Goal: Task Accomplishment & Management: Manage account settings

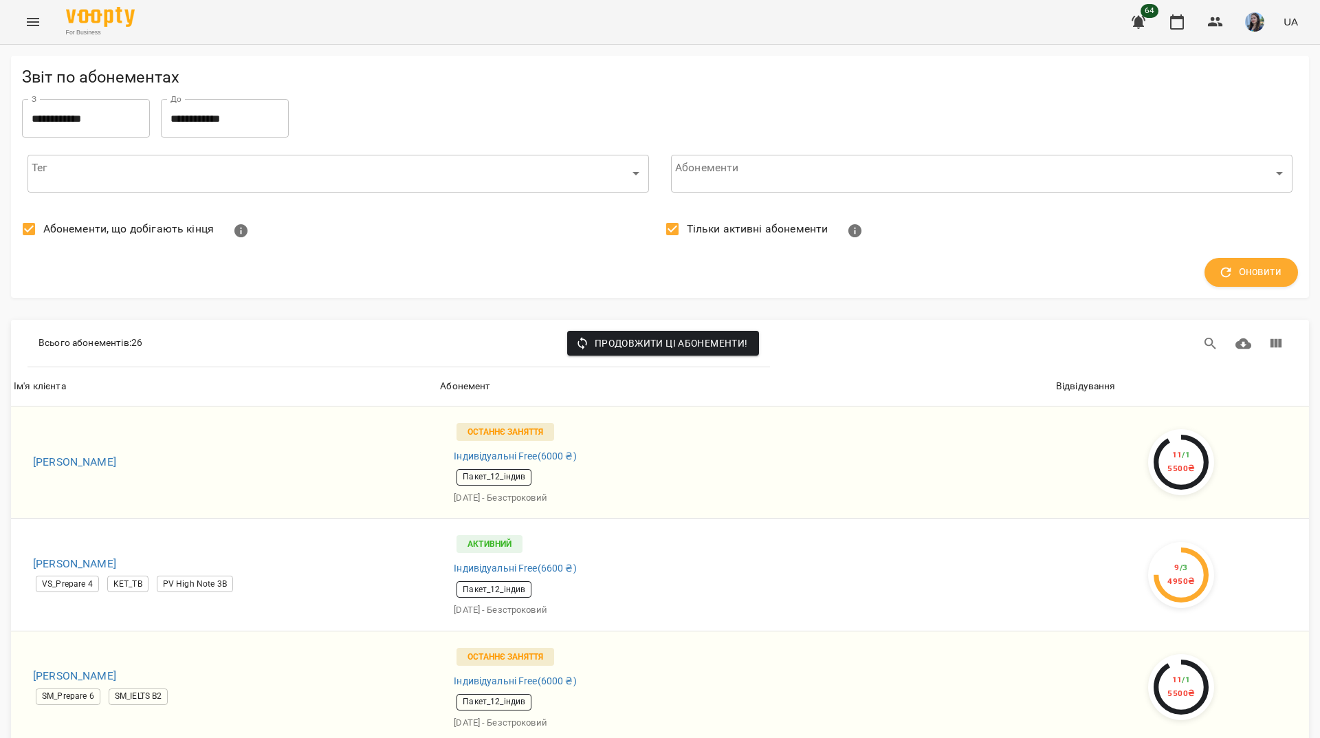
scroll to position [1787, 0]
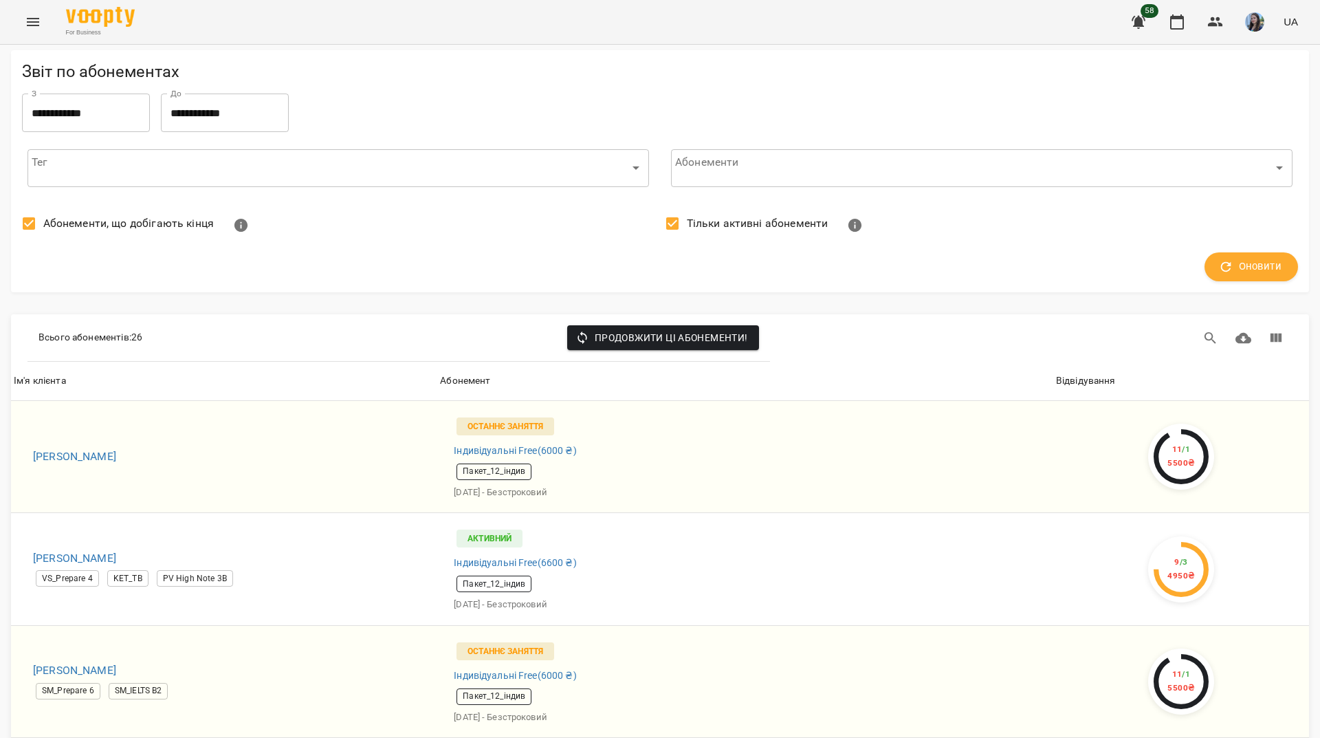
click at [614, 16] on div "For Business 58 UA" at bounding box center [660, 22] width 1320 height 44
click at [528, 23] on div "For Business 58 UA" at bounding box center [660, 22] width 1320 height 44
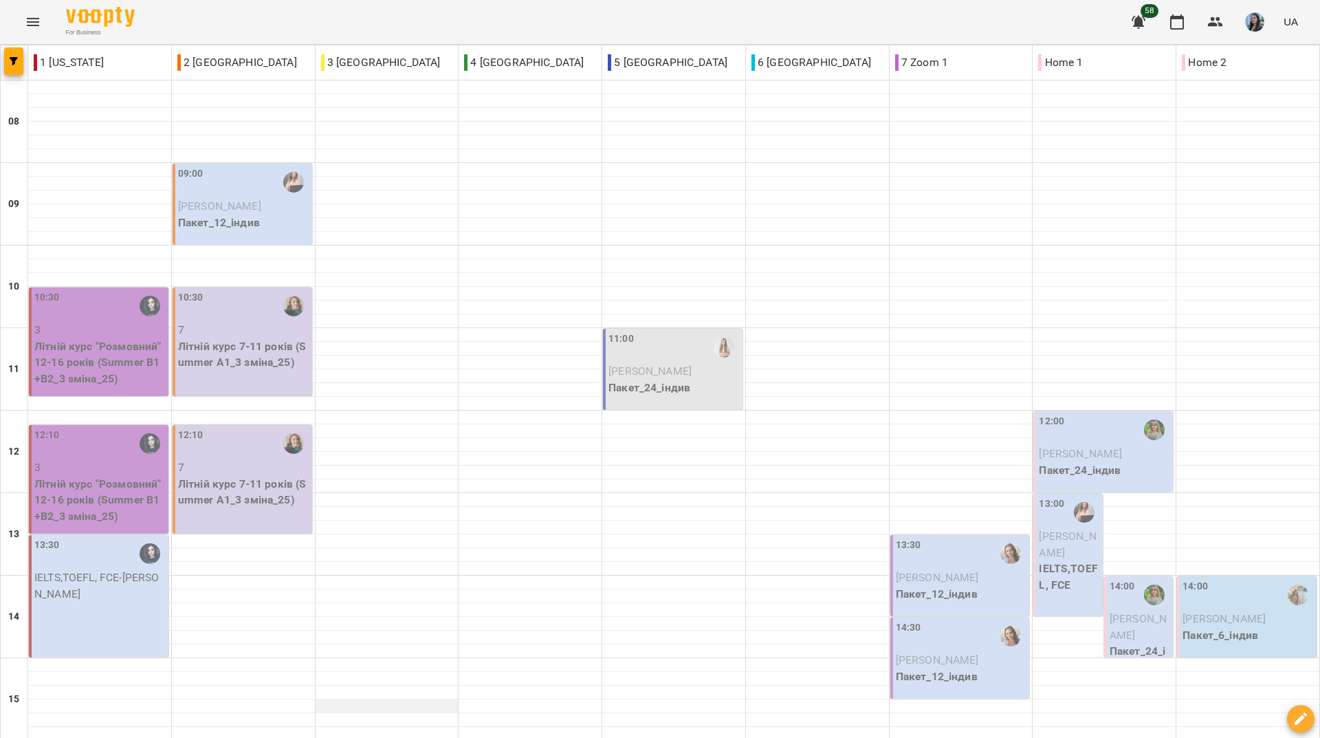
scroll to position [300, 0]
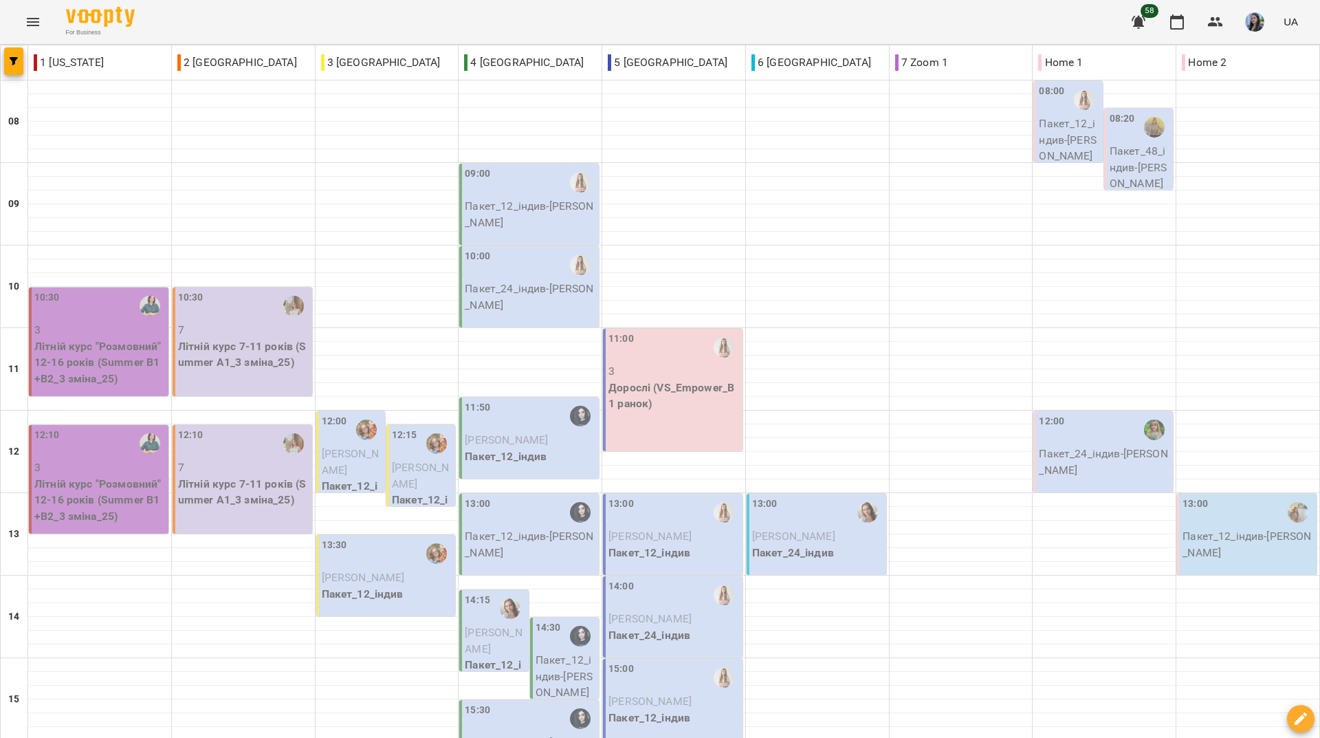
scroll to position [232, 0]
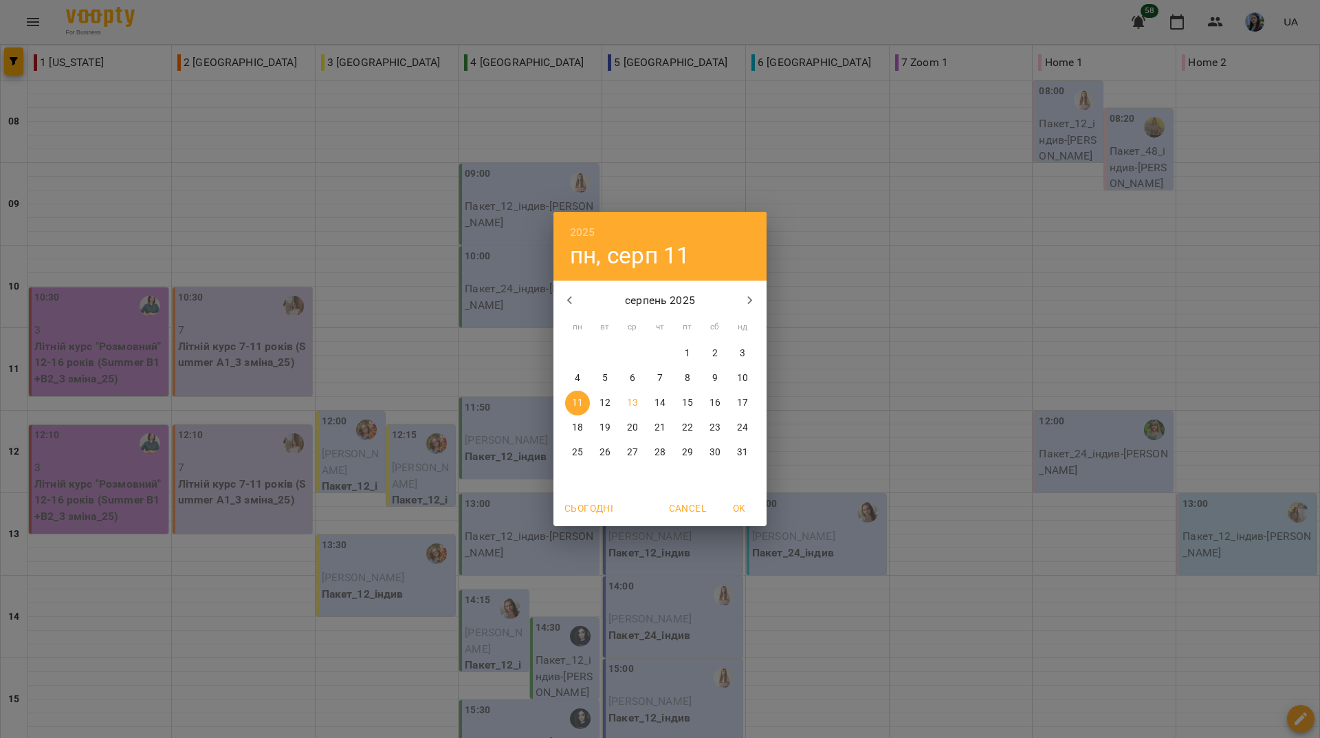
click at [584, 432] on span "18" at bounding box center [577, 428] width 25 height 14
type input "**********"
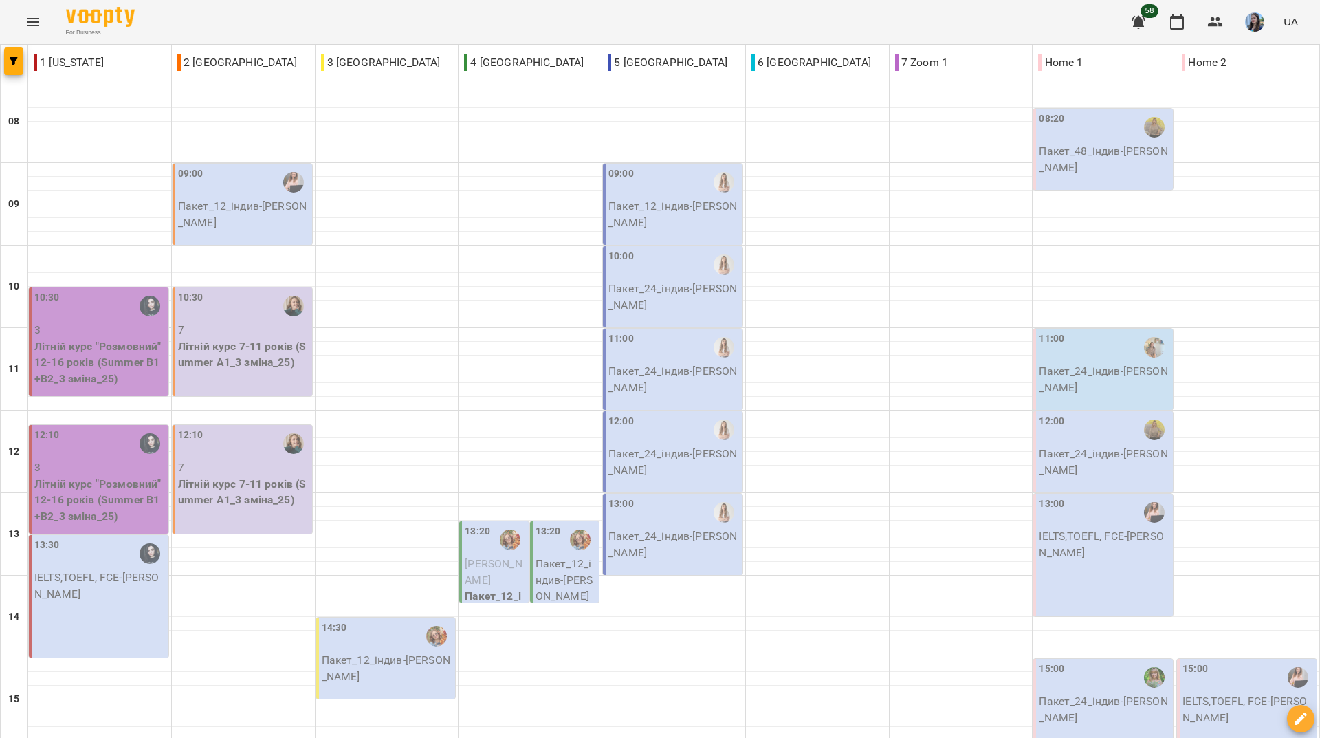
scroll to position [369, 0]
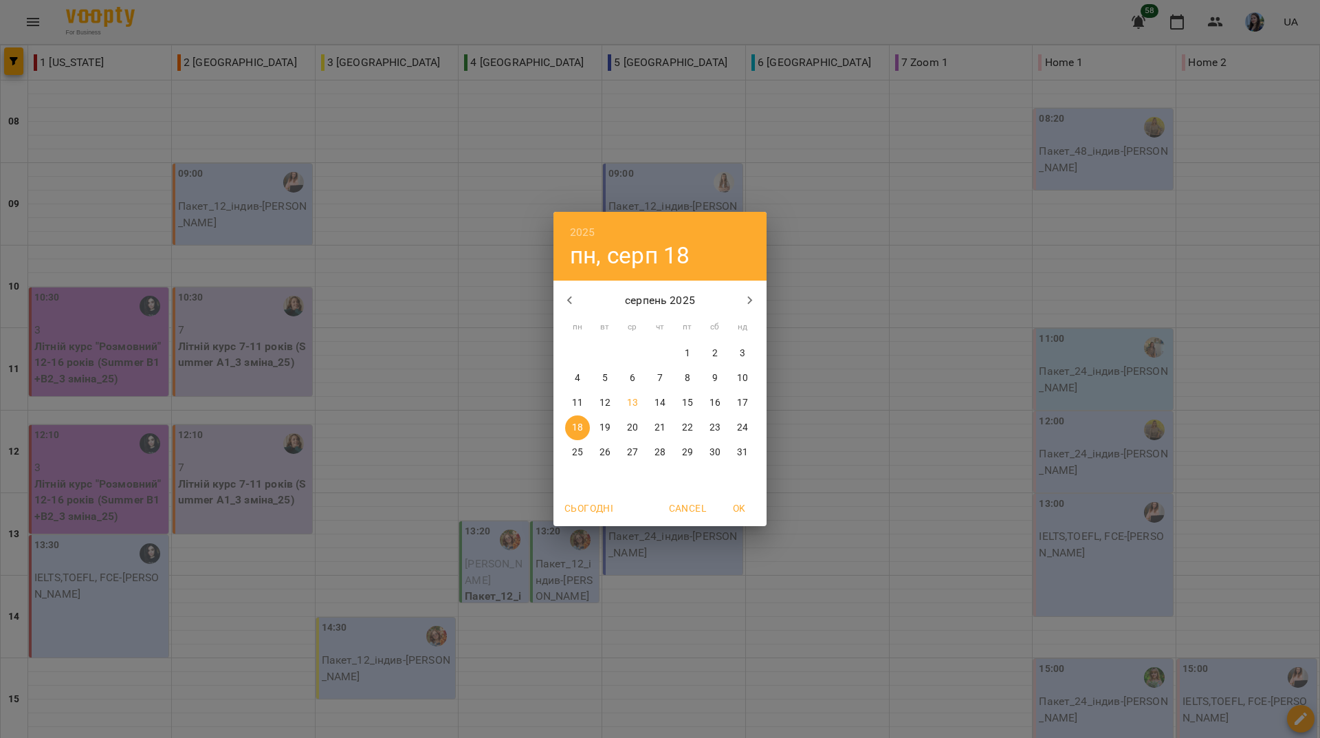
click at [638, 398] on span "13" at bounding box center [632, 403] width 25 height 14
type input "**********"
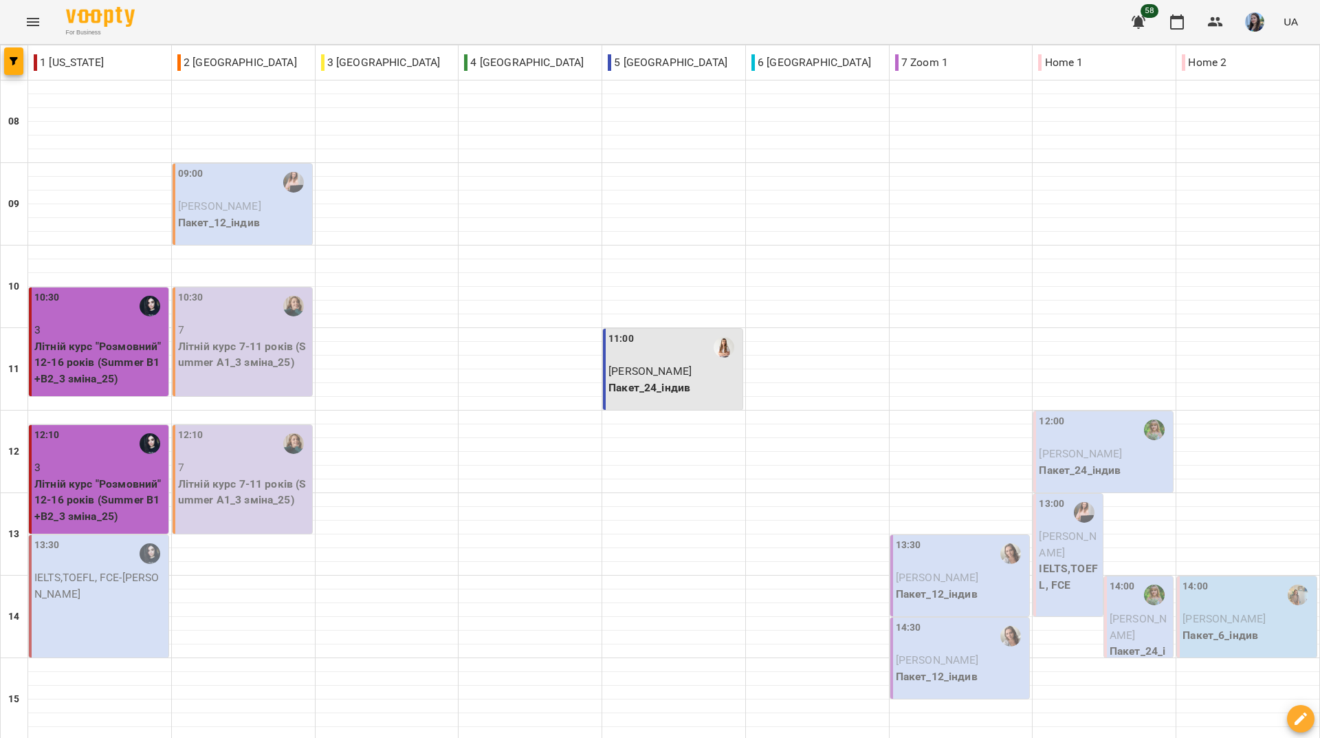
click at [571, 9] on div "For Business 58 UA" at bounding box center [660, 22] width 1320 height 44
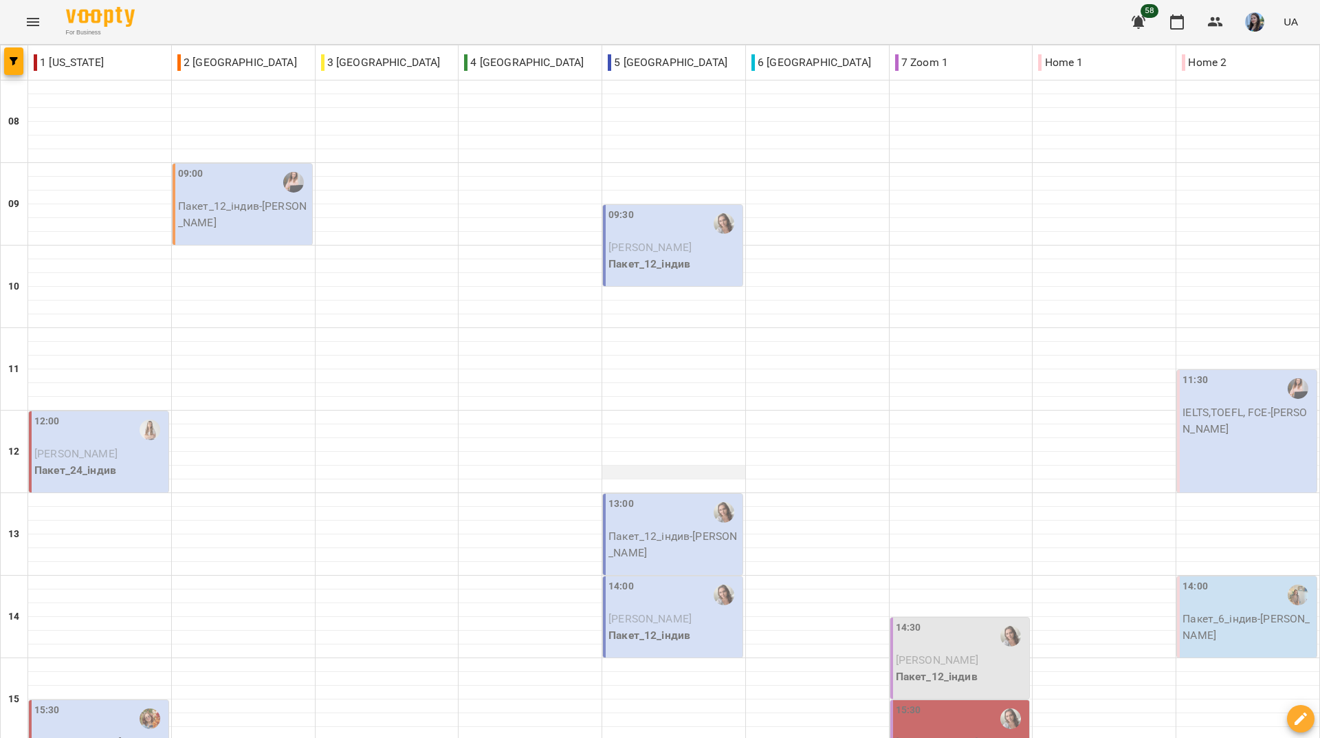
scroll to position [232, 0]
click at [520, 11] on div "For Business 58 UA" at bounding box center [660, 22] width 1320 height 44
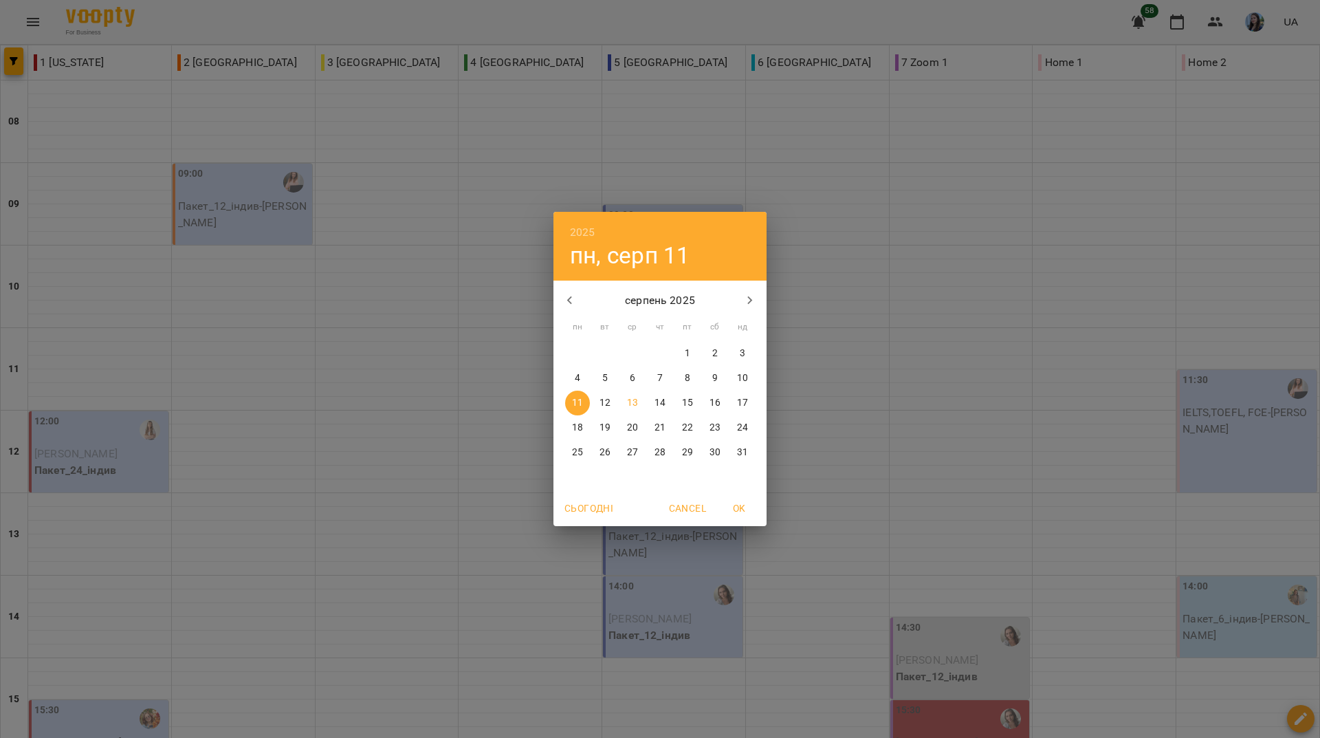
click at [586, 426] on span "18" at bounding box center [577, 428] width 25 height 14
type input "**********"
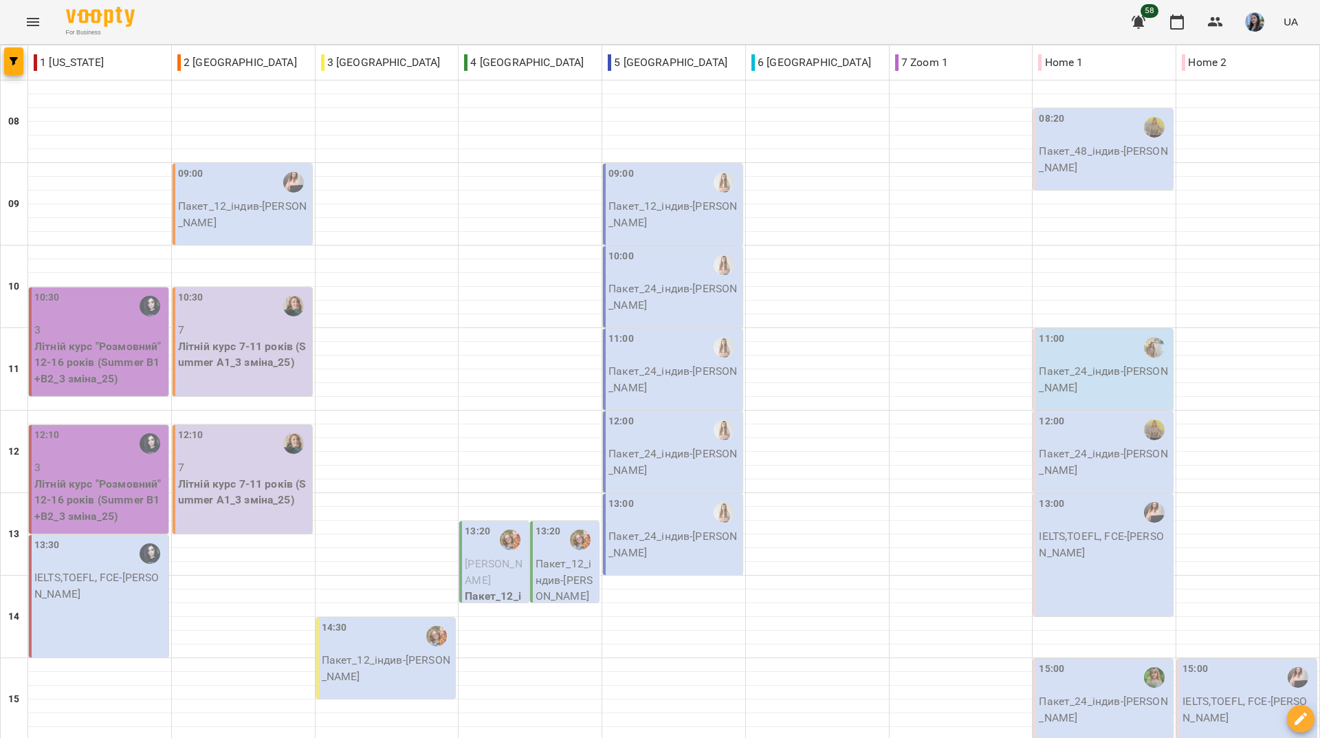
scroll to position [344, 0]
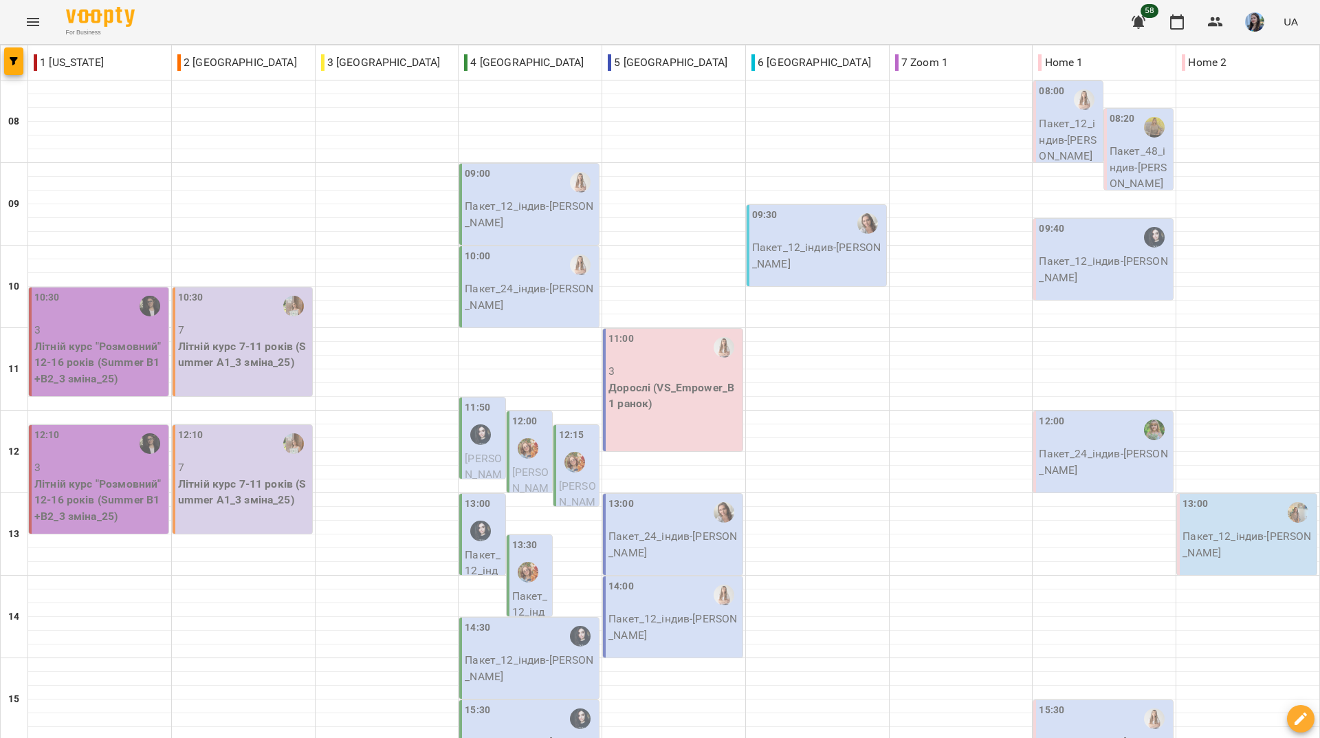
scroll to position [206, 0]
click at [333, 16] on div "For Business 58 UA" at bounding box center [660, 22] width 1320 height 44
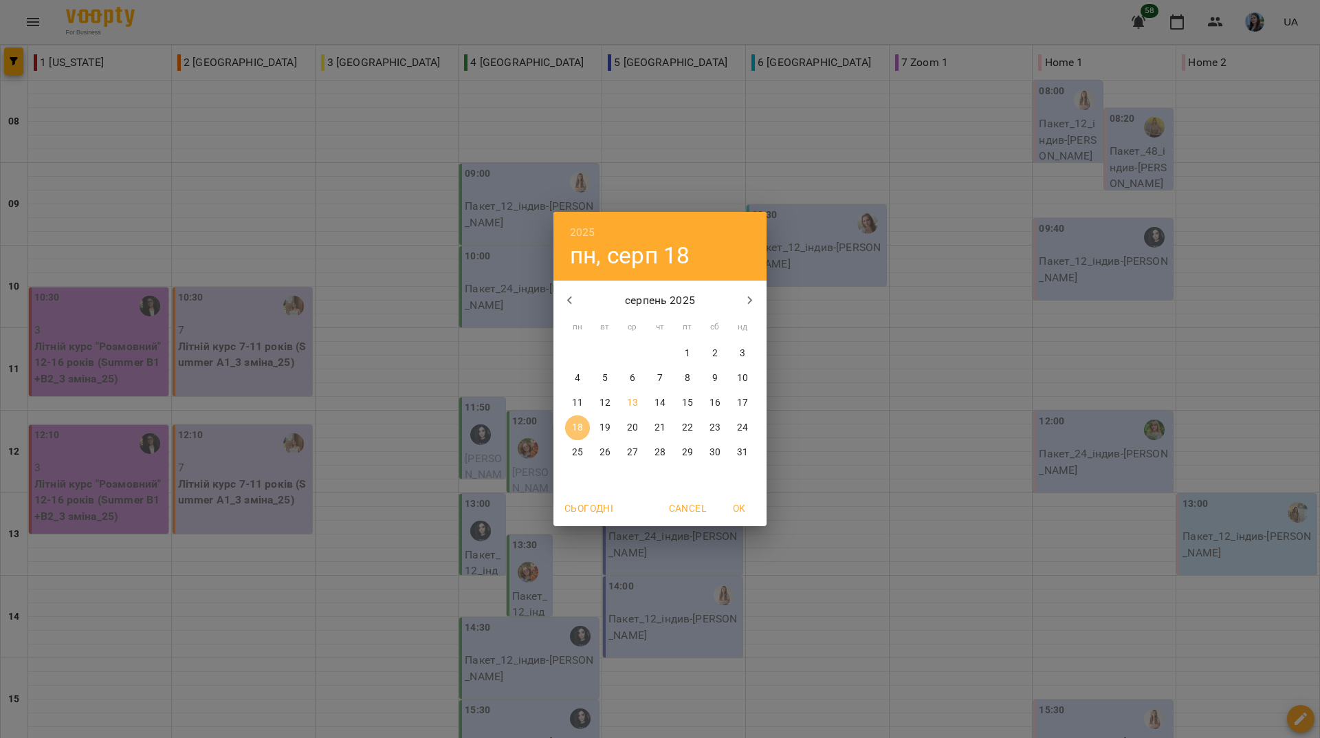
click at [581, 434] on p "18" at bounding box center [577, 428] width 11 height 14
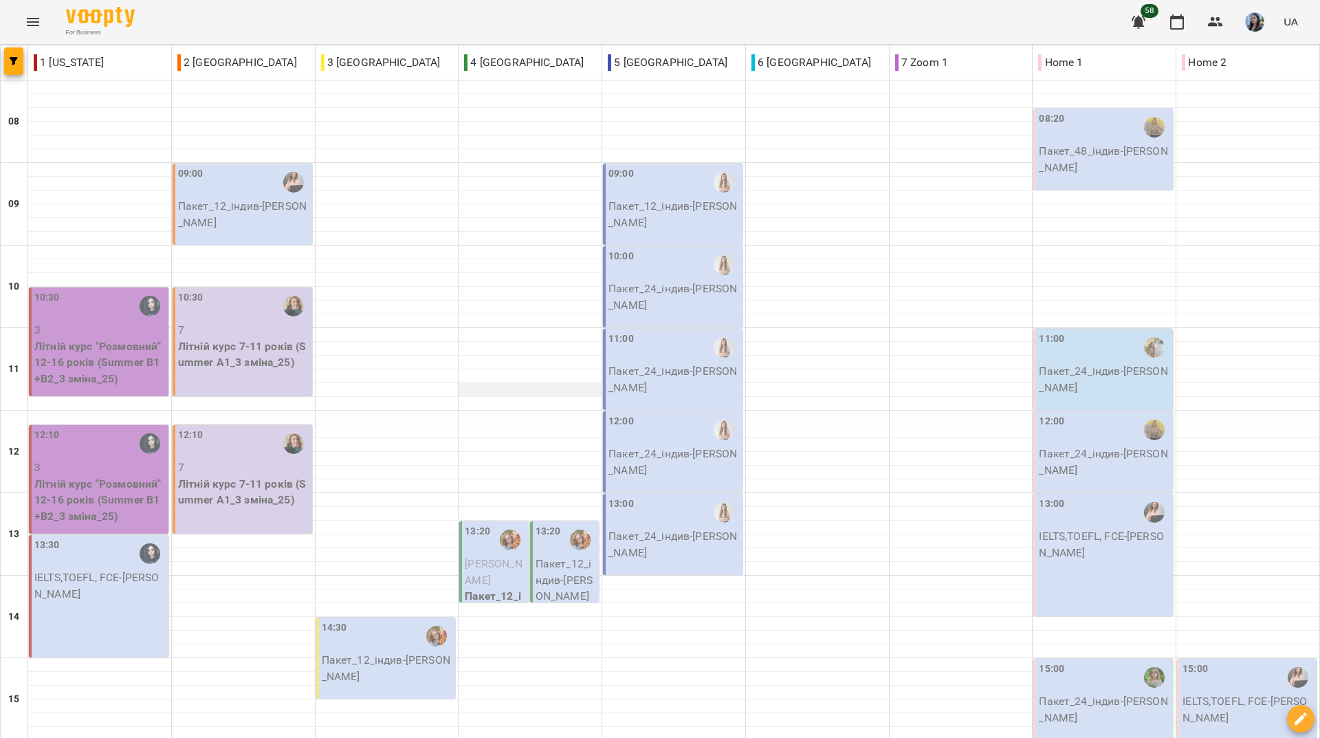
scroll to position [481, 0]
click at [949, 35] on div "For Business 57 UA" at bounding box center [660, 22] width 1320 height 44
click at [934, 22] on div "For Business 57 UA" at bounding box center [660, 22] width 1320 height 44
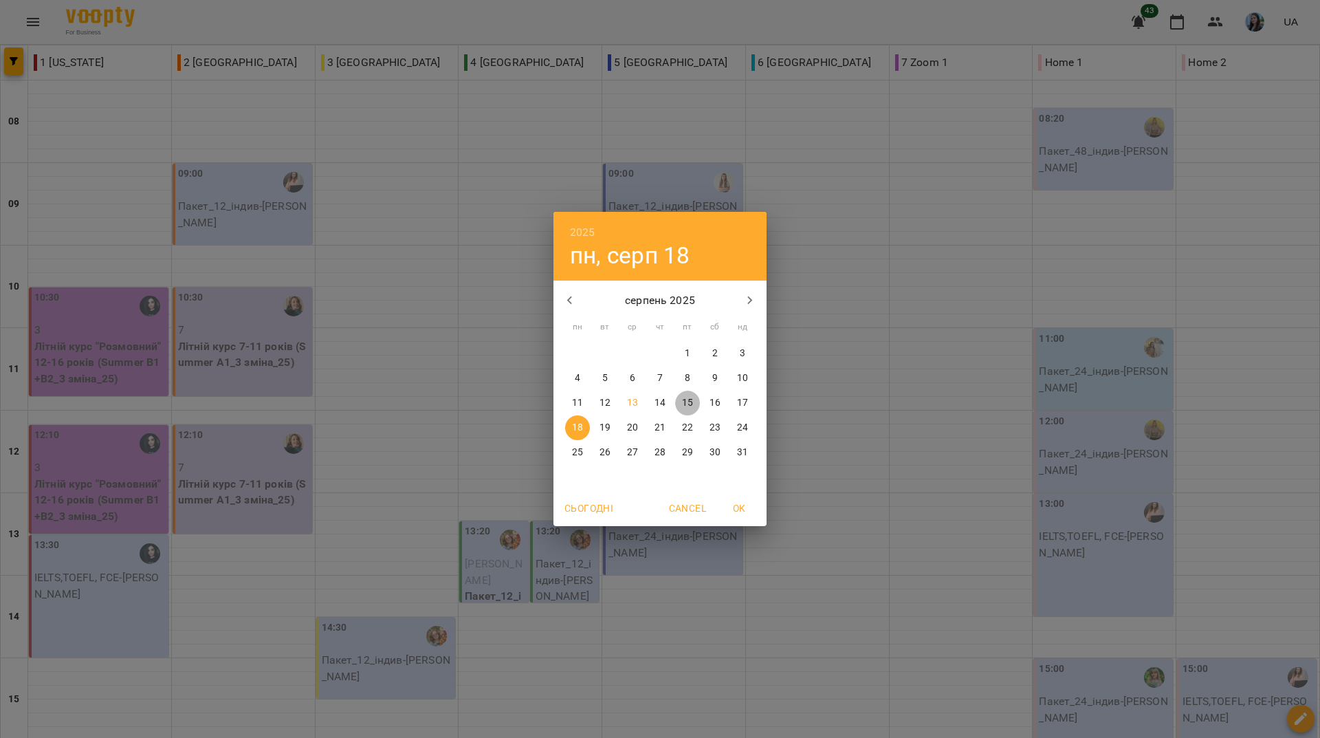
click at [685, 406] on p "15" at bounding box center [687, 403] width 11 height 14
type input "**********"
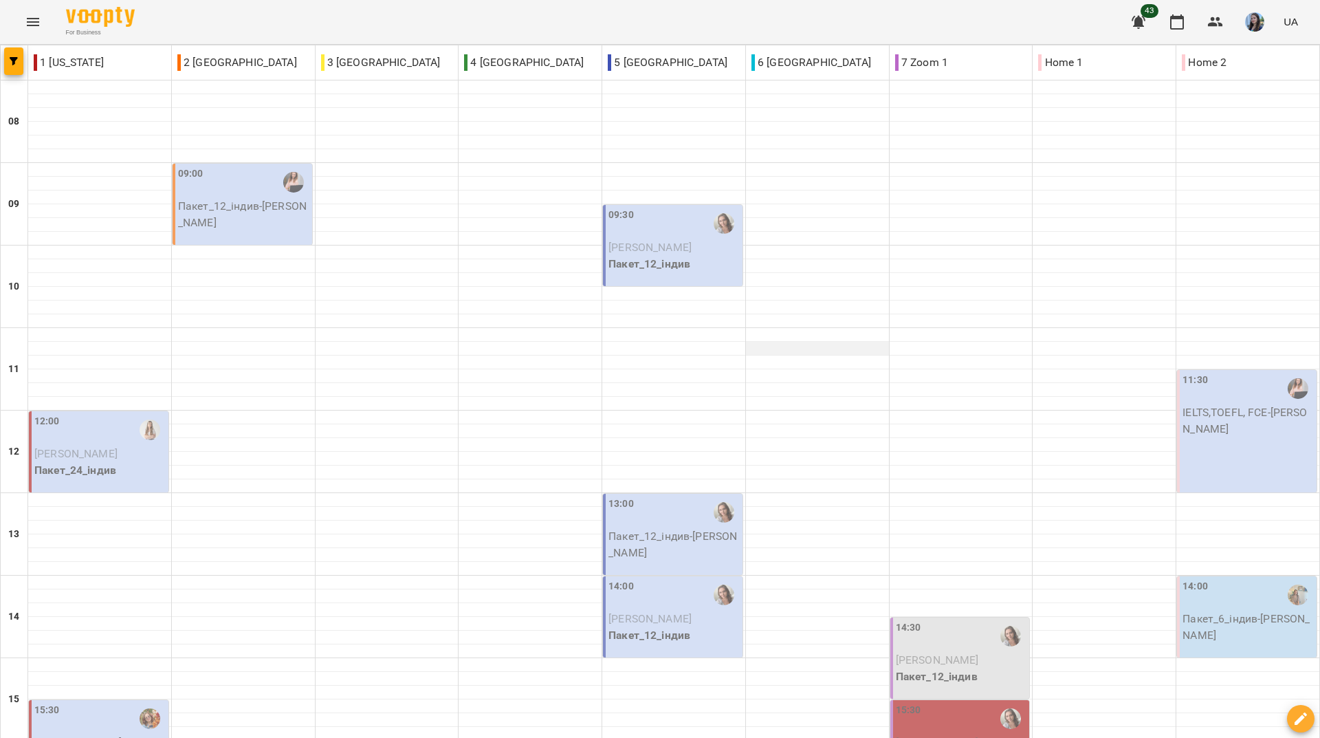
scroll to position [0, 0]
click at [434, 30] on div "For Business 43 UA" at bounding box center [660, 22] width 1320 height 44
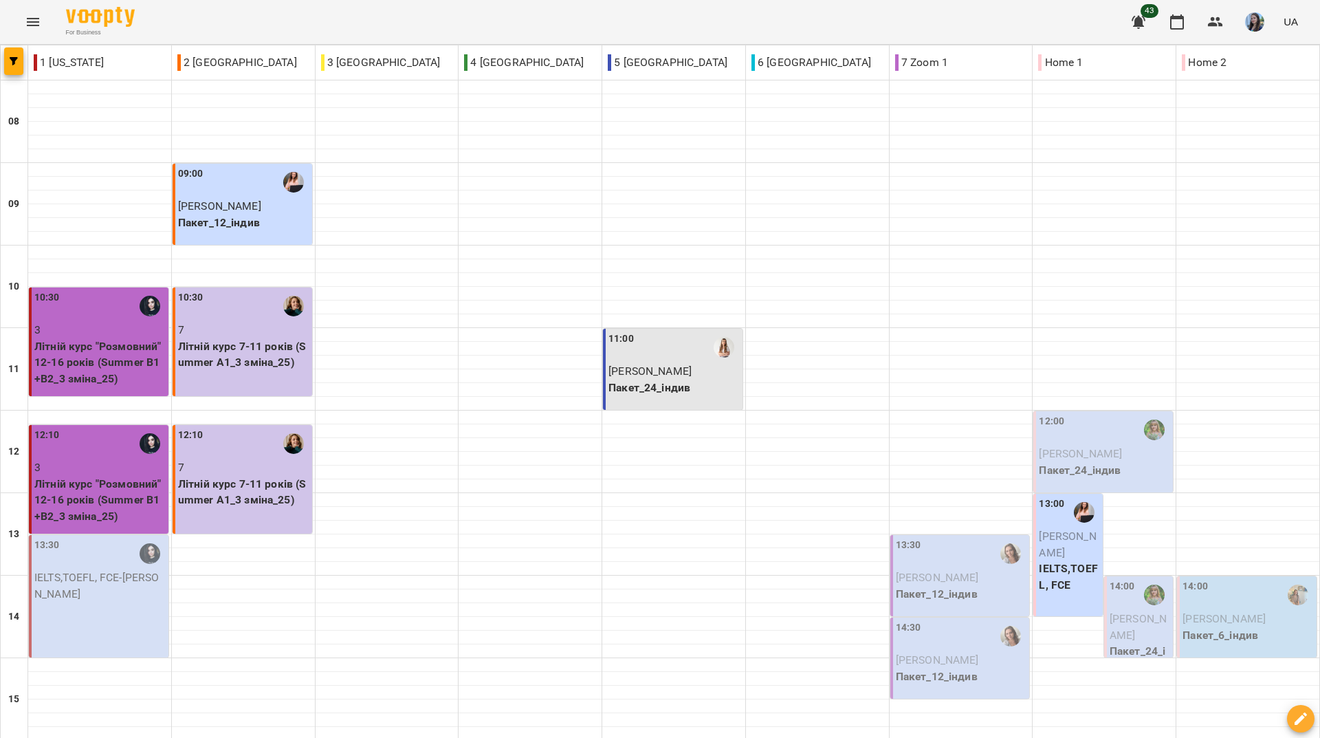
click at [577, 13] on div "For Business 43 UA" at bounding box center [660, 22] width 1320 height 44
click at [397, 21] on div "For Business 43 UA" at bounding box center [660, 22] width 1320 height 44
click at [431, 8] on div "For Business 43 UA" at bounding box center [660, 22] width 1320 height 44
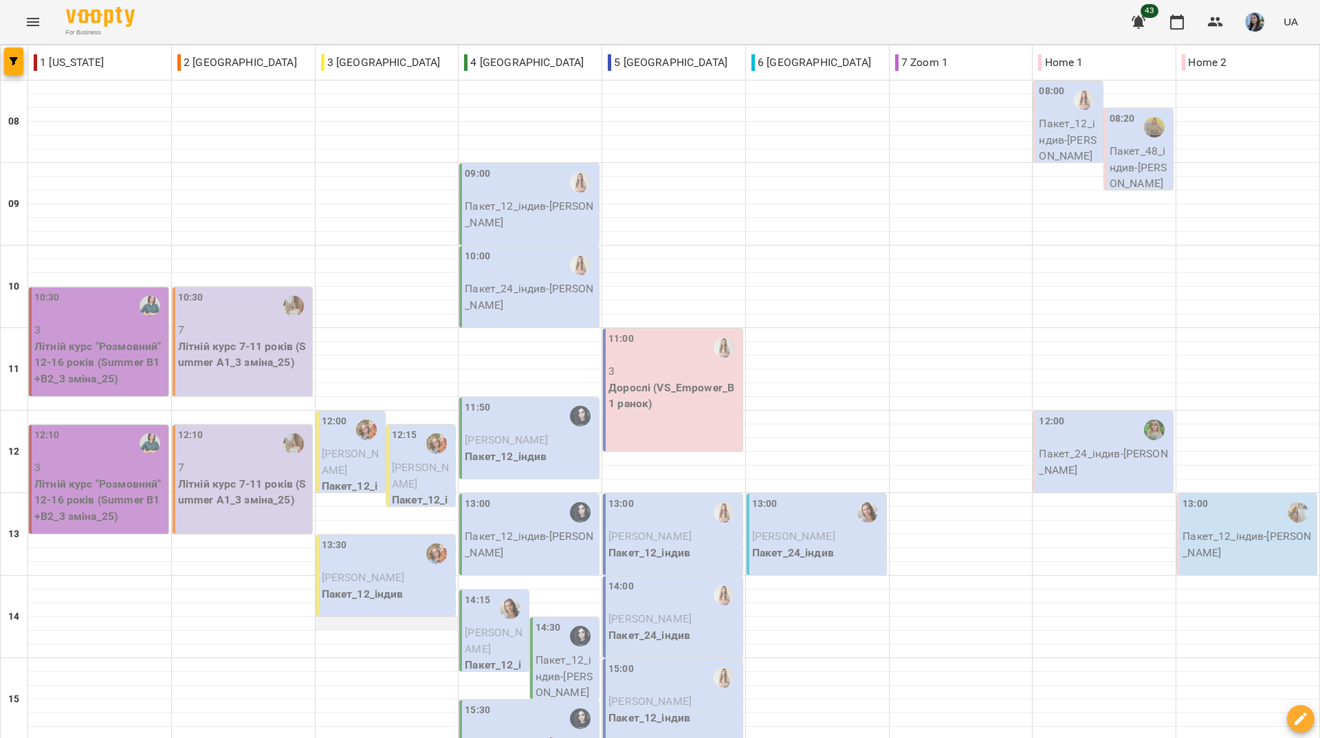
scroll to position [275, 0]
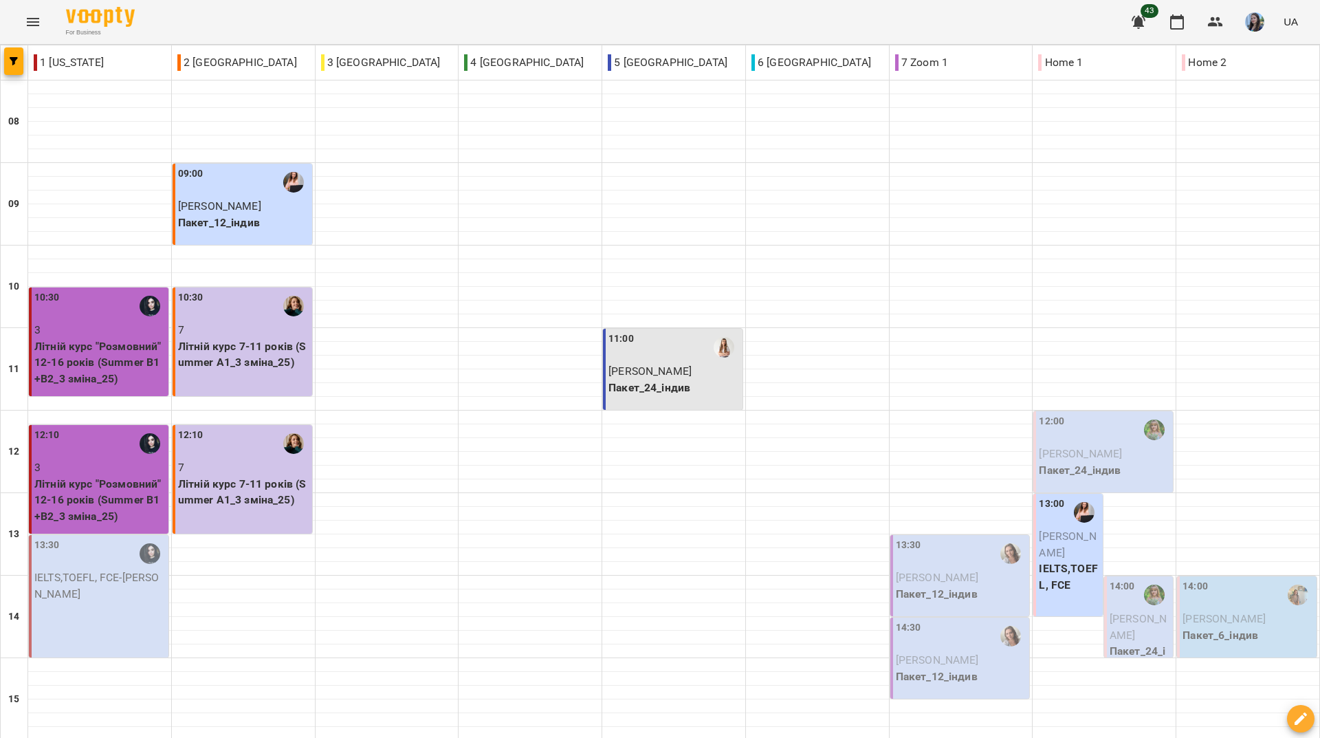
scroll to position [206, 0]
click at [1131, 612] on span "Куєвда Андрій" at bounding box center [1138, 627] width 57 height 30
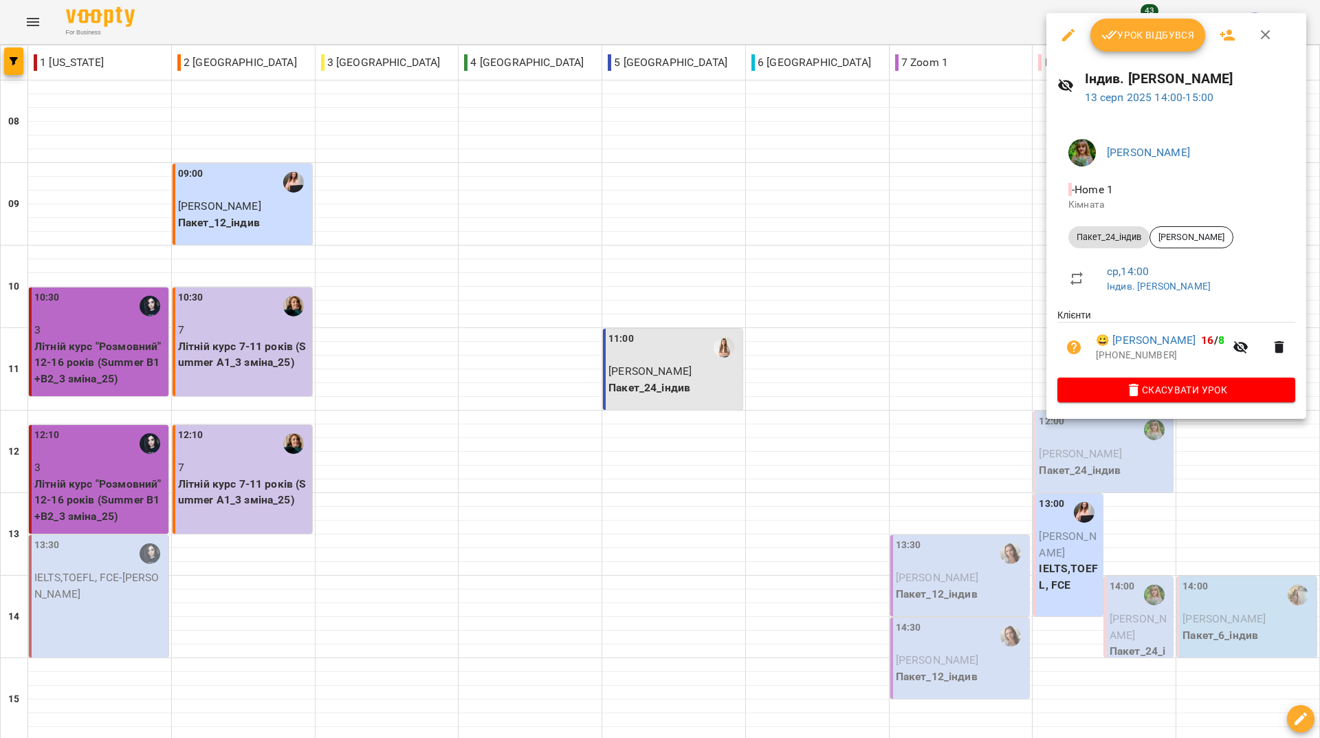
click at [1134, 37] on span "Урок відбувся" at bounding box center [1147, 35] width 93 height 16
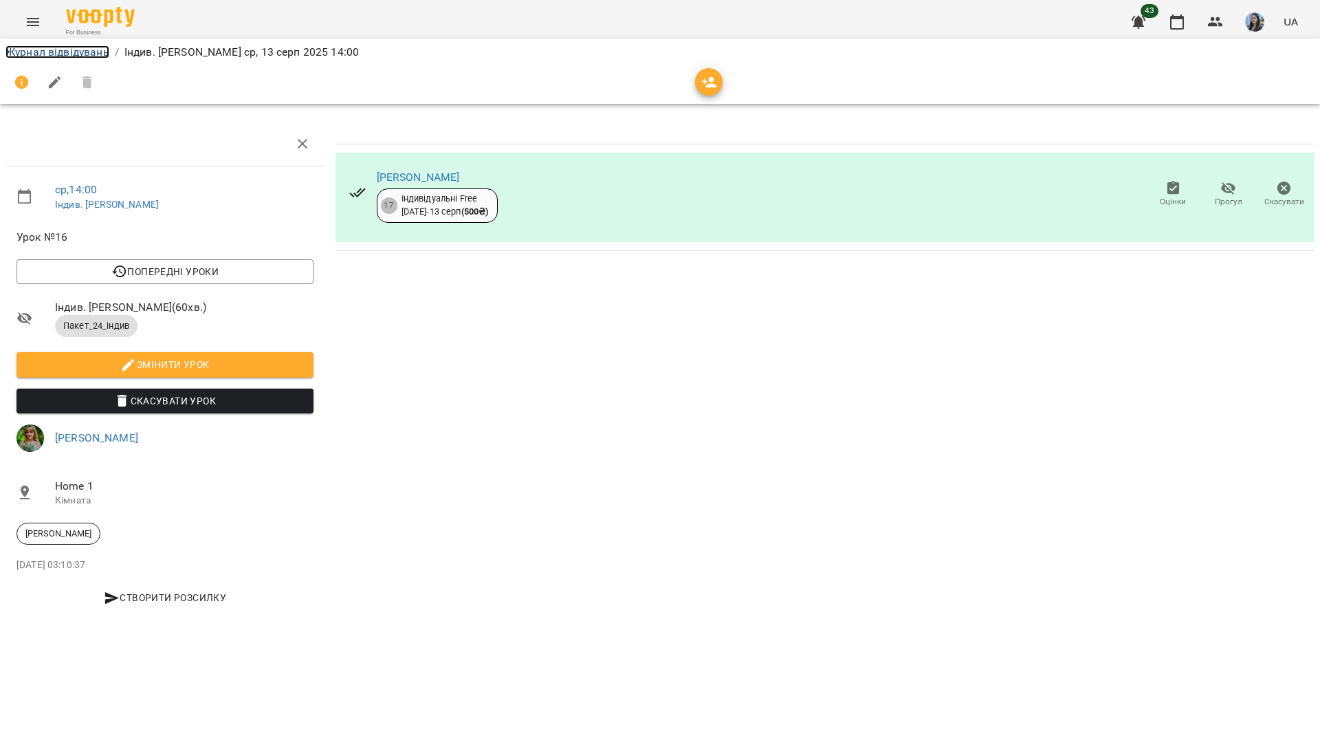
click at [78, 57] on link "Журнал відвідувань" at bounding box center [57, 51] width 104 height 13
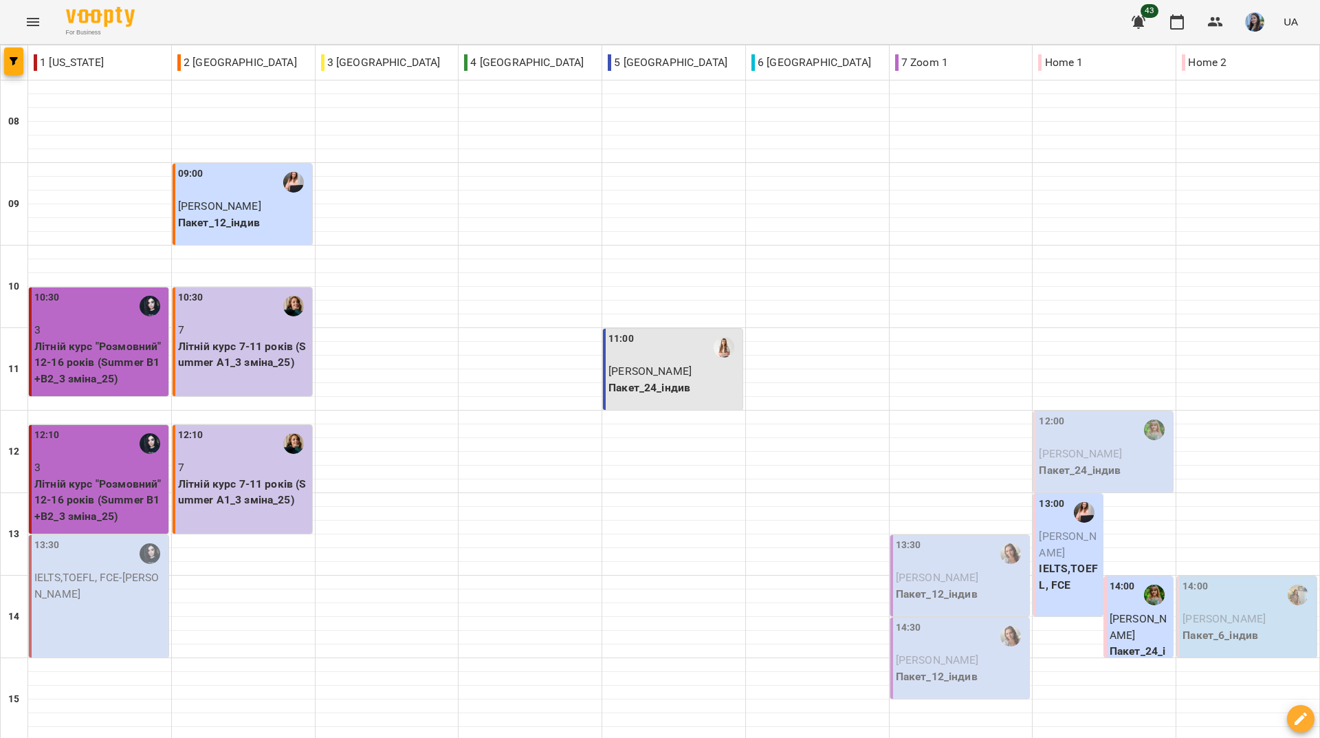
scroll to position [412, 0]
click at [557, 18] on div "For Business 43 UA" at bounding box center [660, 22] width 1320 height 44
drag, startPoint x: 440, startPoint y: 6, endPoint x: 450, endPoint y: 15, distance: 13.1
click at [440, 6] on div "For Business 43 UA" at bounding box center [660, 22] width 1320 height 44
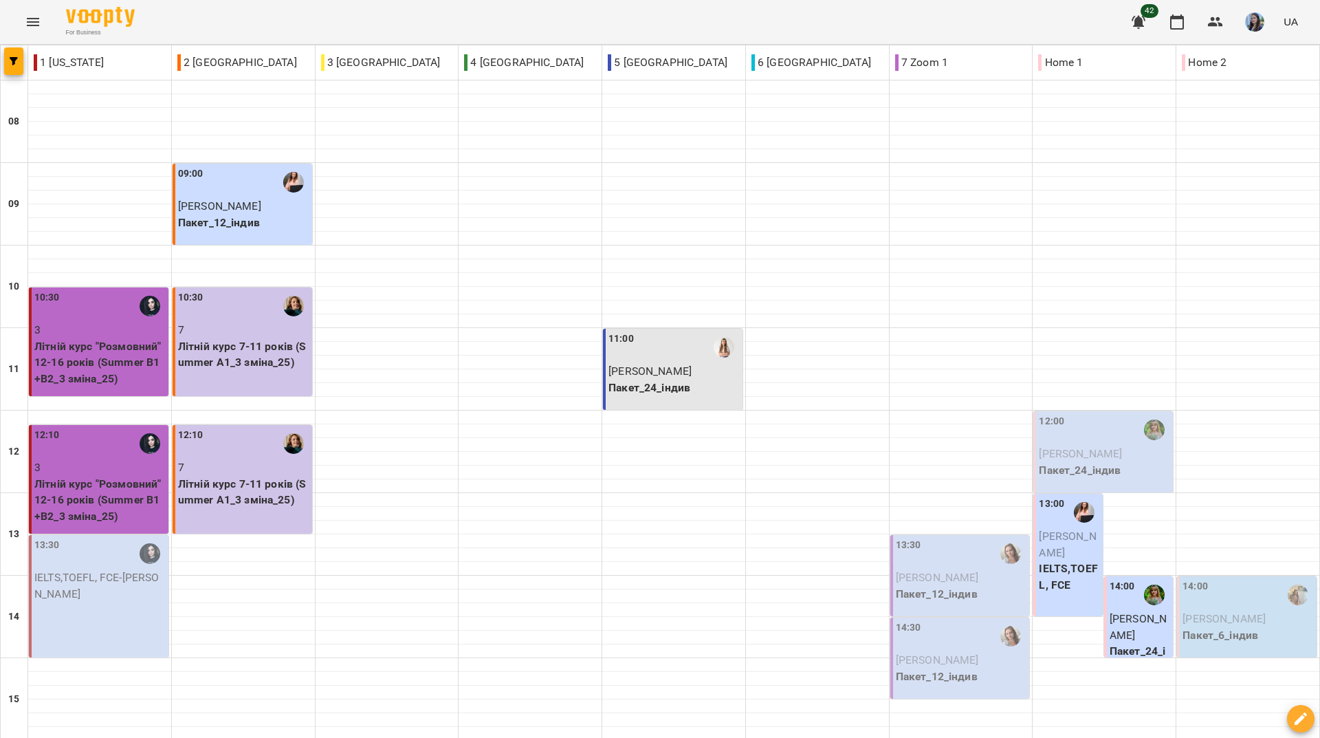
click at [1112, 414] on div "12:00" at bounding box center [1104, 430] width 131 height 32
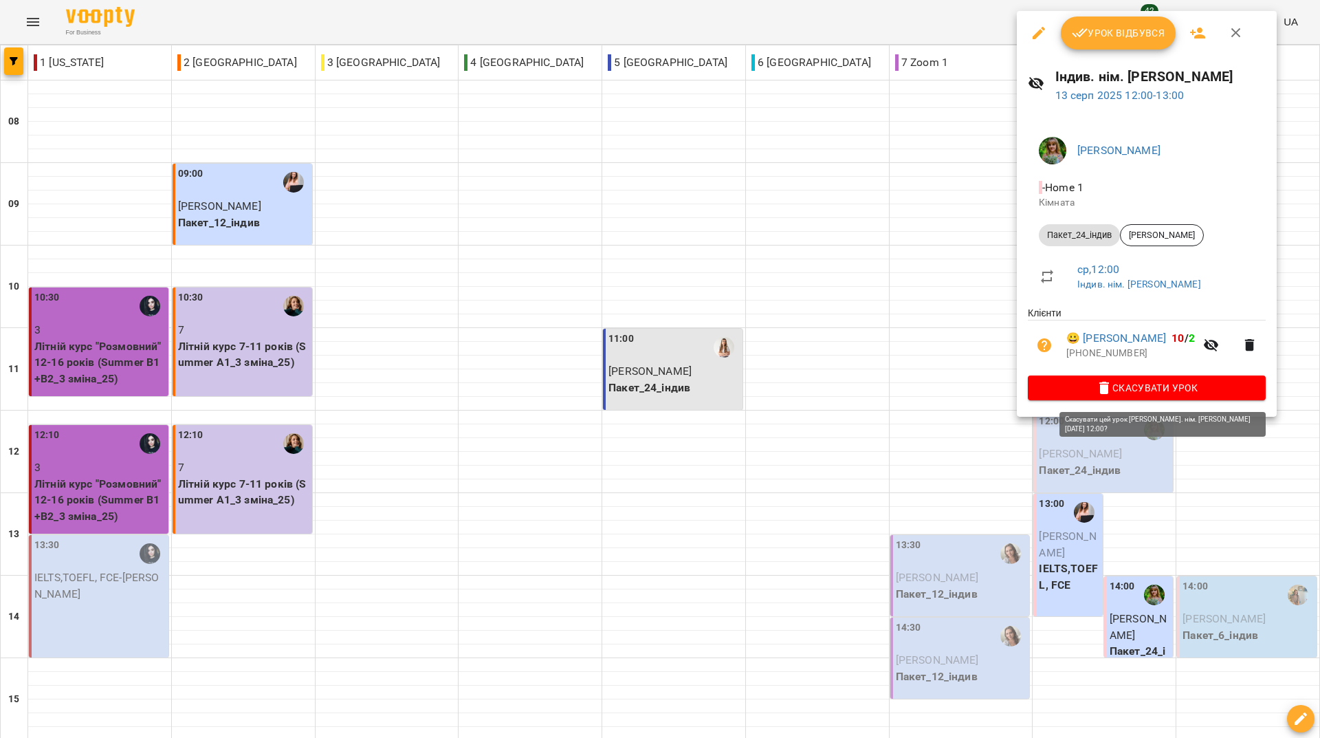
click at [1112, 395] on icon "button" at bounding box center [1104, 387] width 16 height 16
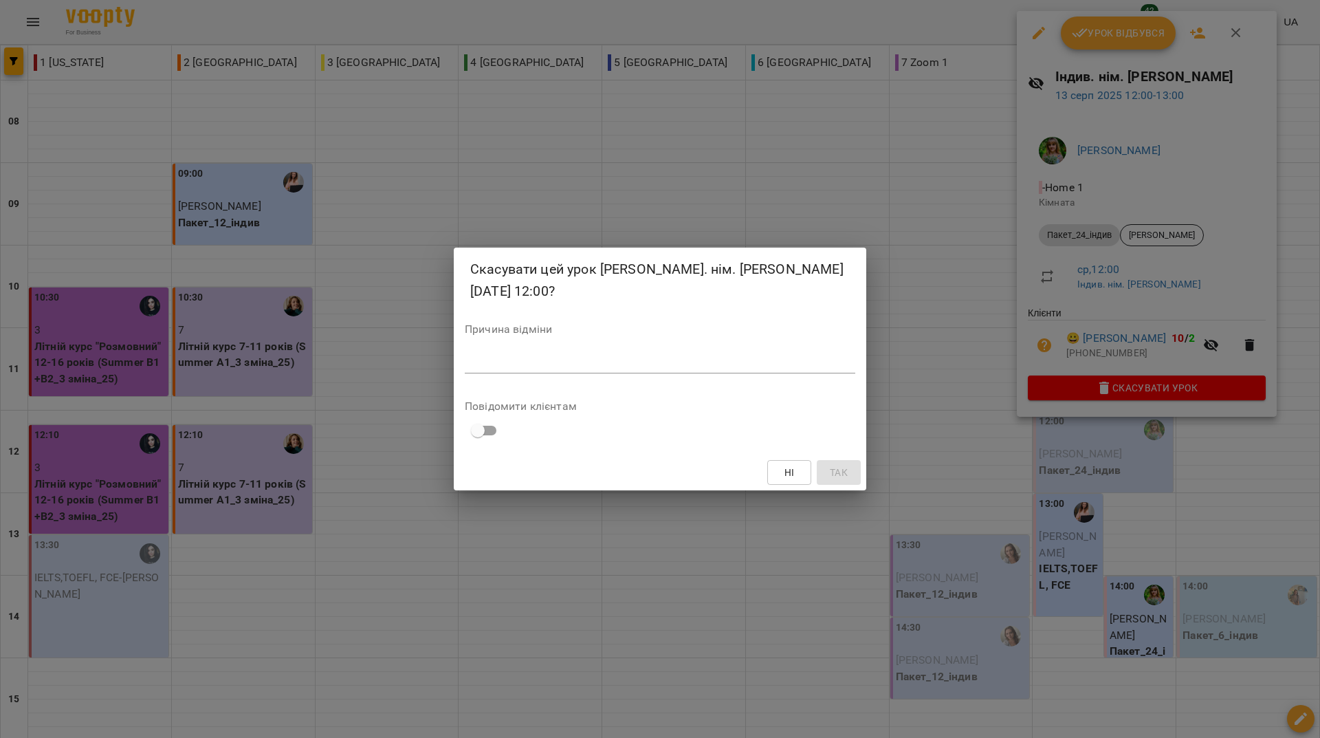
click at [716, 371] on div "*" at bounding box center [660, 362] width 390 height 22
type textarea "*"
type textarea "**********"
click at [845, 465] on span "Так" at bounding box center [839, 472] width 18 height 16
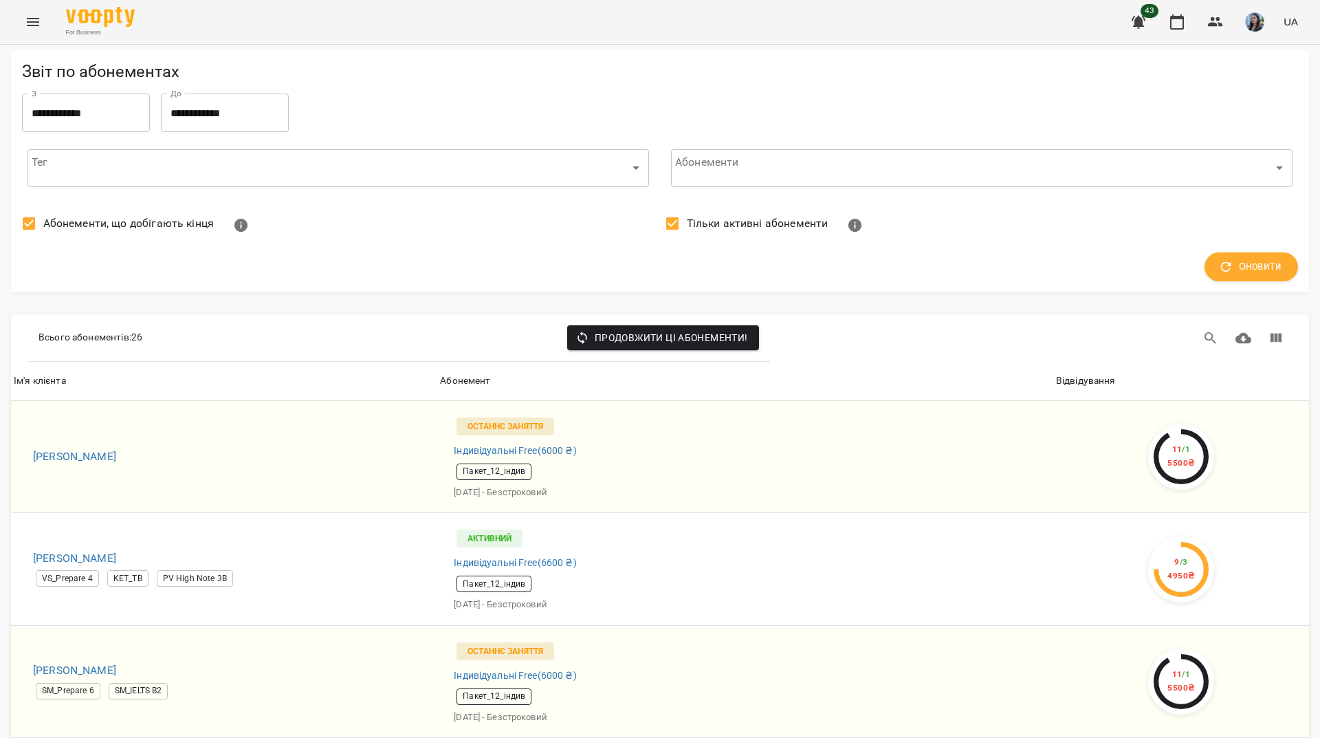
scroll to position [2379, 0]
click at [1218, 27] on icon "button" at bounding box center [1215, 22] width 16 height 16
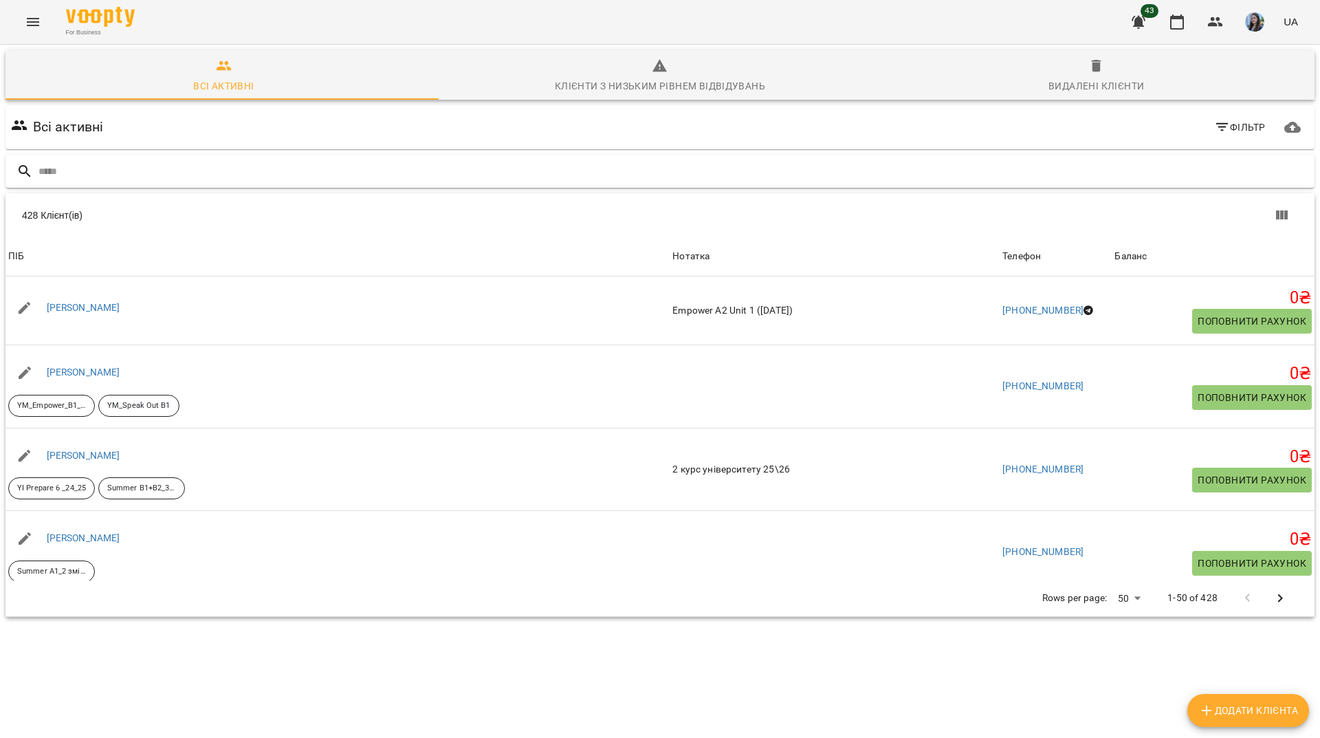
click at [463, 171] on input "text" at bounding box center [673, 171] width 1270 height 23
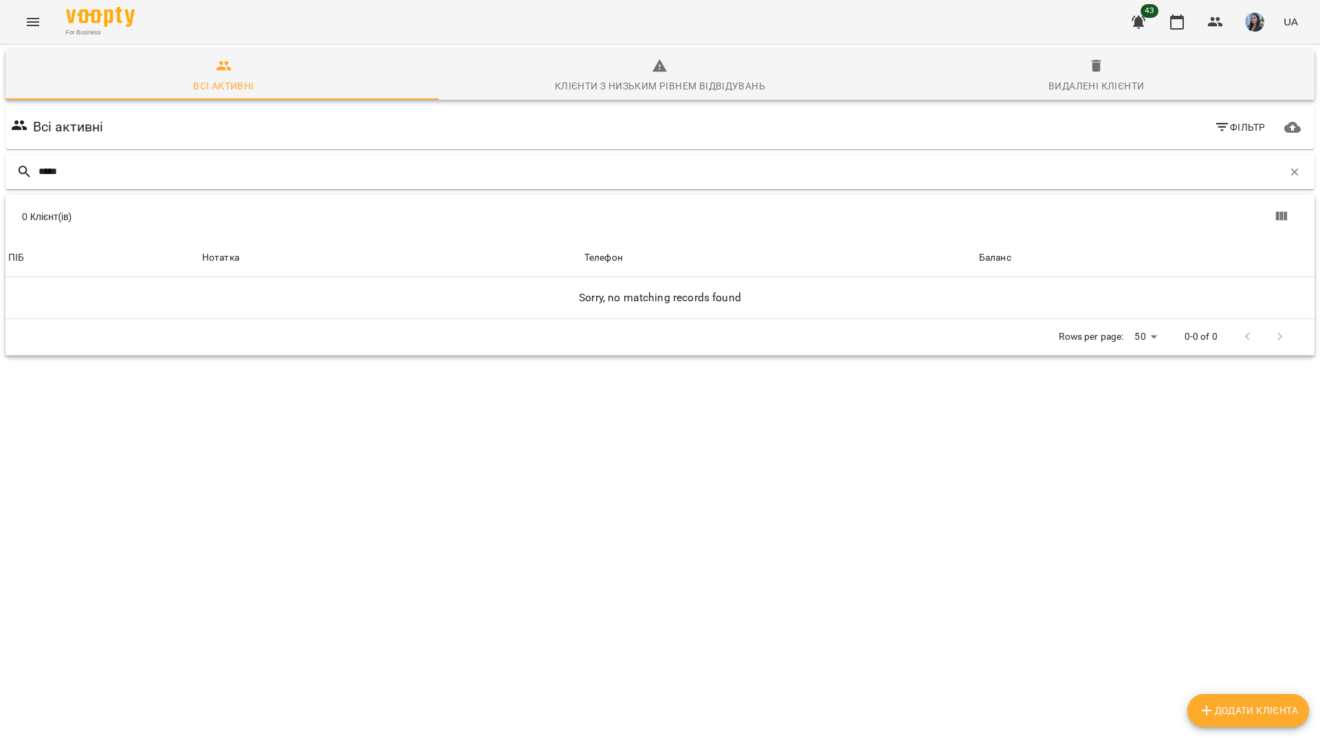
click at [54, 167] on input "*****" at bounding box center [660, 171] width 1244 height 23
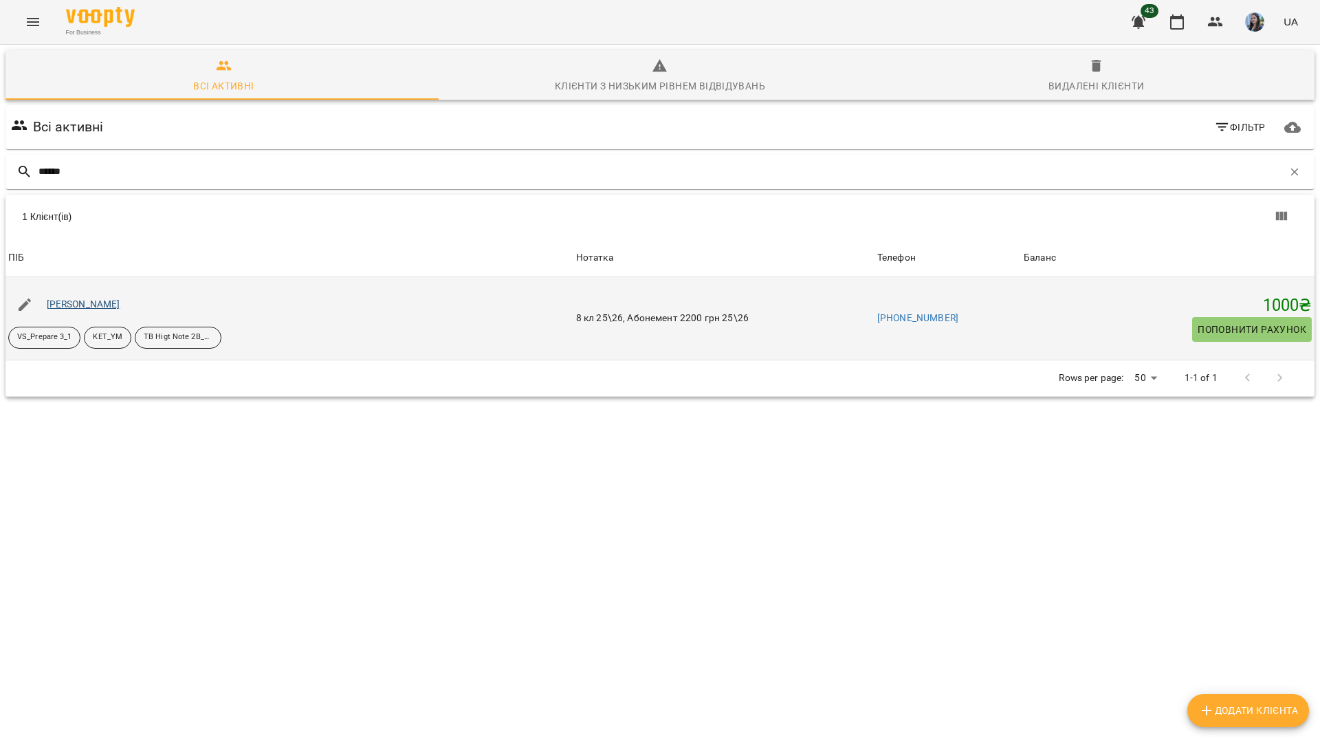
type input "******"
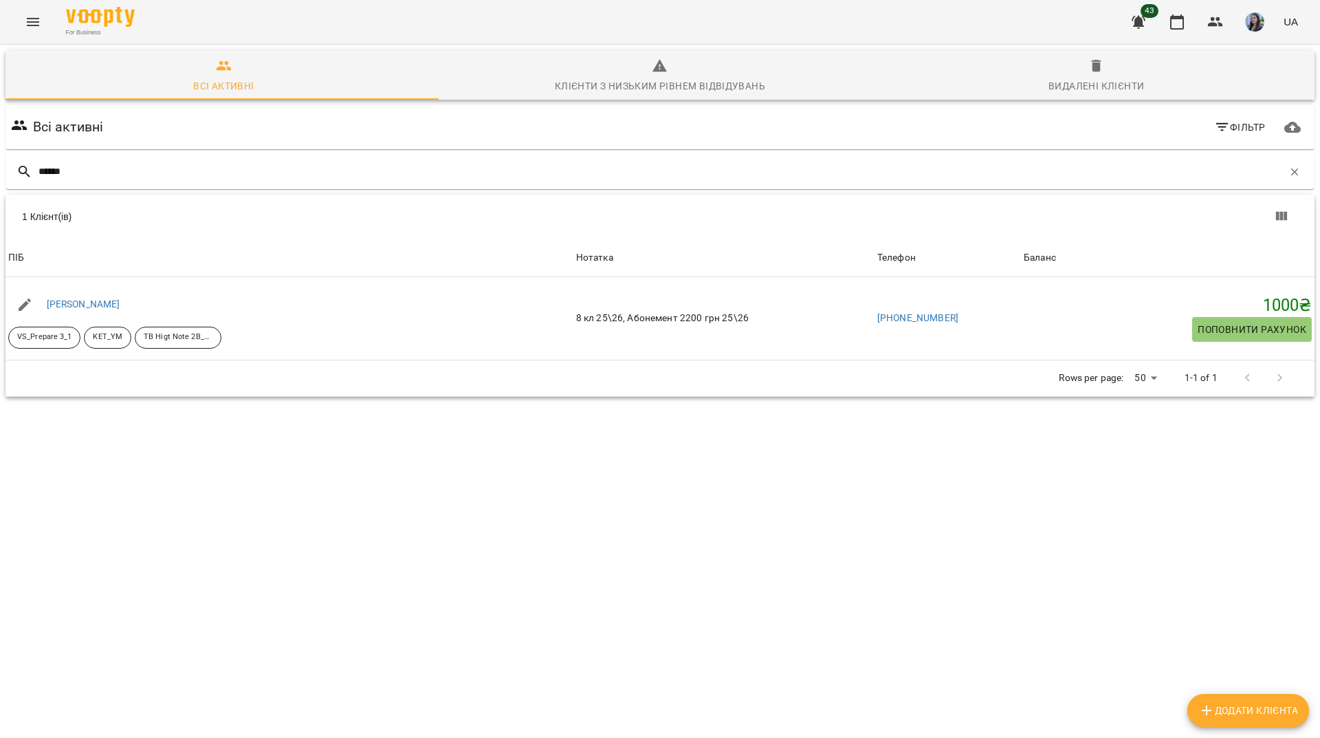
click at [536, 9] on div "For Business 43 UA" at bounding box center [660, 22] width 1320 height 44
click at [1288, 170] on icon "button" at bounding box center [1294, 172] width 12 height 12
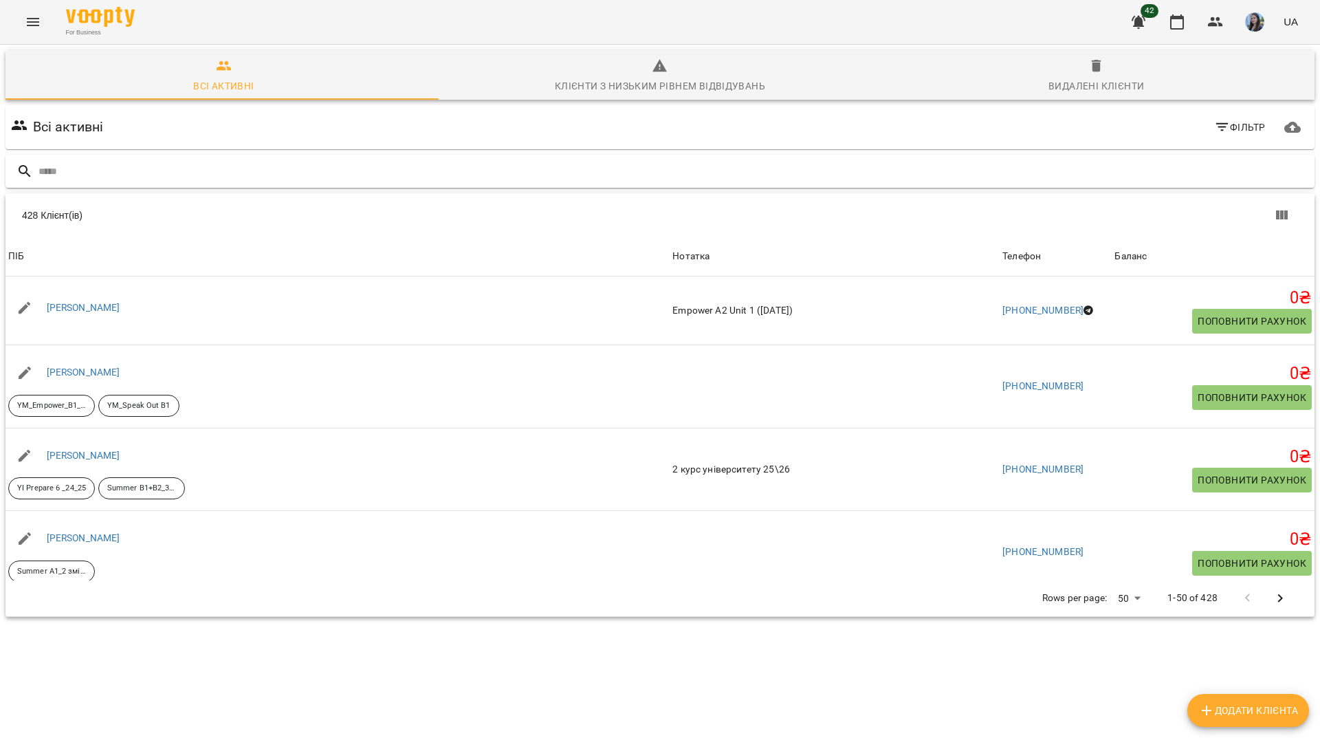
click at [385, 184] on div at bounding box center [659, 172] width 1309 height 34
click at [390, 175] on input "text" at bounding box center [673, 171] width 1270 height 23
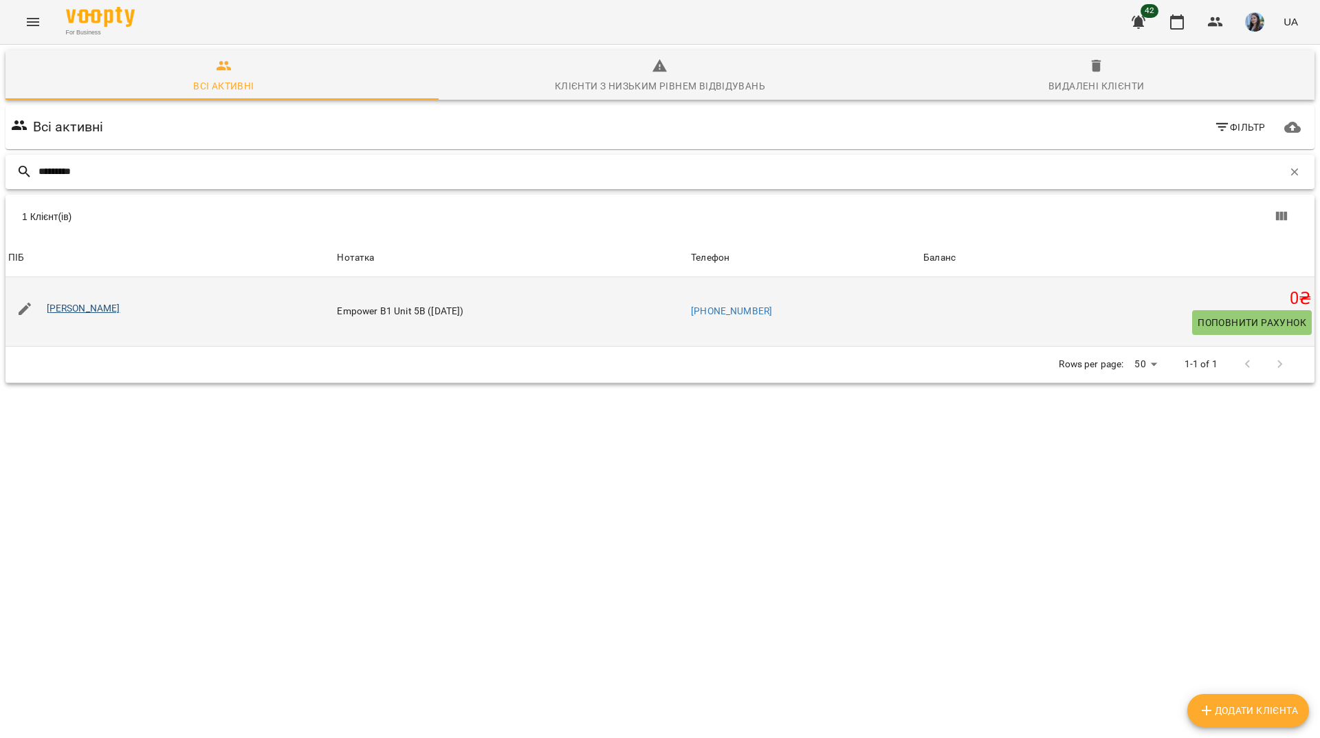
type input "********"
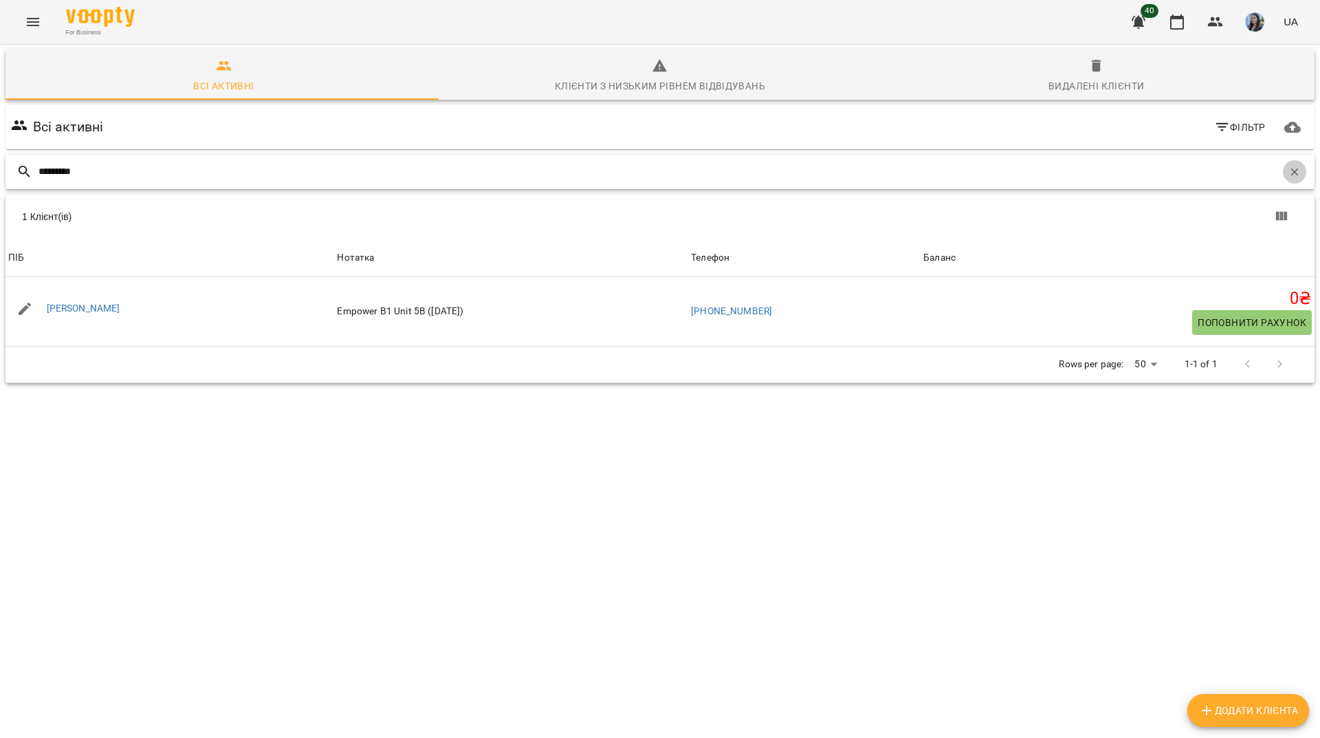
click at [1292, 168] on button "button" at bounding box center [1294, 171] width 23 height 23
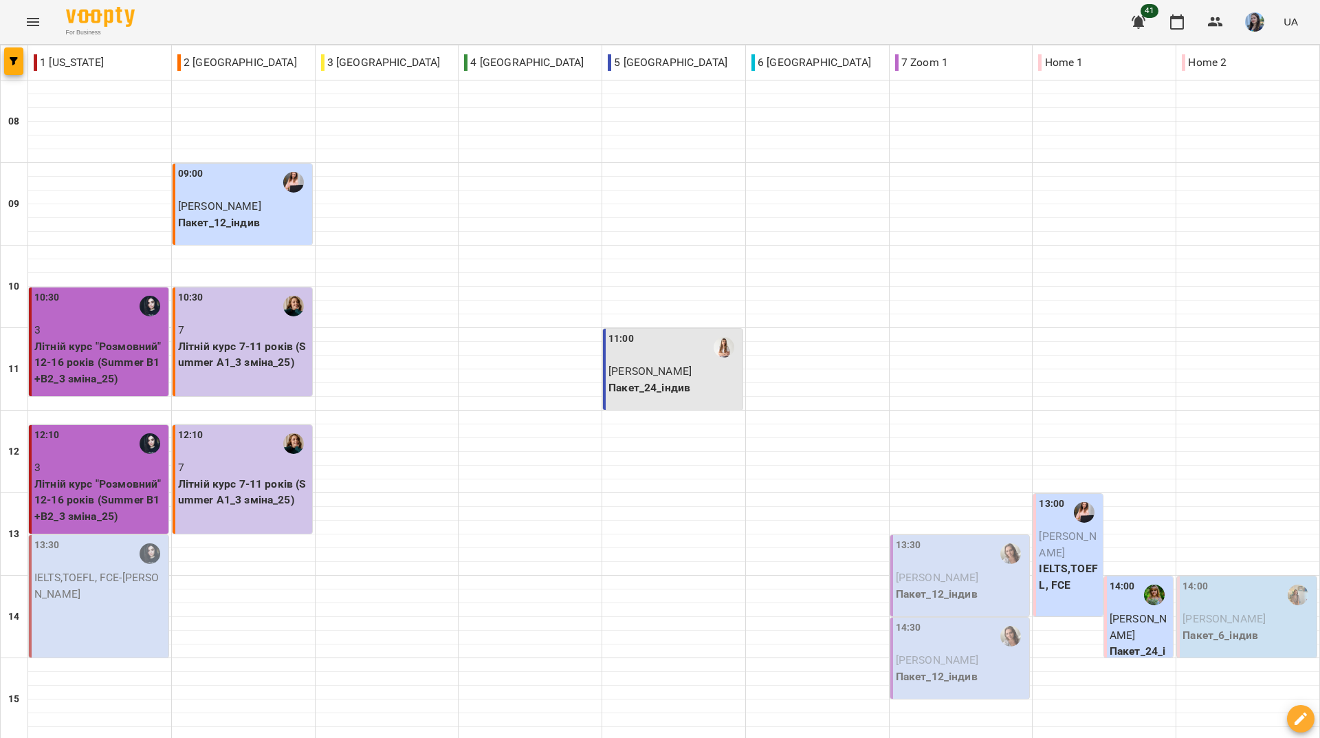
scroll to position [206, 0]
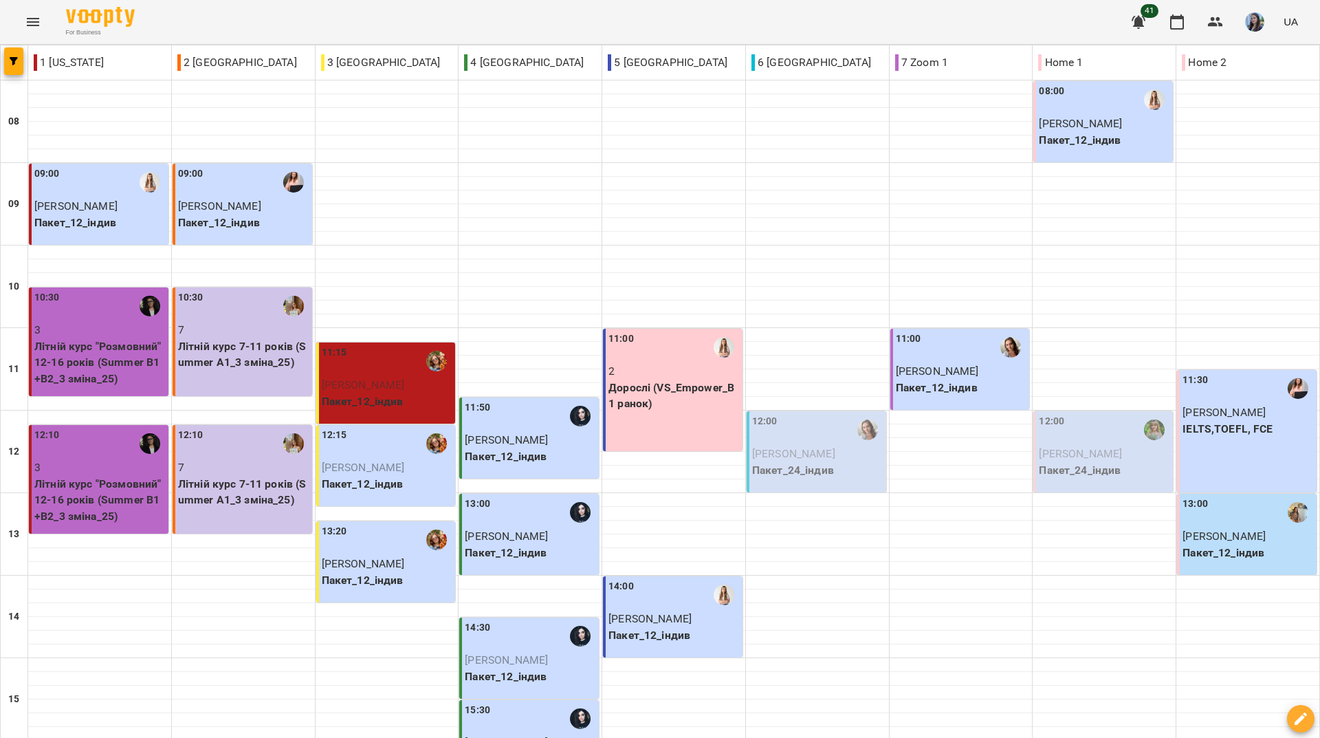
click at [1061, 445] on p "[PERSON_NAME]" at bounding box center [1104, 453] width 131 height 16
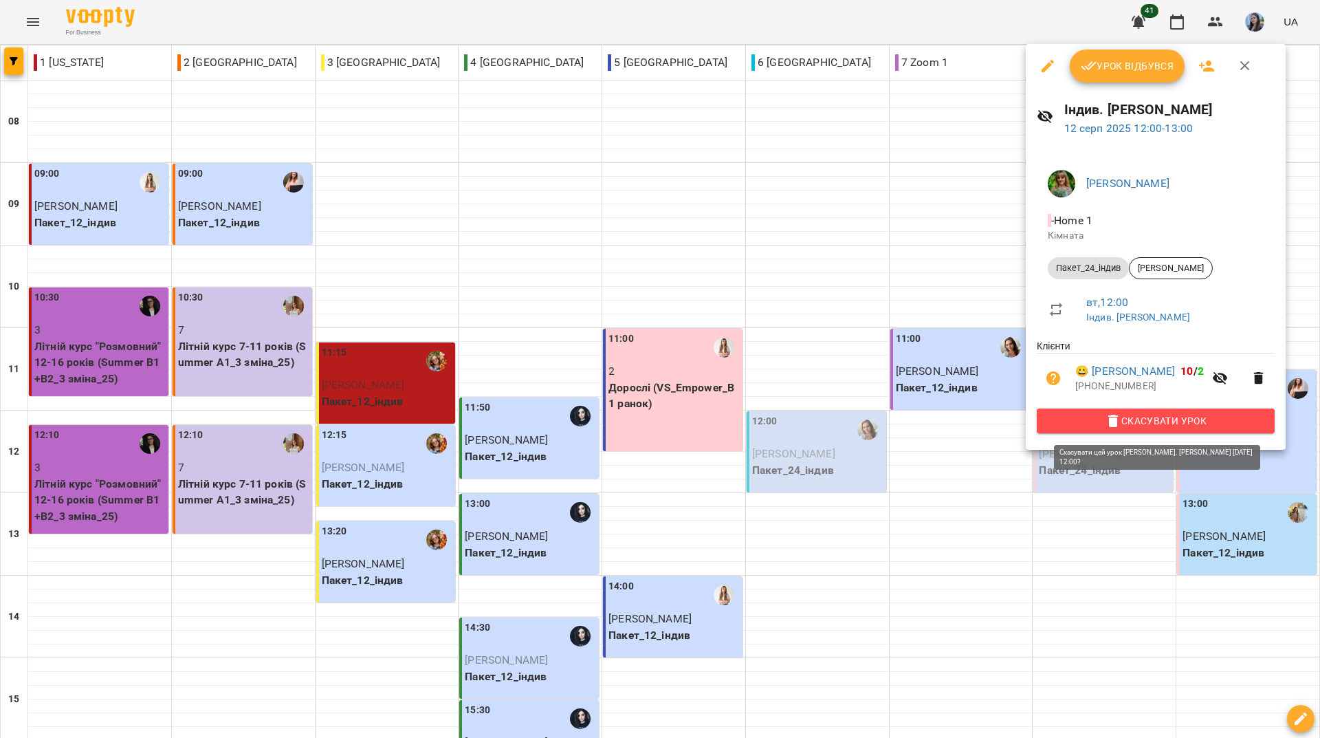
click at [1083, 423] on span "Скасувати Урок" at bounding box center [1156, 420] width 216 height 16
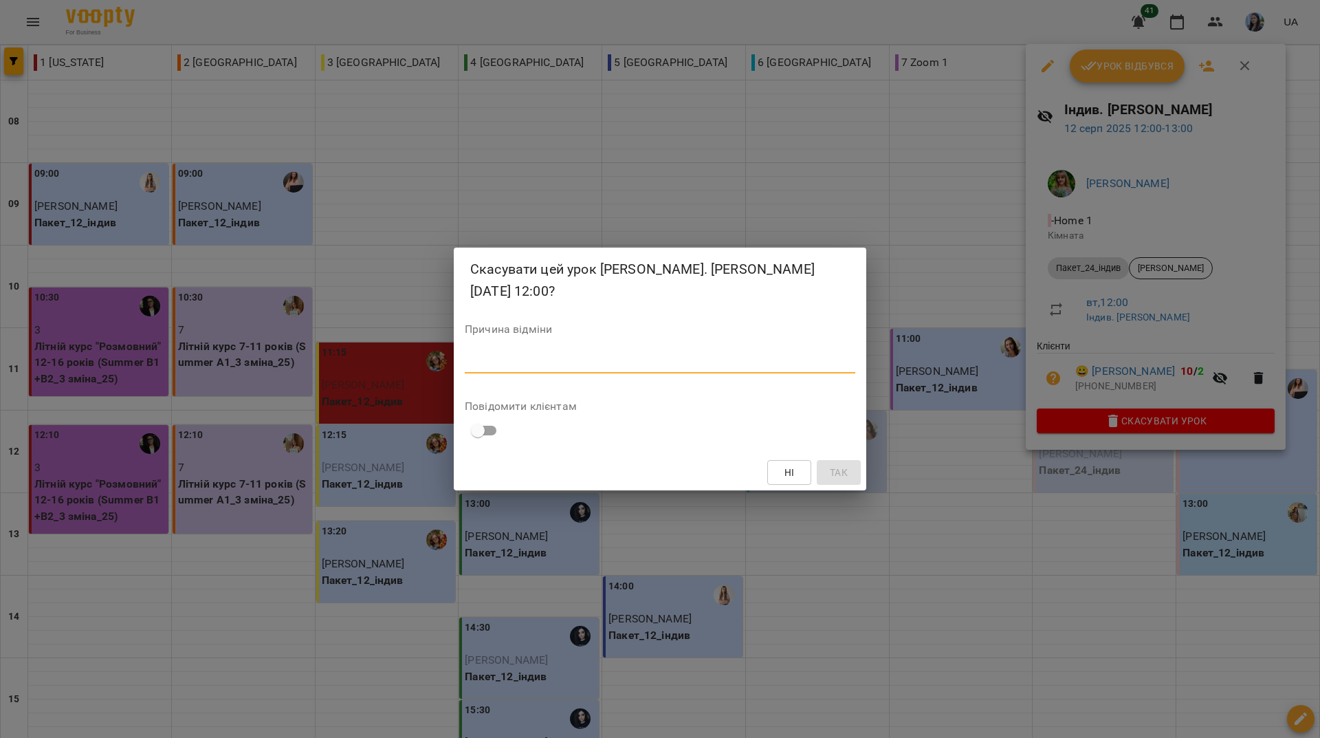
click at [579, 357] on textarea at bounding box center [660, 361] width 390 height 13
type textarea "**********"
click at [831, 461] on button "Так" at bounding box center [839, 472] width 44 height 25
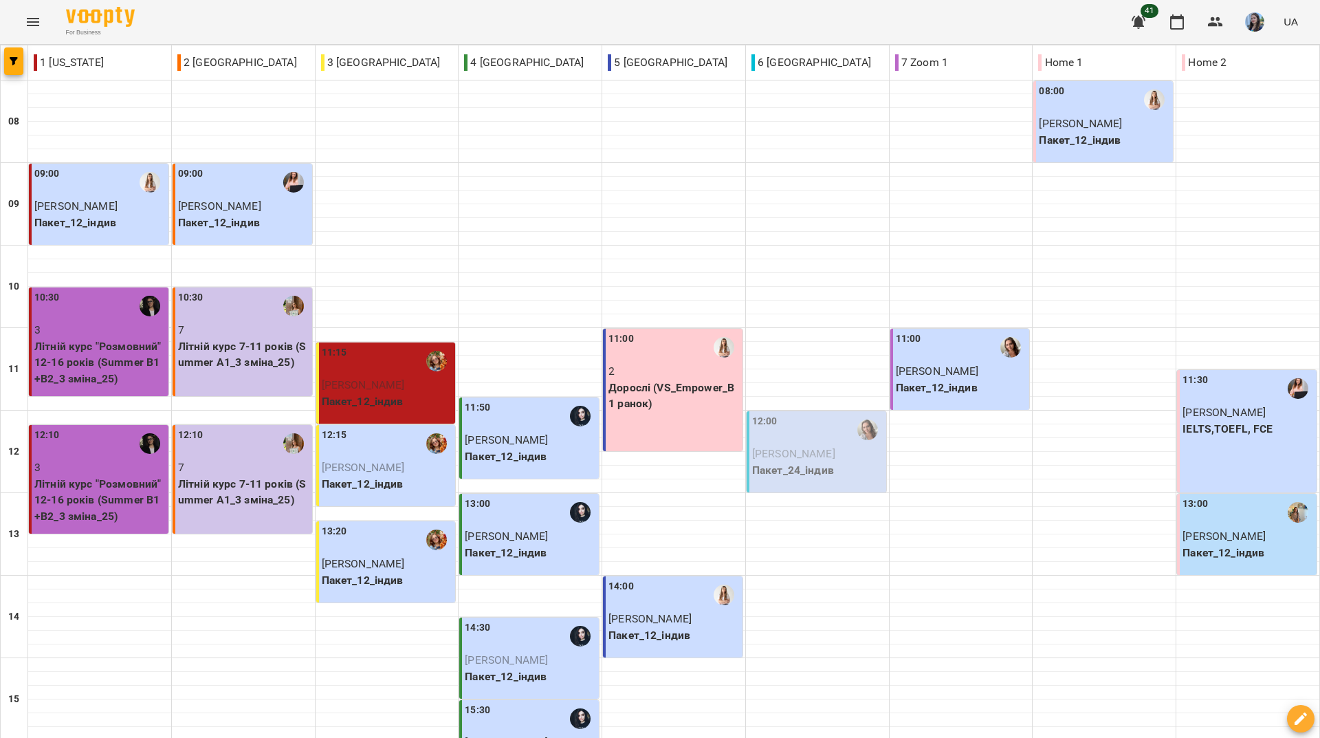
scroll to position [275, 0]
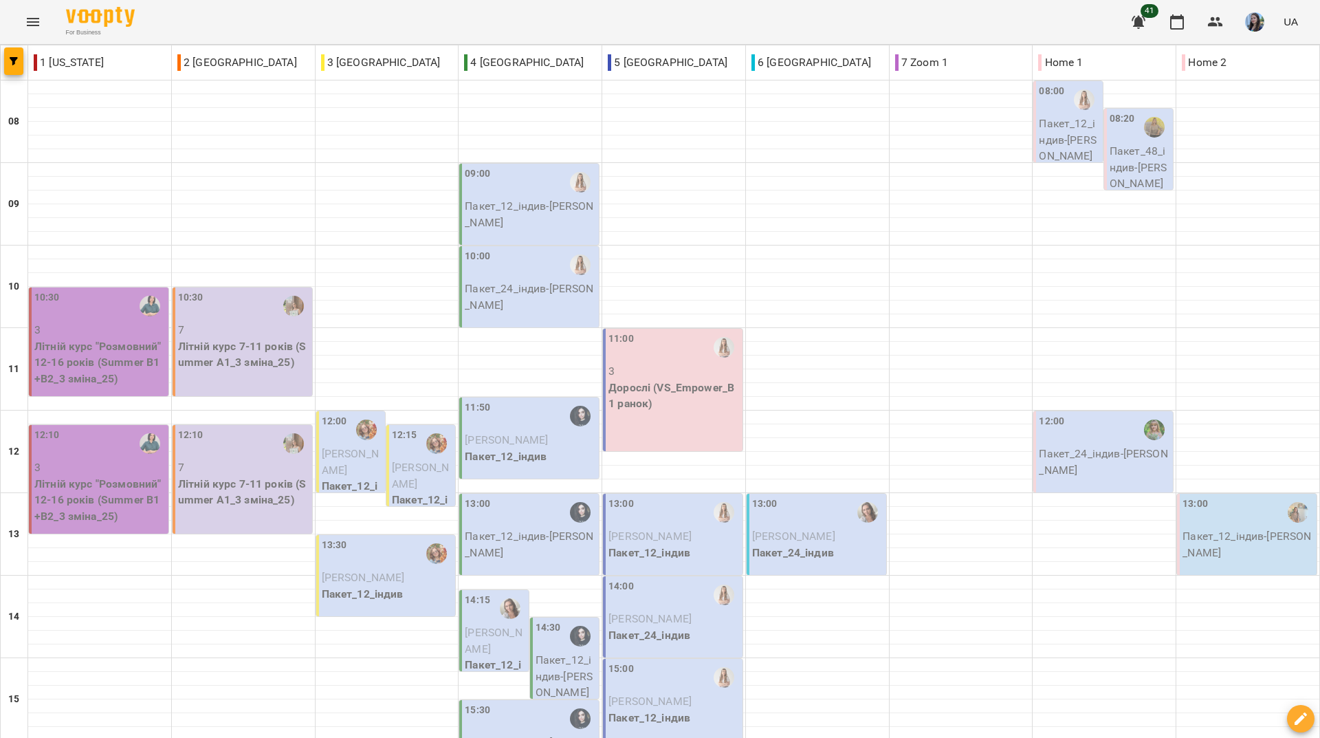
click at [1077, 470] on p "Пакет_24_індив - Озірська Діана" at bounding box center [1104, 461] width 131 height 32
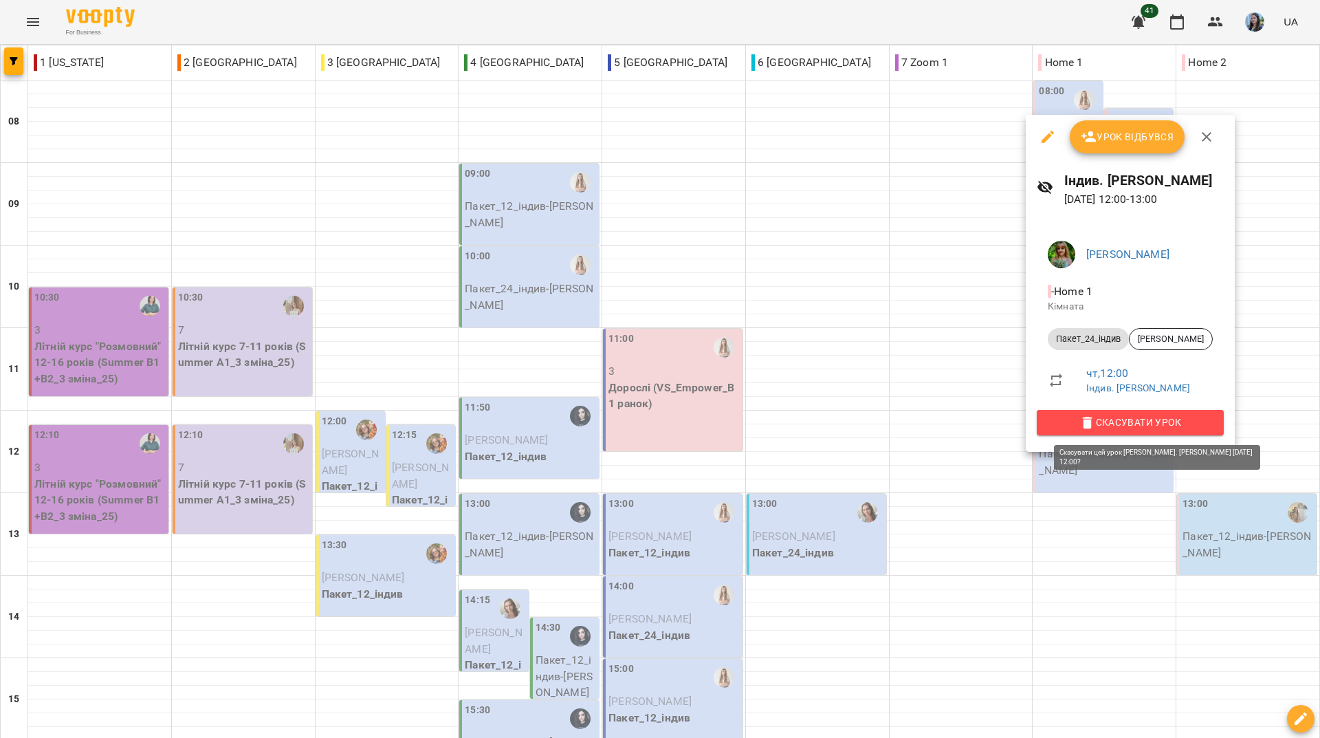
click at [1097, 427] on span "Скасувати Урок" at bounding box center [1130, 422] width 165 height 16
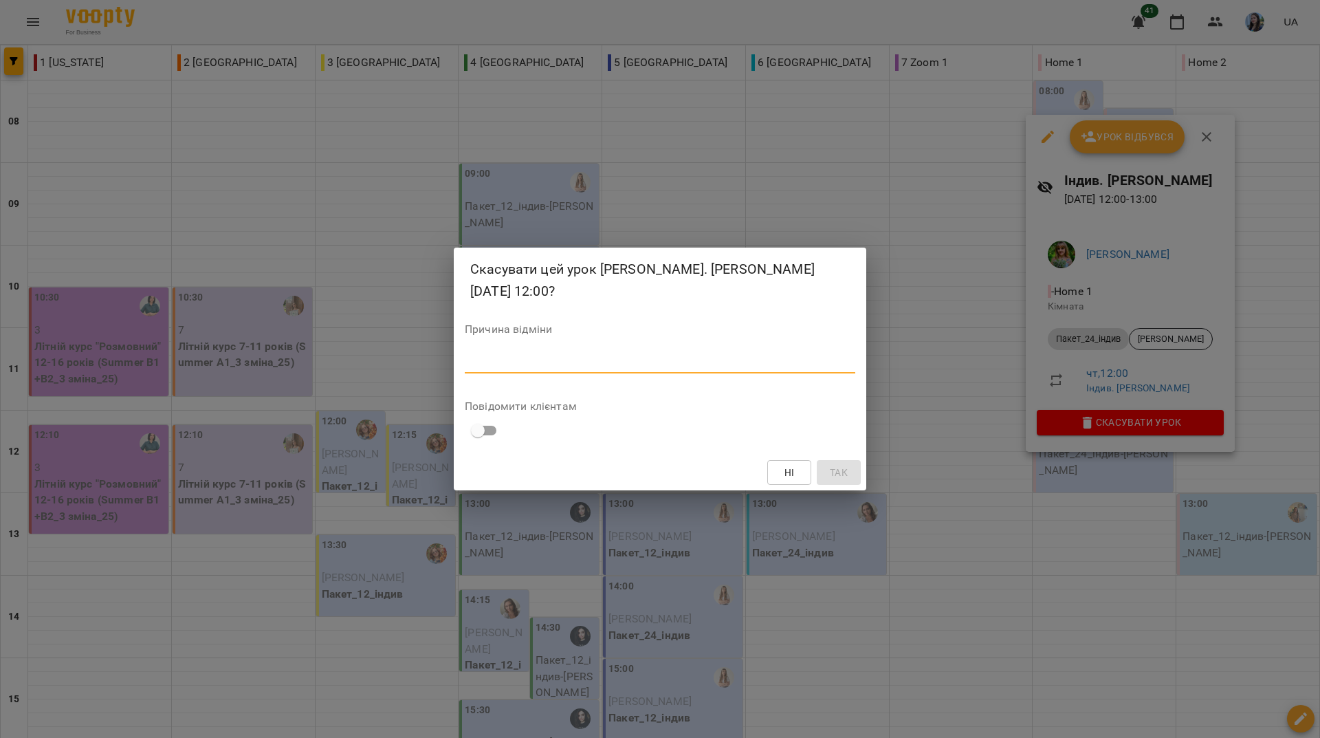
click at [628, 355] on textarea at bounding box center [660, 361] width 390 height 13
type textarea "**********"
click at [846, 477] on span "Так" at bounding box center [839, 472] width 18 height 16
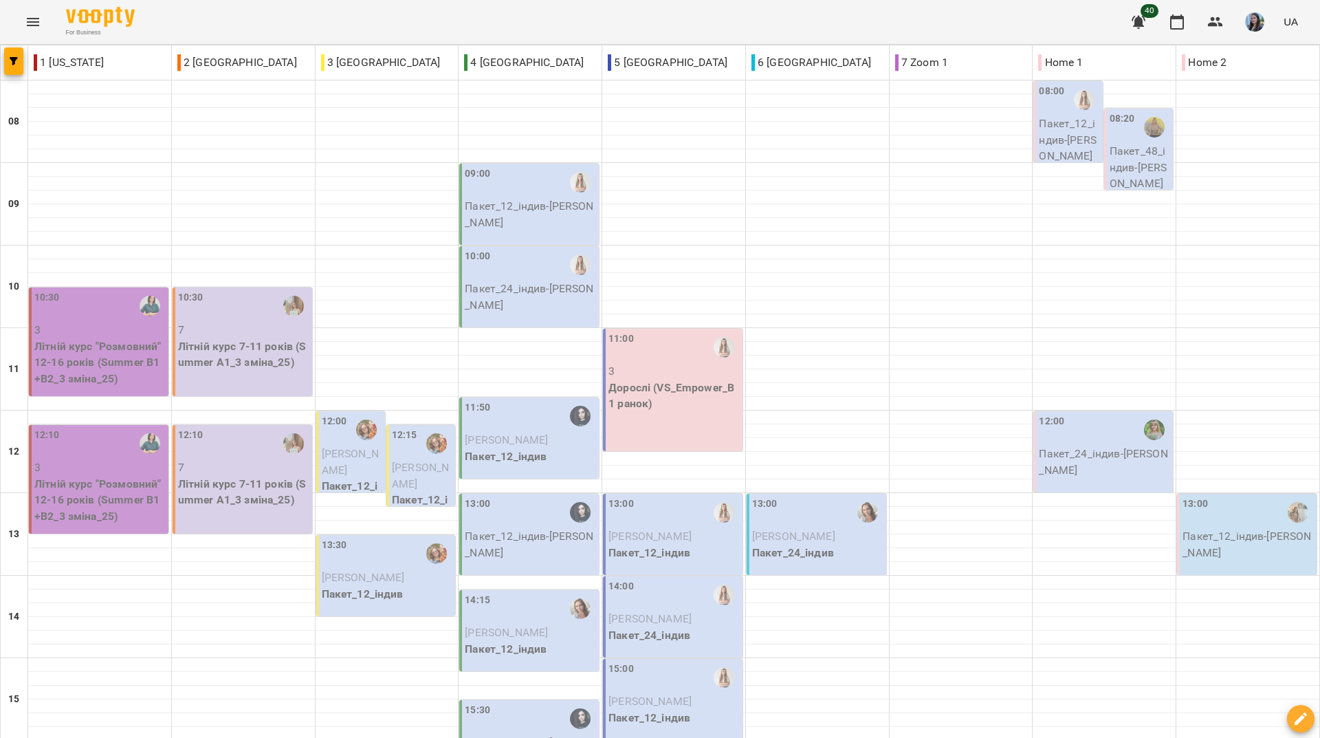
scroll to position [507, 0]
click at [481, 24] on div "For Business 40 UA" at bounding box center [660, 22] width 1320 height 44
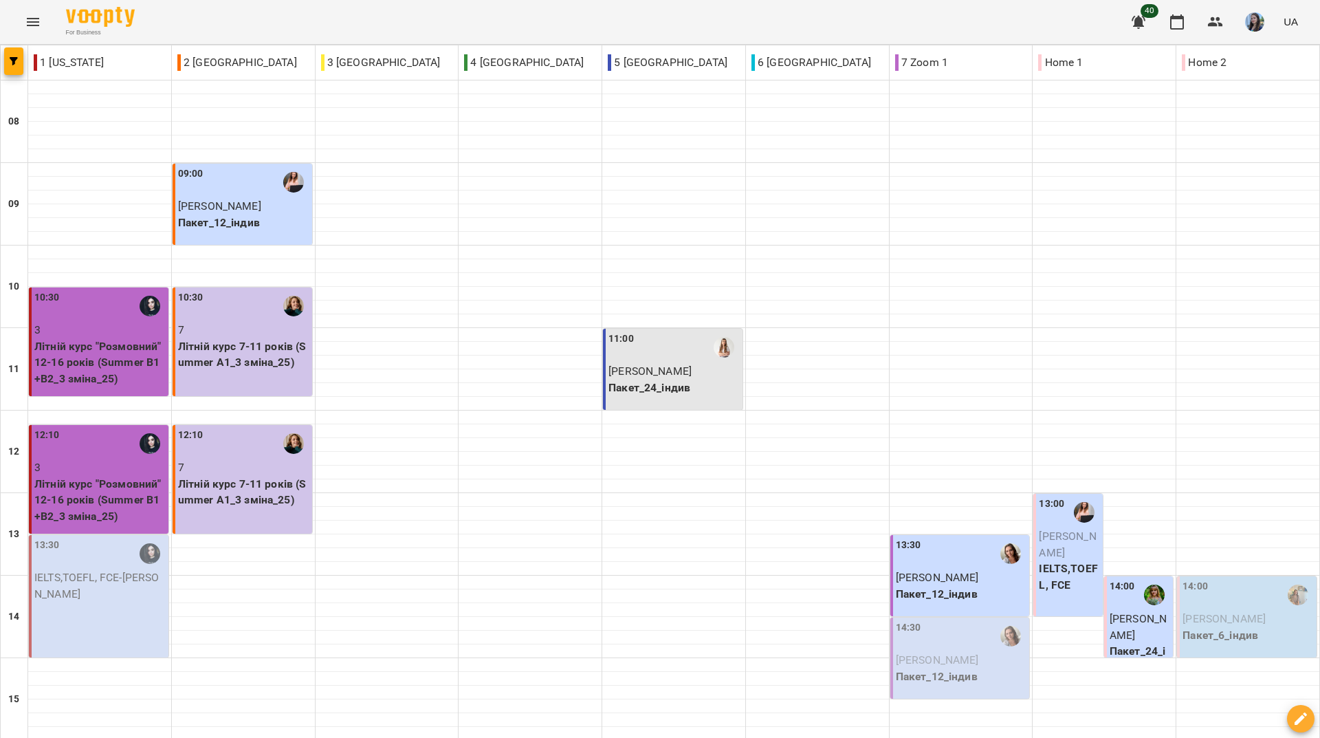
drag, startPoint x: 347, startPoint y: 25, endPoint x: 336, endPoint y: 2, distance: 25.2
click at [345, 14] on div "For Business 40 UA" at bounding box center [660, 22] width 1320 height 44
click at [461, 23] on div "For Business 39 UA" at bounding box center [660, 22] width 1320 height 44
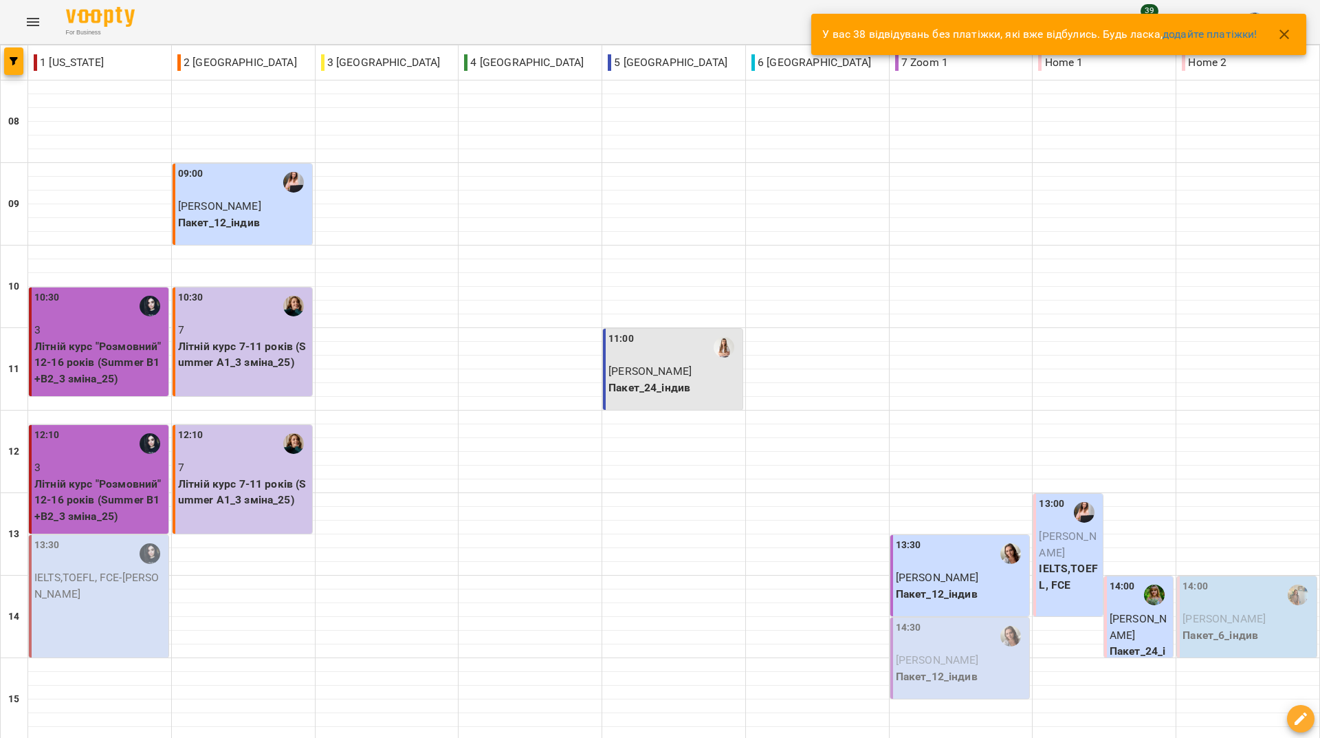
click at [515, 21] on div "For Business 39 UA" at bounding box center [660, 22] width 1320 height 44
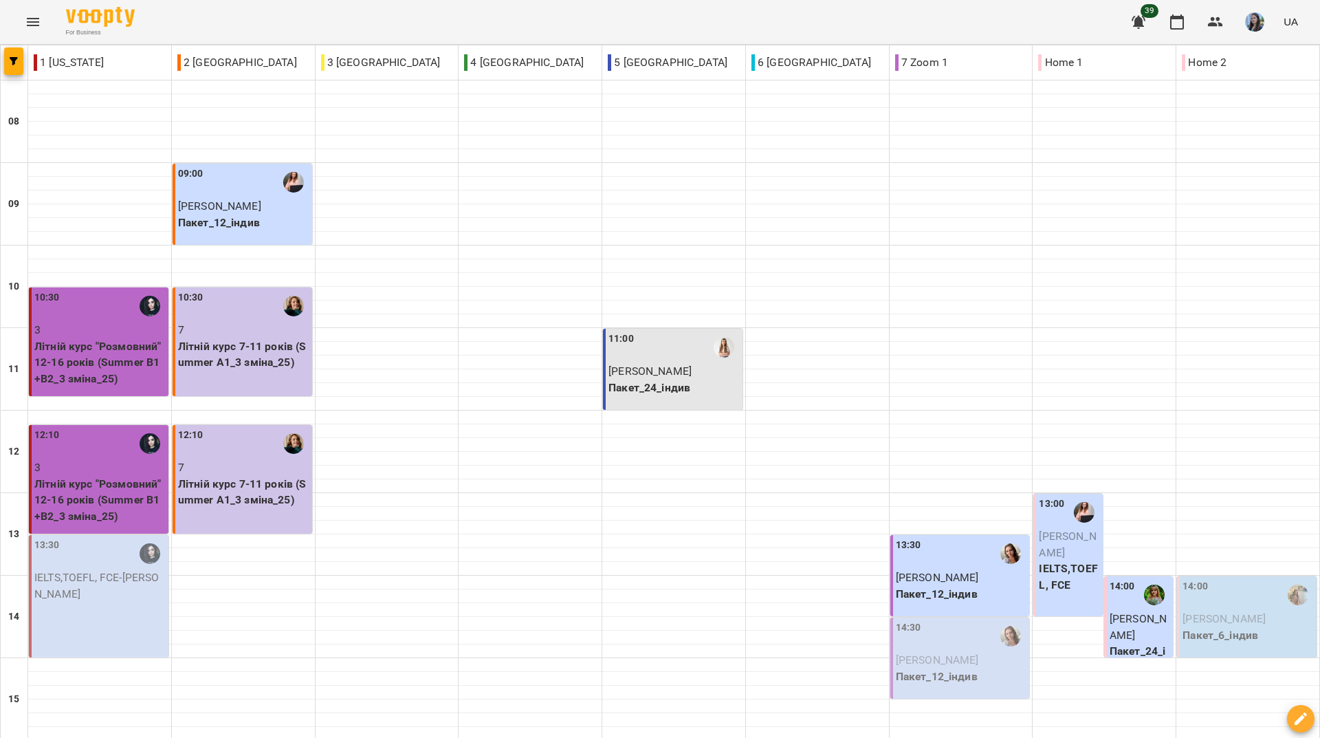
click at [481, 32] on div "For Business 39 UA" at bounding box center [660, 22] width 1320 height 44
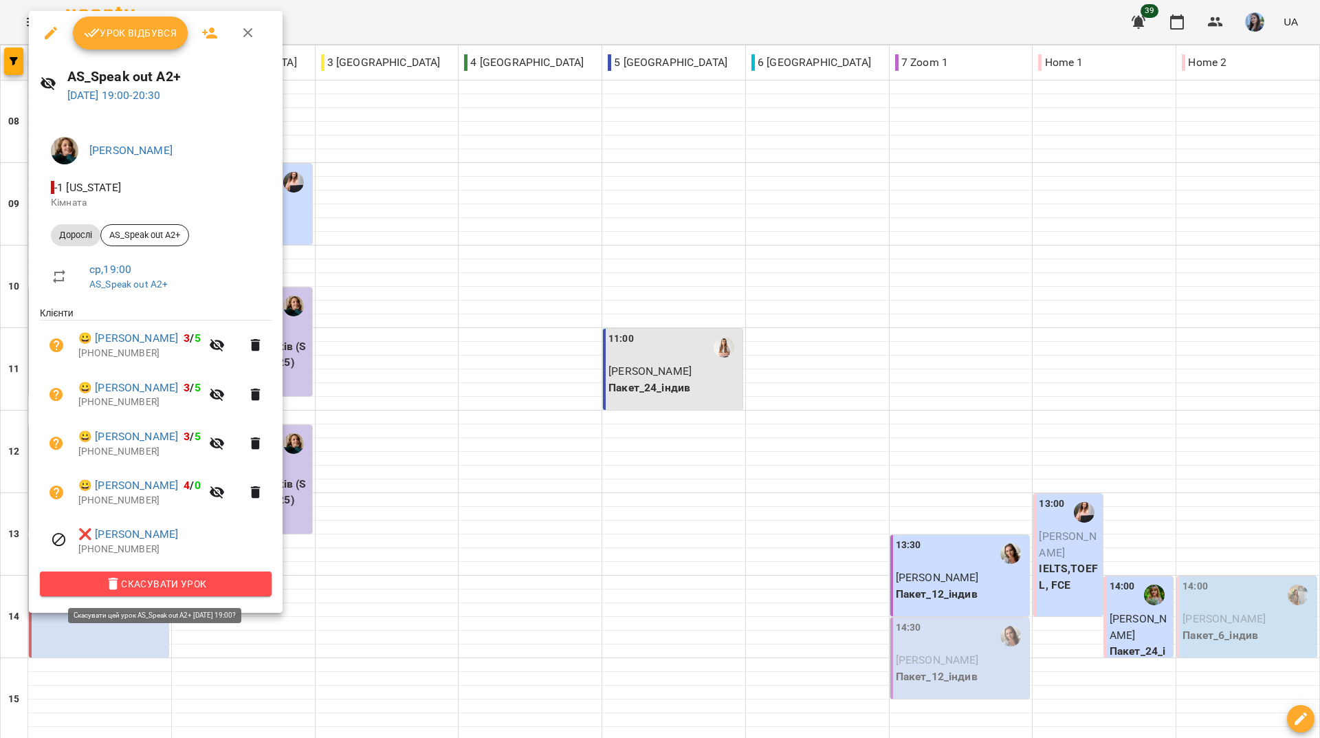
click at [161, 588] on span "Скасувати Урок" at bounding box center [156, 583] width 210 height 16
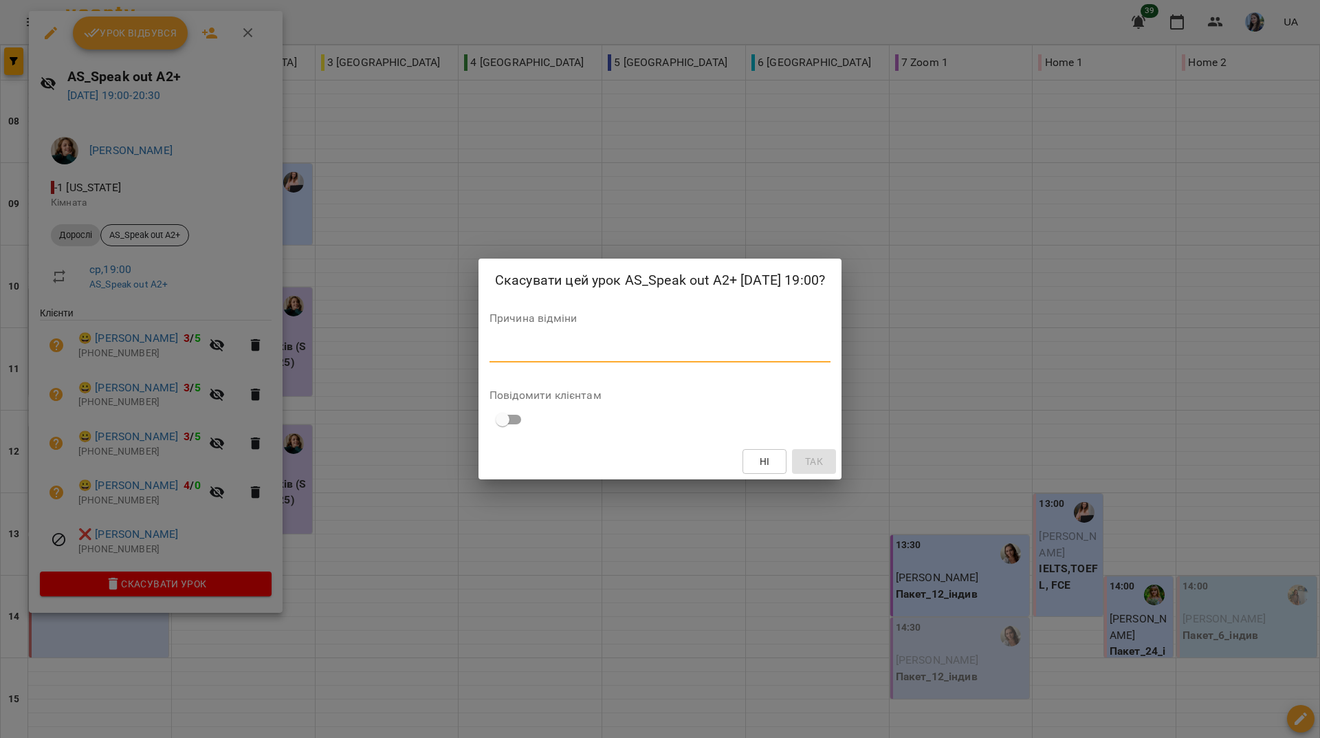
click at [531, 351] on textarea at bounding box center [659, 350] width 341 height 13
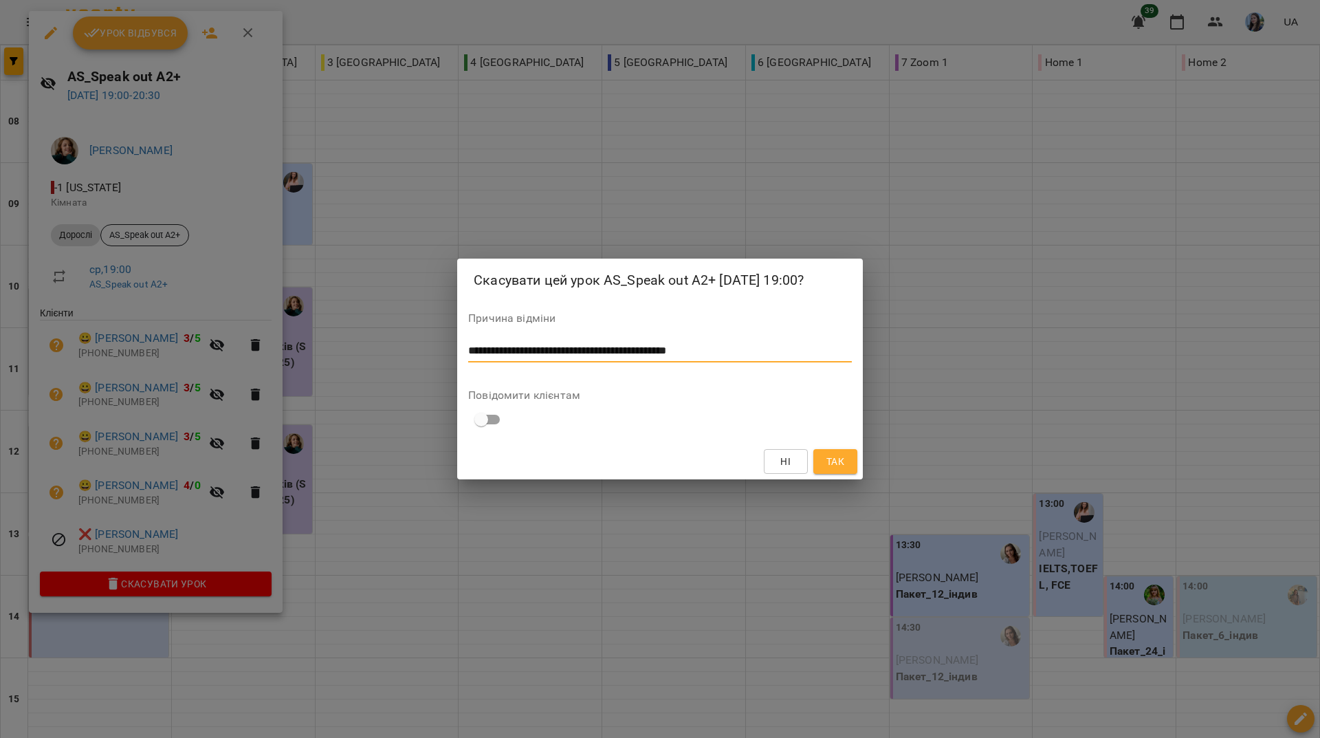
type textarea "**********"
click at [843, 467] on span "Так" at bounding box center [835, 461] width 18 height 16
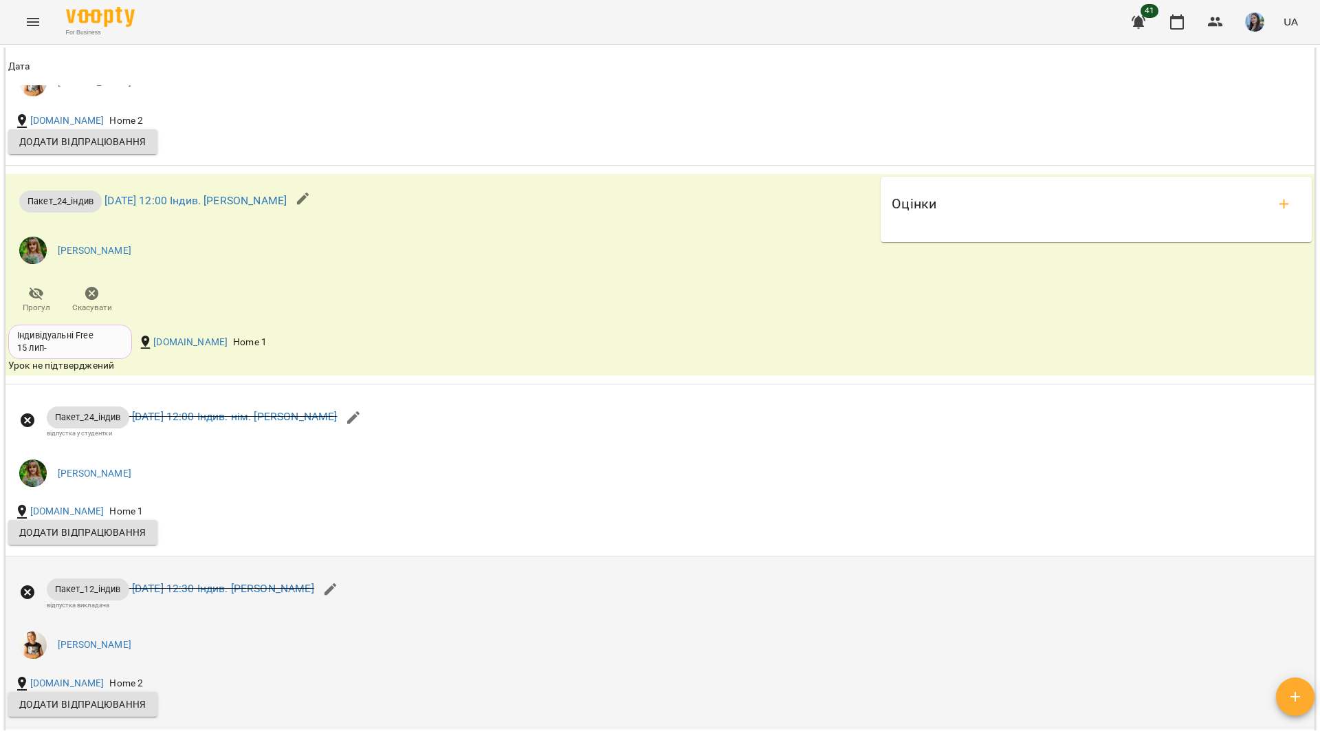
scroll to position [1787, 0]
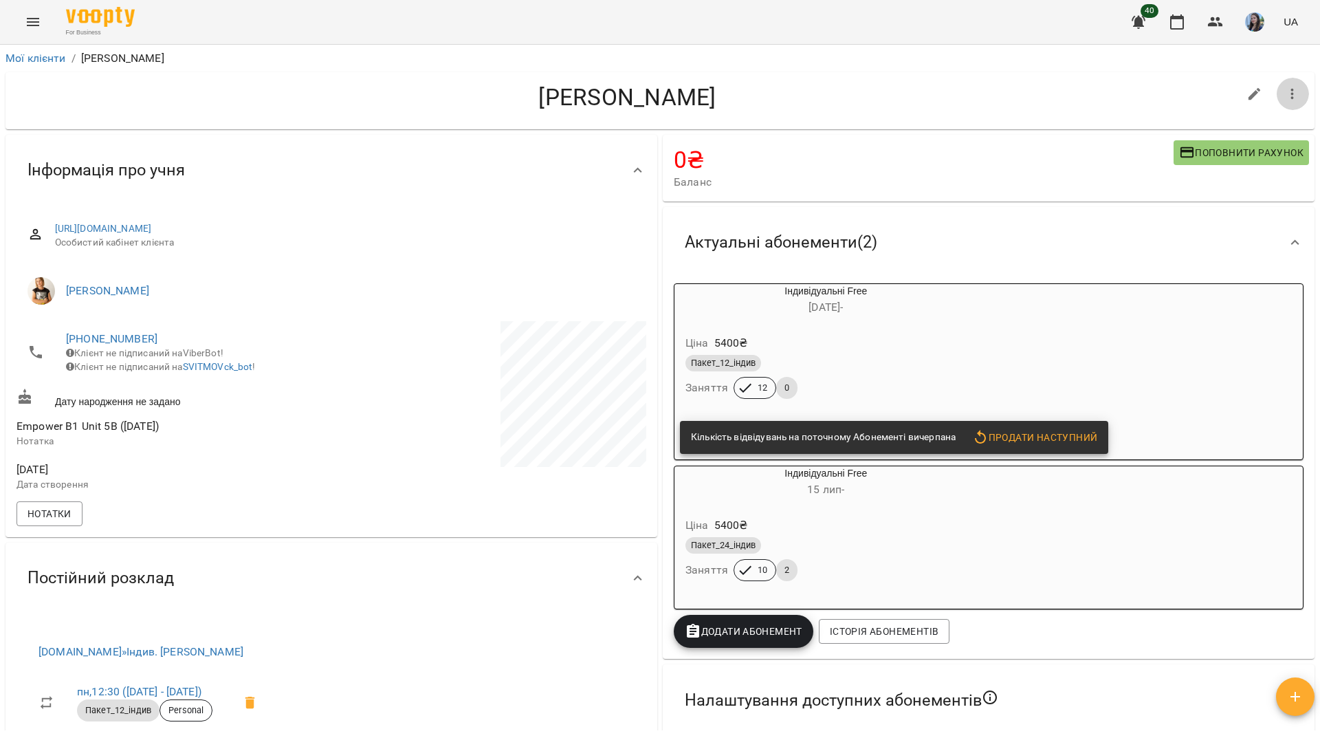
click at [1291, 89] on icon "button" at bounding box center [1292, 94] width 3 height 11
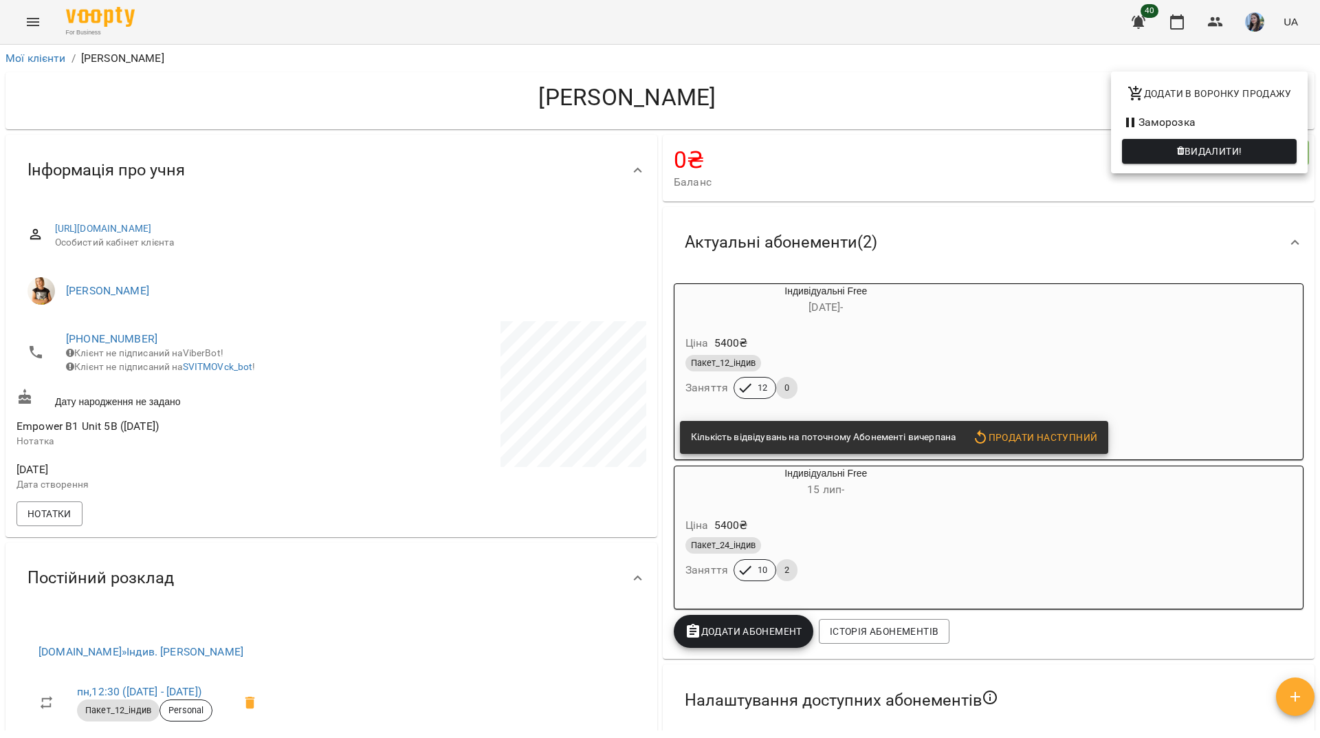
click at [1200, 118] on li "Заморозка" at bounding box center [1209, 122] width 197 height 25
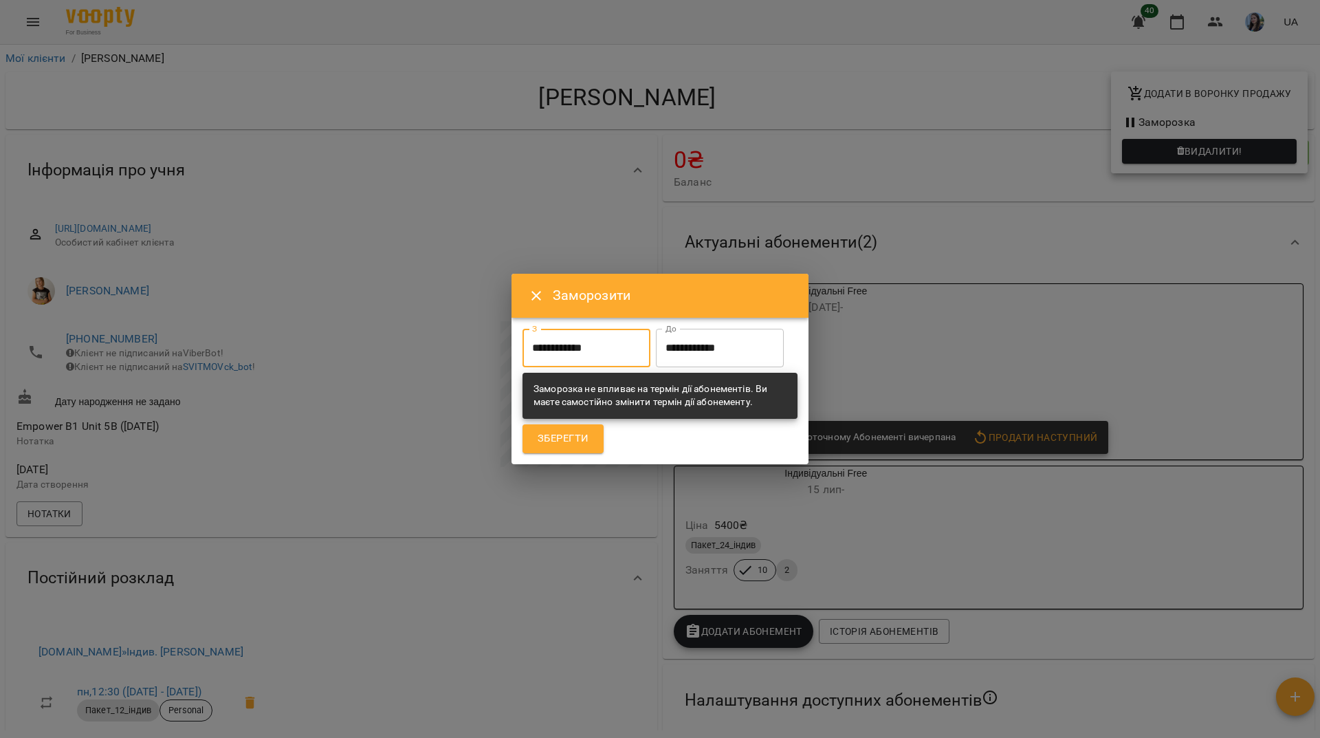
click at [595, 329] on input "**********" at bounding box center [586, 348] width 128 height 38
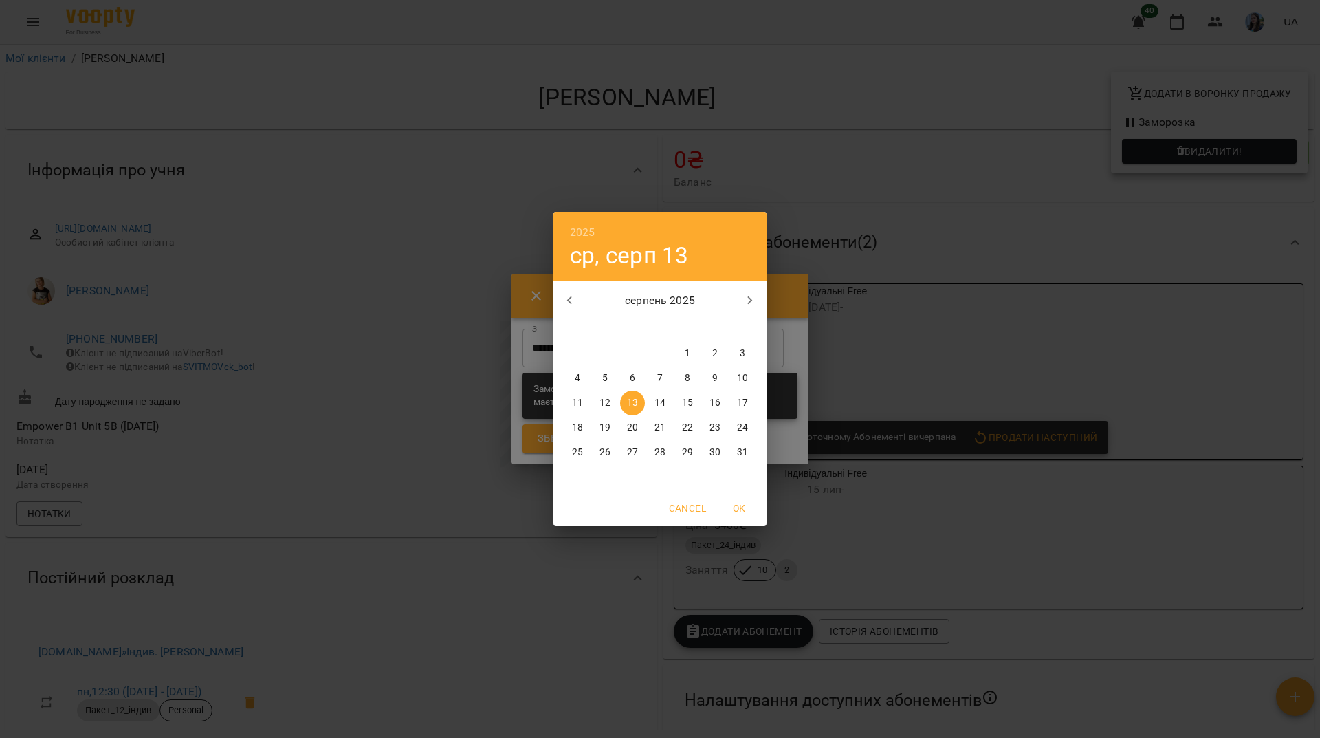
click at [582, 429] on p "18" at bounding box center [577, 428] width 11 height 14
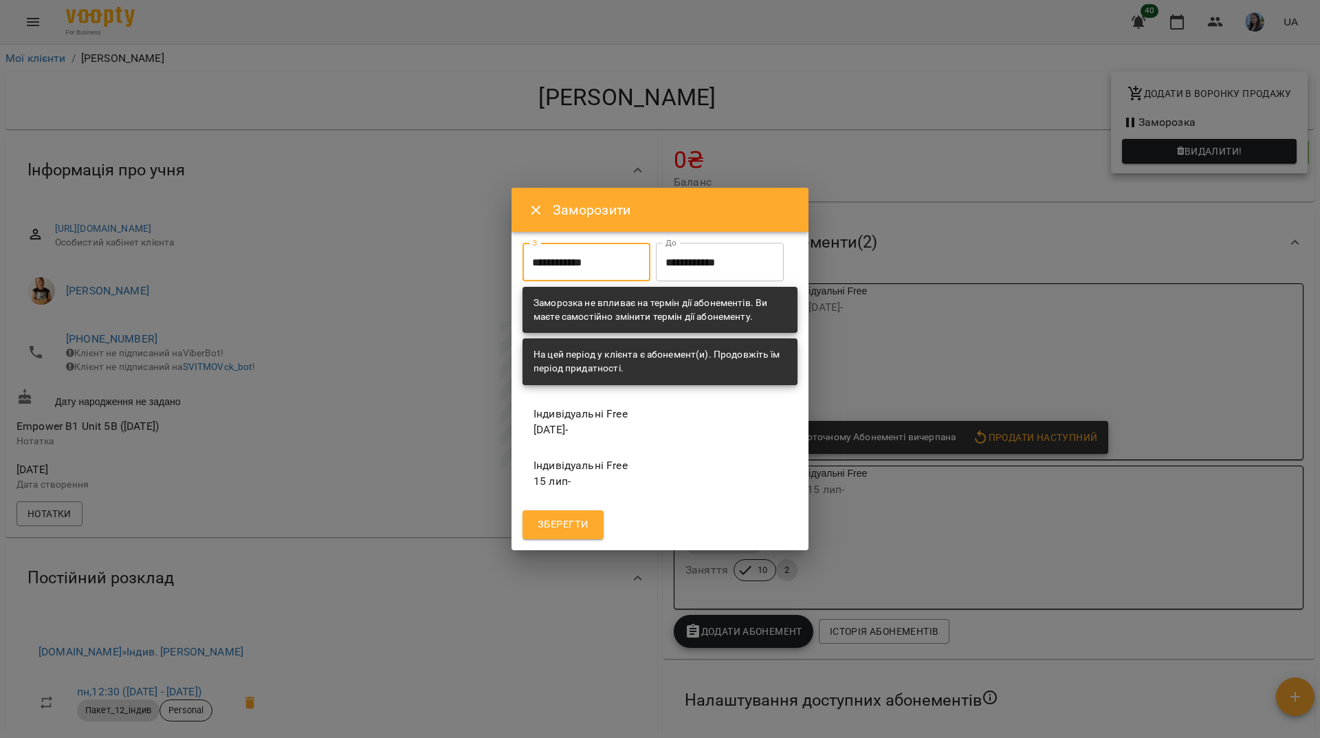
click at [610, 251] on input "**********" at bounding box center [586, 262] width 128 height 38
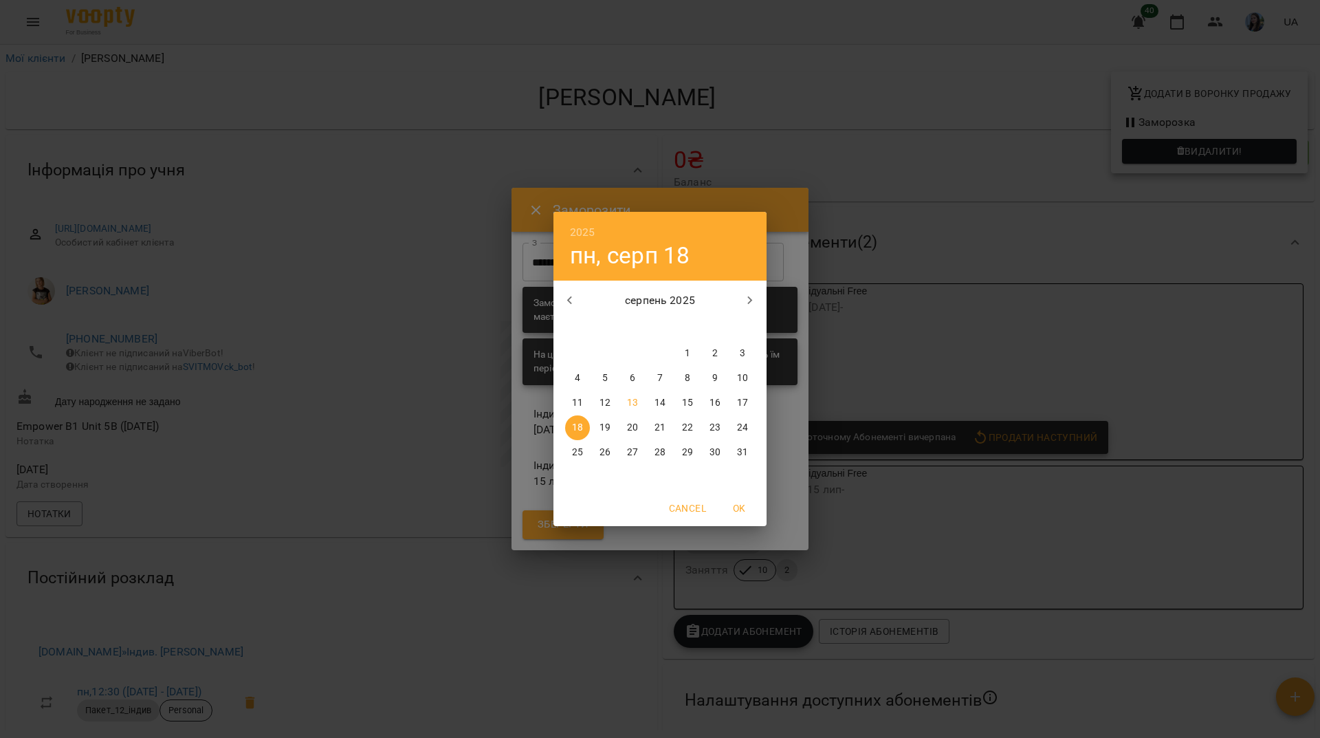
click at [575, 404] on p "11" at bounding box center [577, 403] width 11 height 14
type input "**********"
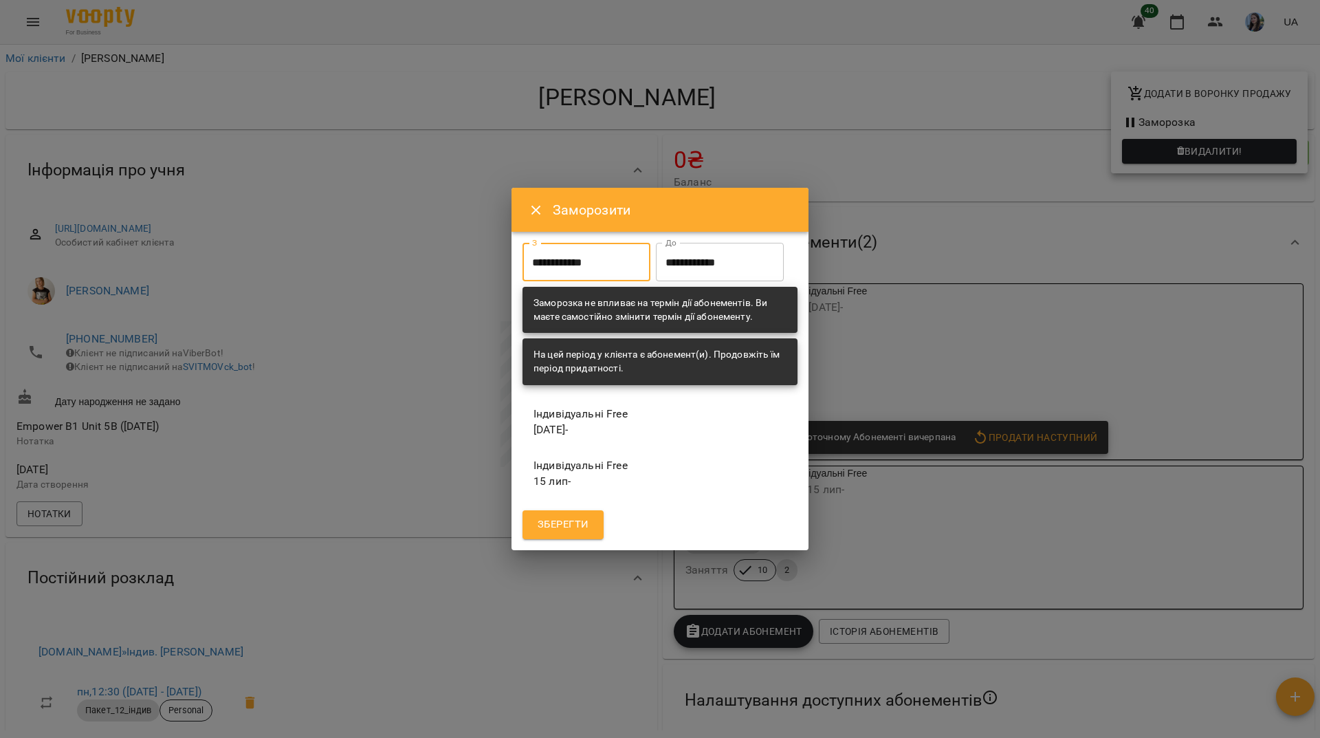
click at [656, 273] on input "**********" at bounding box center [720, 262] width 128 height 38
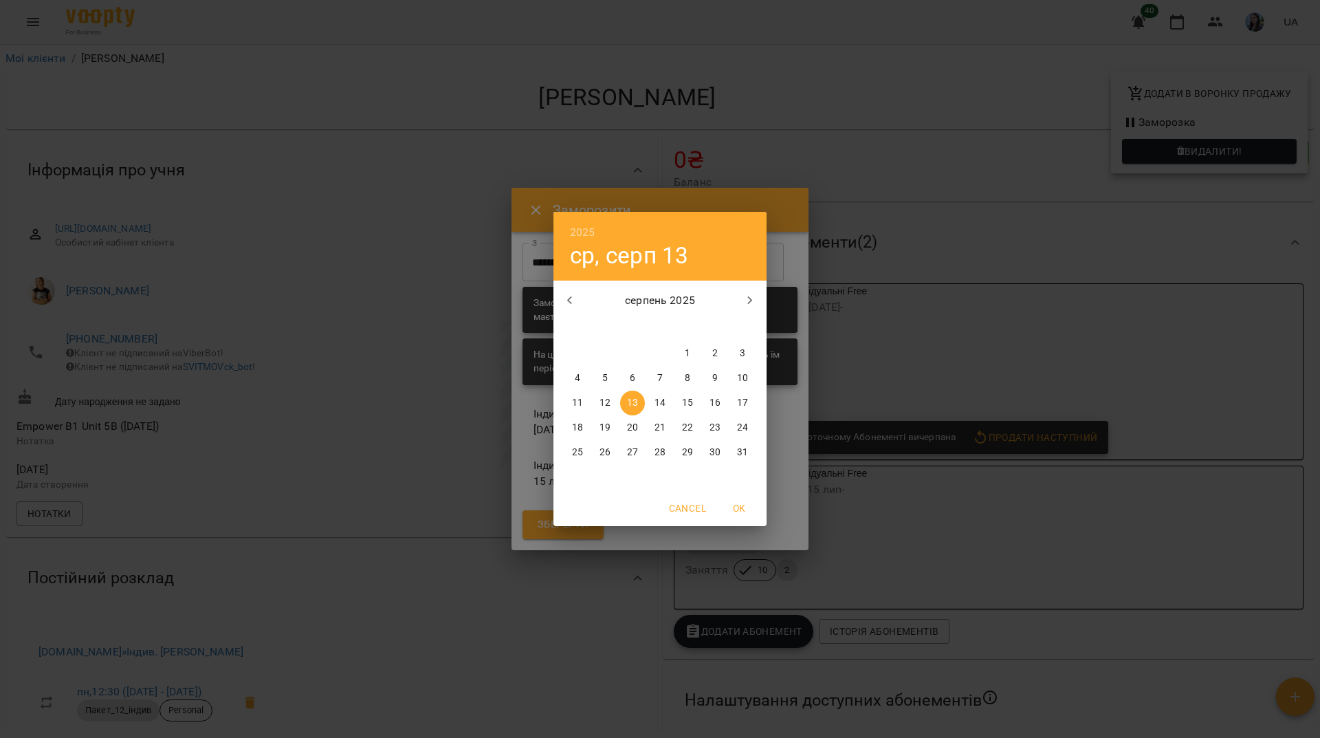
click at [740, 404] on p "17" at bounding box center [742, 403] width 11 height 14
type input "**********"
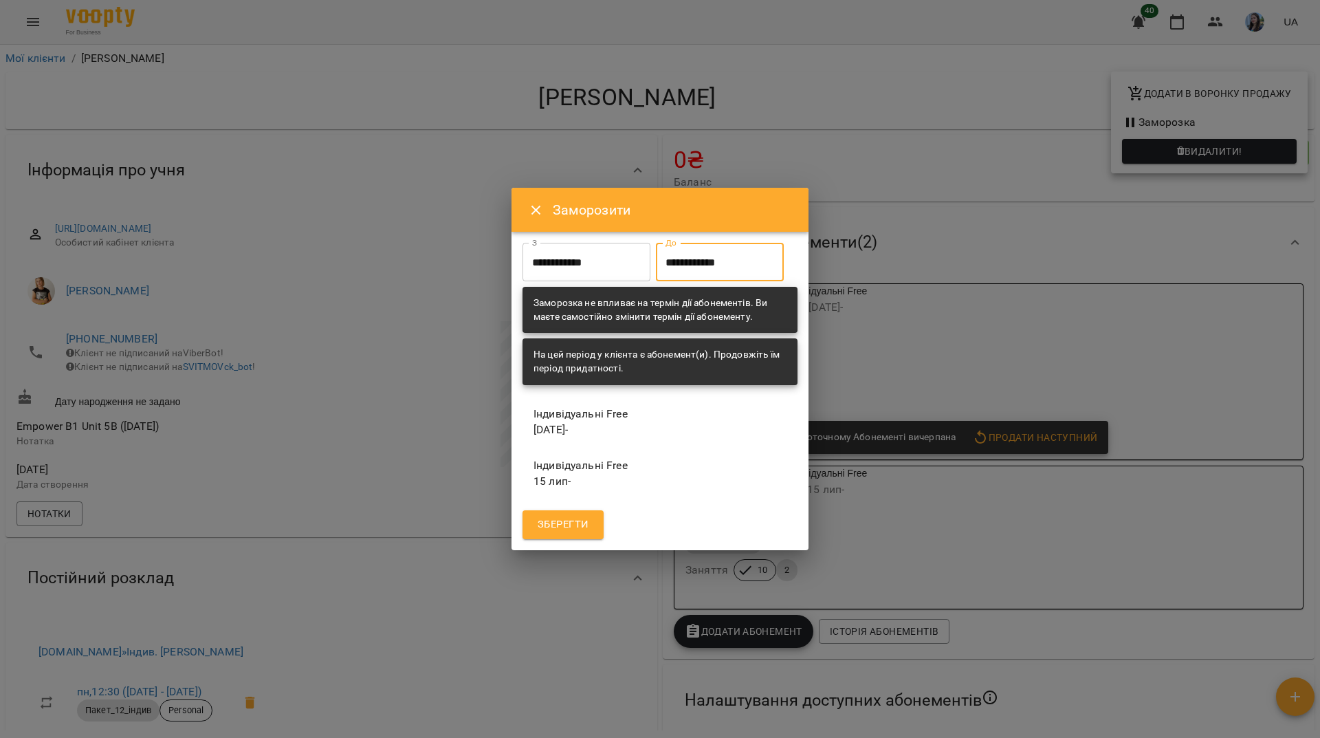
click at [569, 533] on span "Зберегти" at bounding box center [563, 525] width 51 height 18
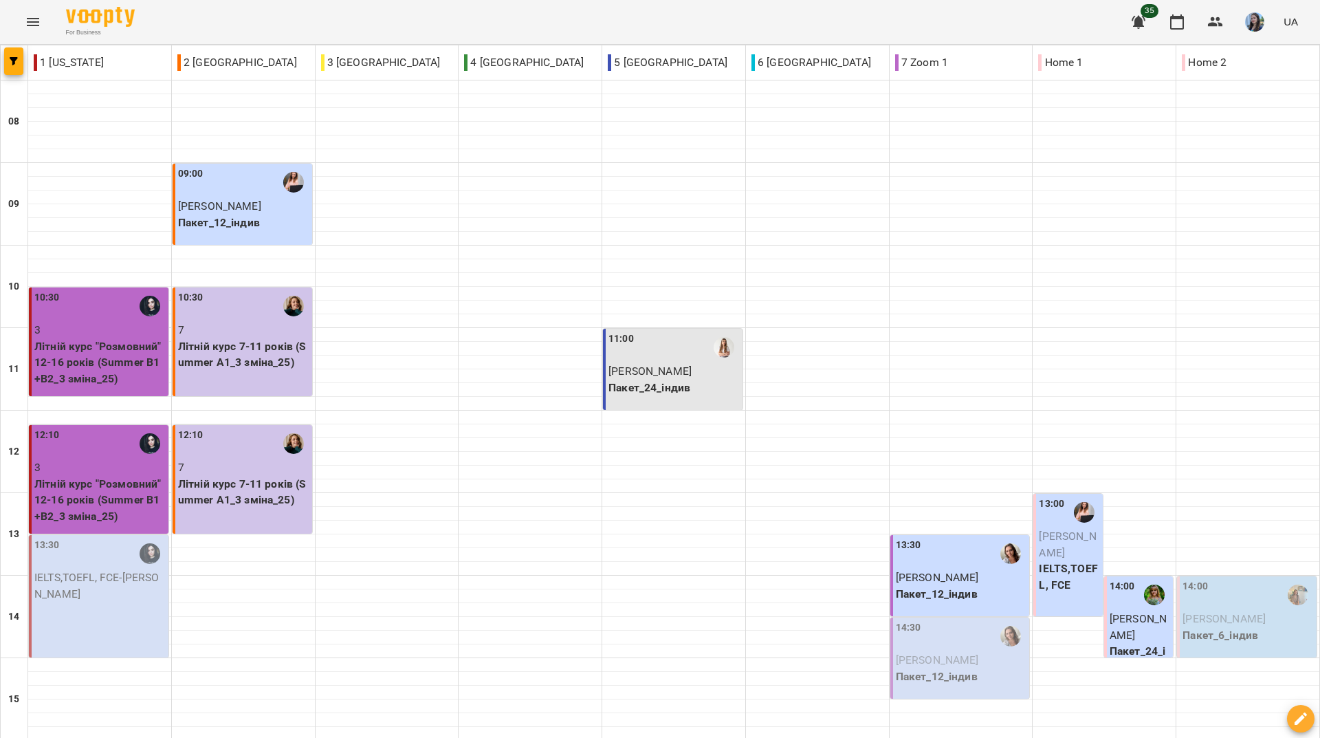
scroll to position [507, 0]
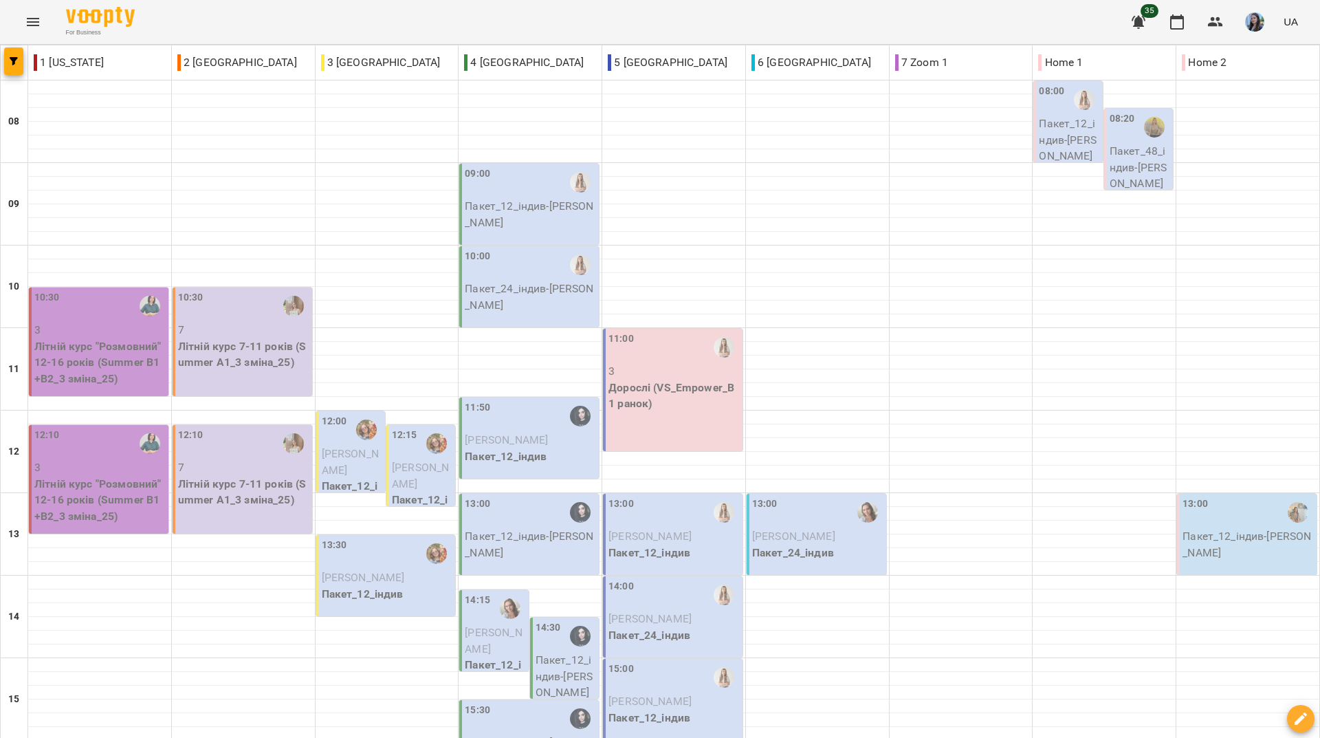
click at [548, 7] on div "For Business 35 UA" at bounding box center [660, 22] width 1320 height 44
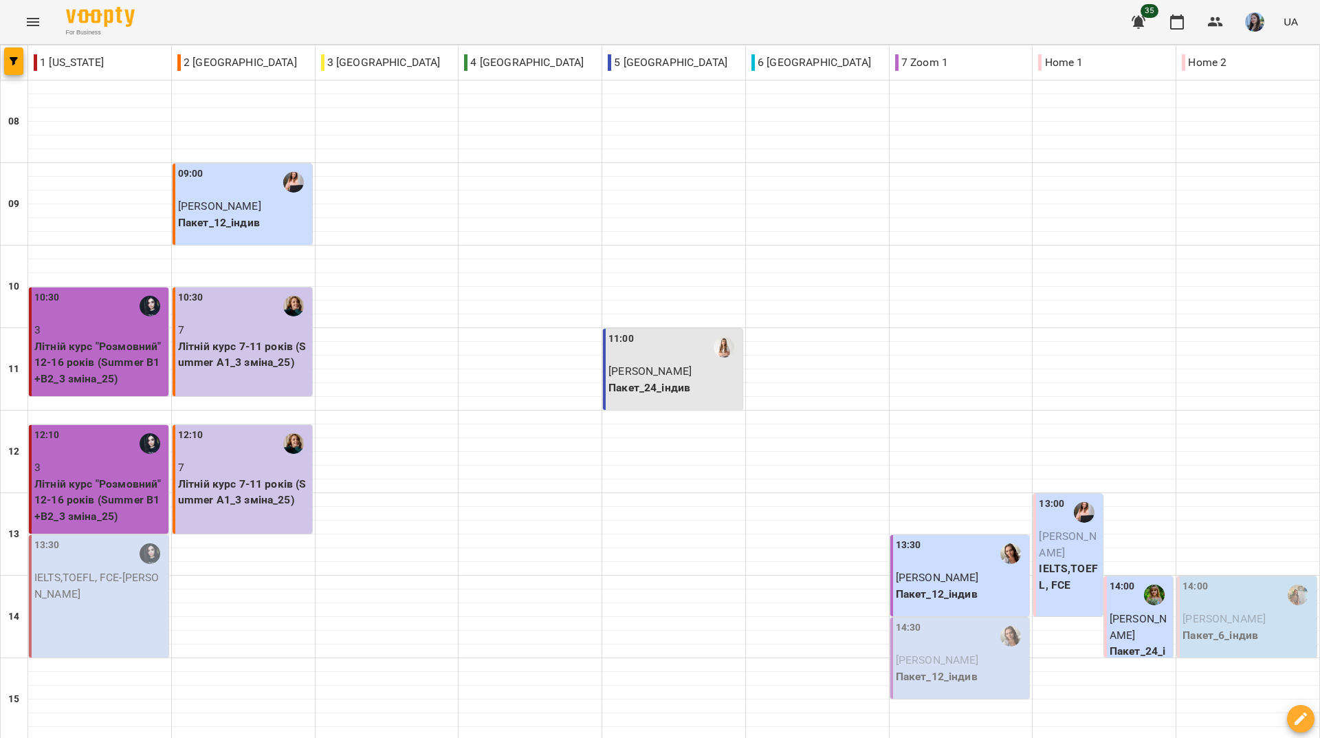
click at [418, 21] on div "For Business 35 UA" at bounding box center [660, 22] width 1320 height 44
click at [577, 20] on div "For Business 35 UA" at bounding box center [660, 22] width 1320 height 44
click at [532, 22] on div "For Business 35 UA" at bounding box center [660, 22] width 1320 height 44
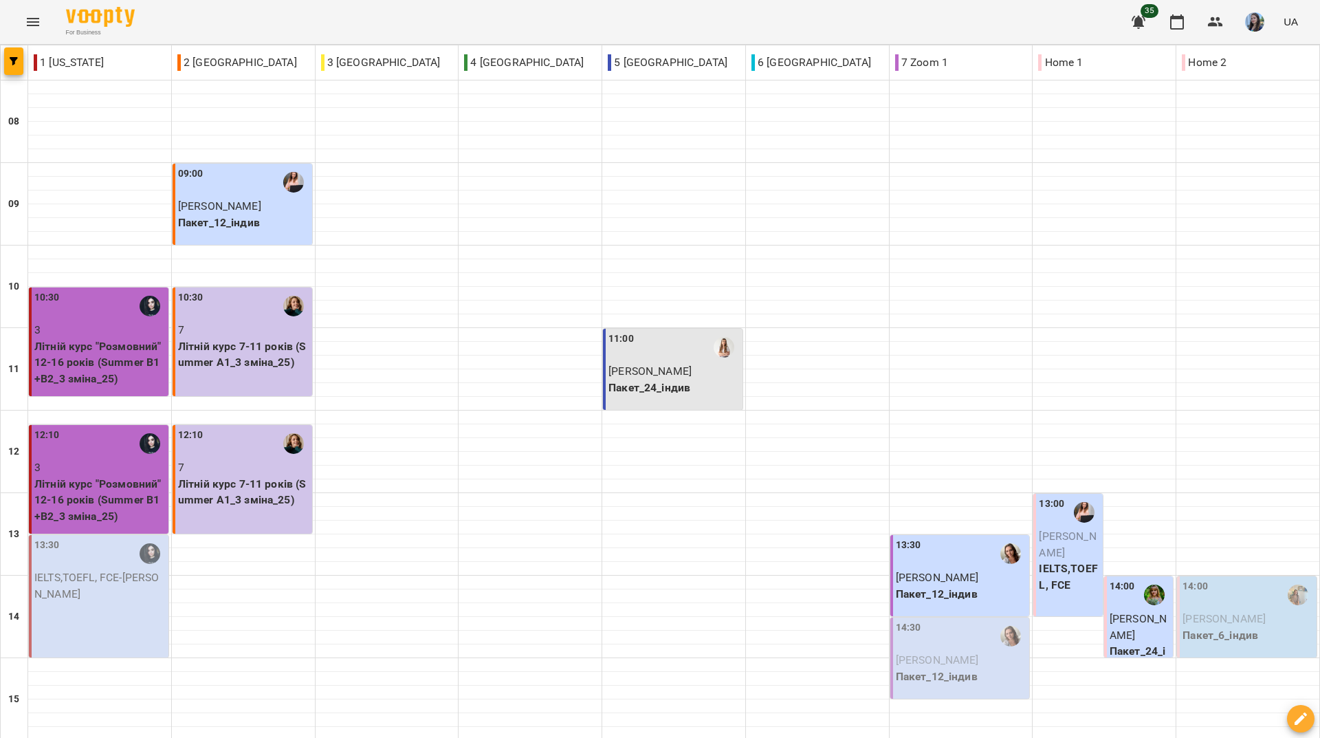
click at [468, 18] on div "For Business 35 UA" at bounding box center [660, 22] width 1320 height 44
click at [581, 19] on div "For Business 35 UA" at bounding box center [660, 22] width 1320 height 44
click at [591, 19] on div "For Business 35 UA" at bounding box center [660, 22] width 1320 height 44
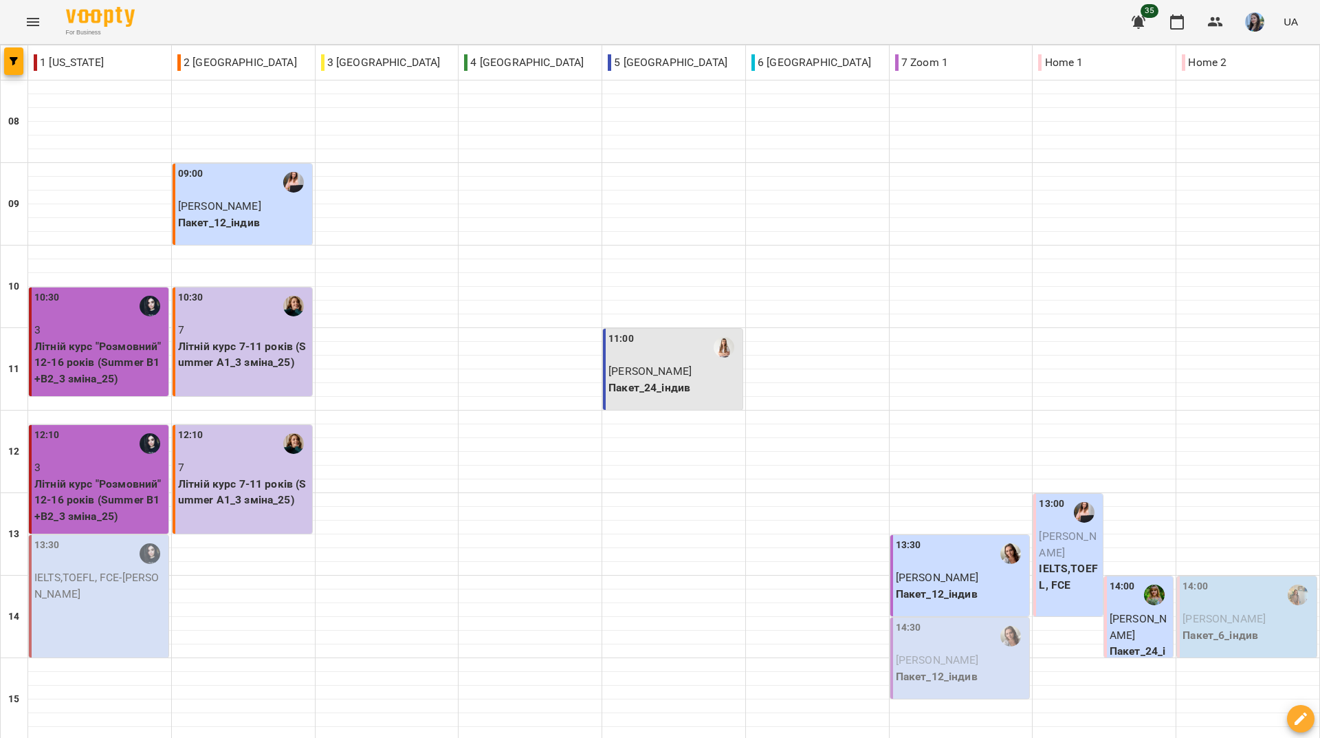
click at [569, 30] on div "For Business 35 UA" at bounding box center [660, 22] width 1320 height 44
drag, startPoint x: 369, startPoint y: 19, endPoint x: 374, endPoint y: 0, distance: 19.8
click at [369, 19] on div "For Business 35 UA" at bounding box center [660, 22] width 1320 height 44
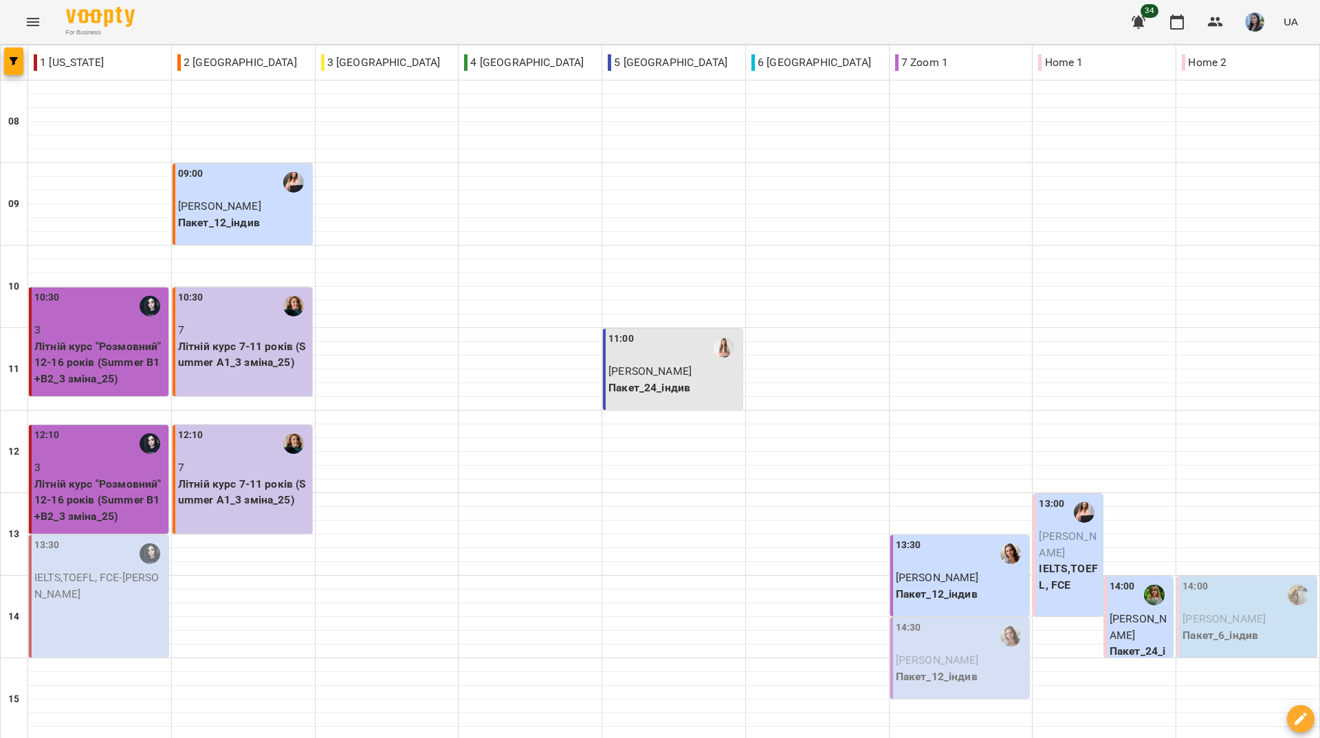
click at [523, 18] on div "For Business 34 UA" at bounding box center [660, 22] width 1320 height 44
click at [505, 15] on div "For Business 34 UA" at bounding box center [660, 22] width 1320 height 44
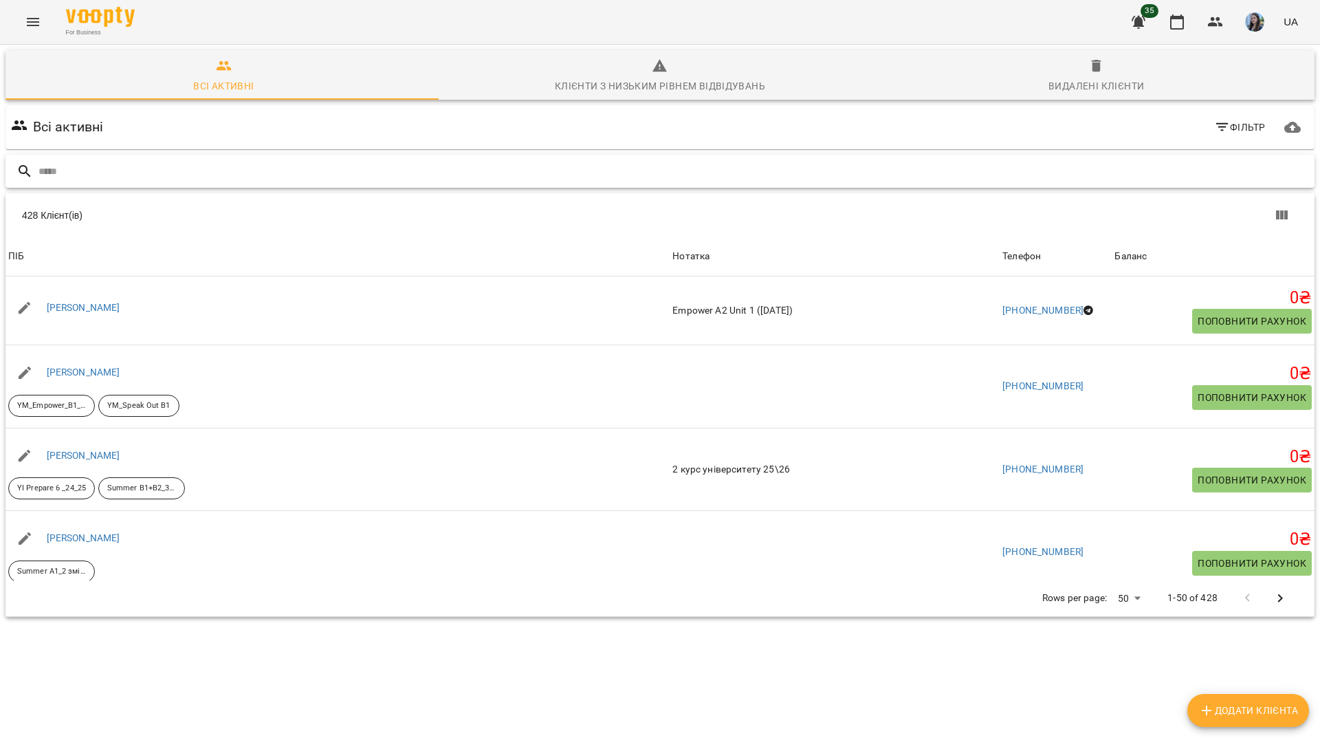
click at [385, 175] on input "text" at bounding box center [673, 171] width 1270 height 23
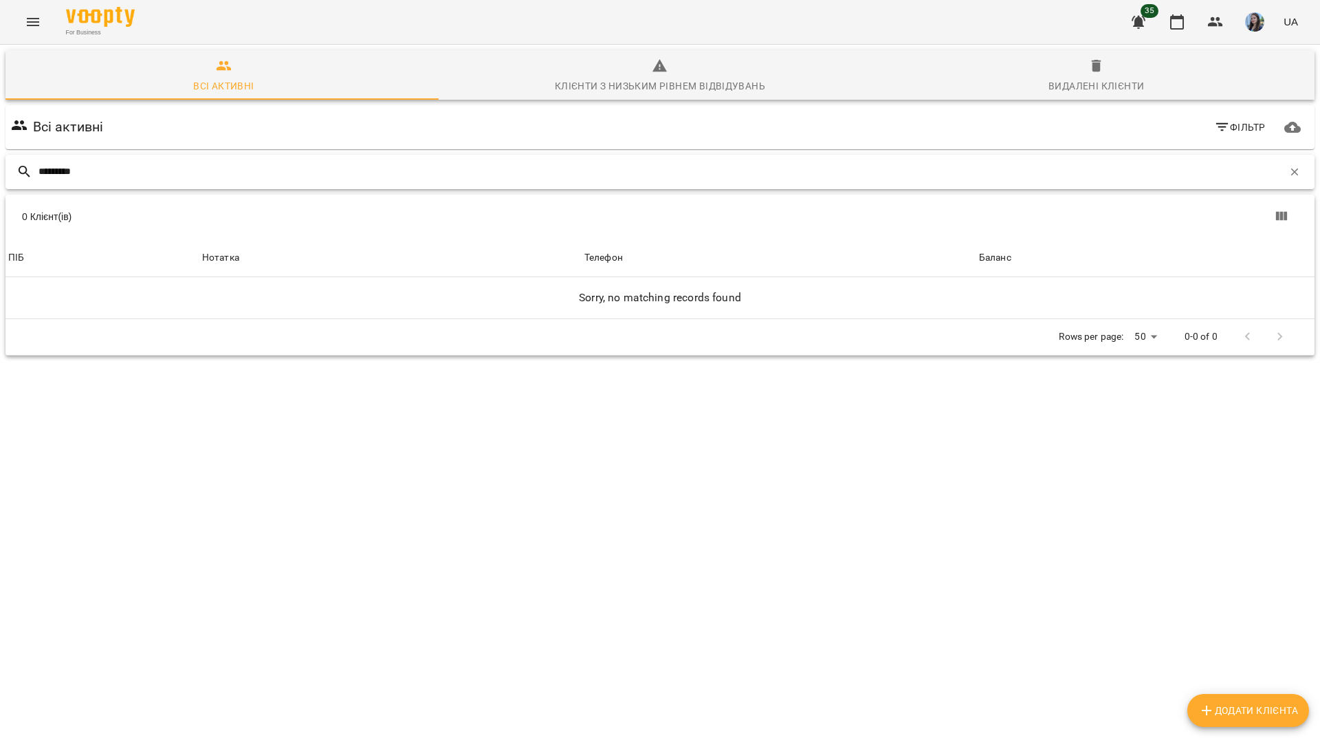
type input "*********"
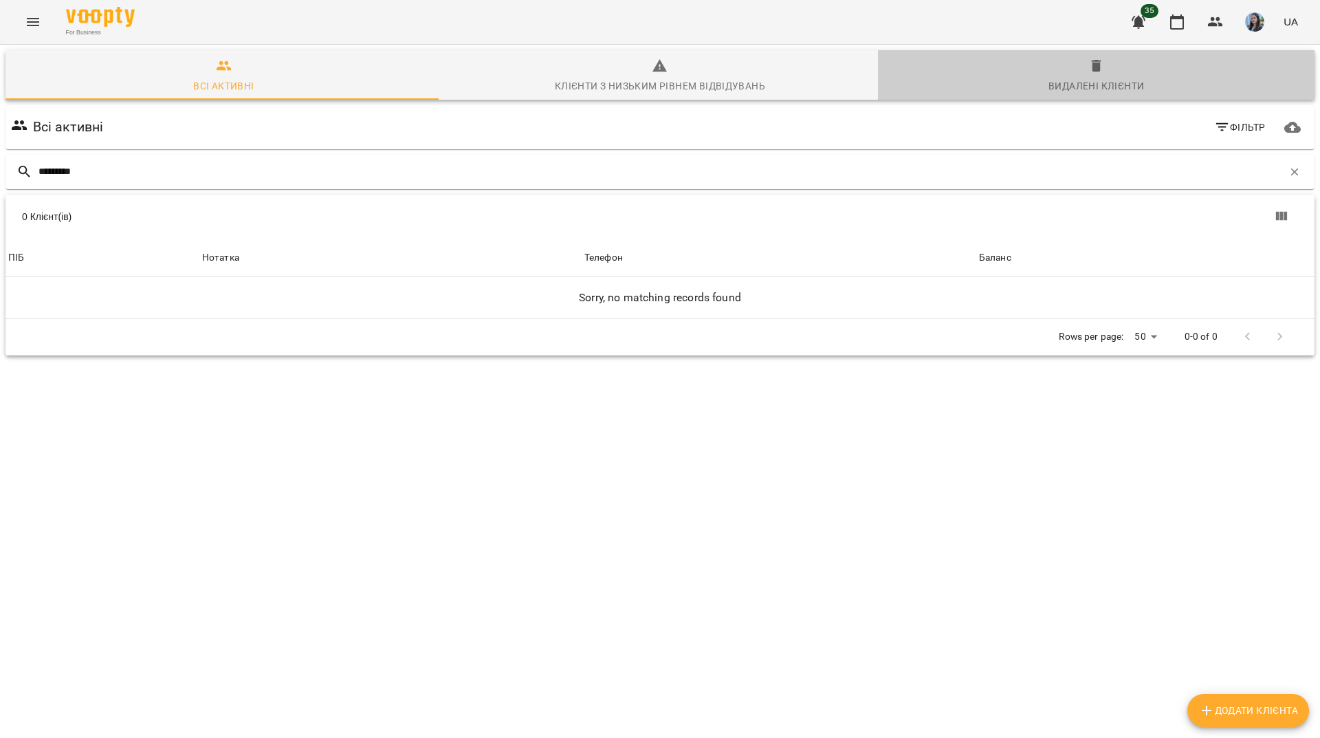
click at [1091, 92] on div "Видалені клієнти" at bounding box center [1096, 86] width 96 height 16
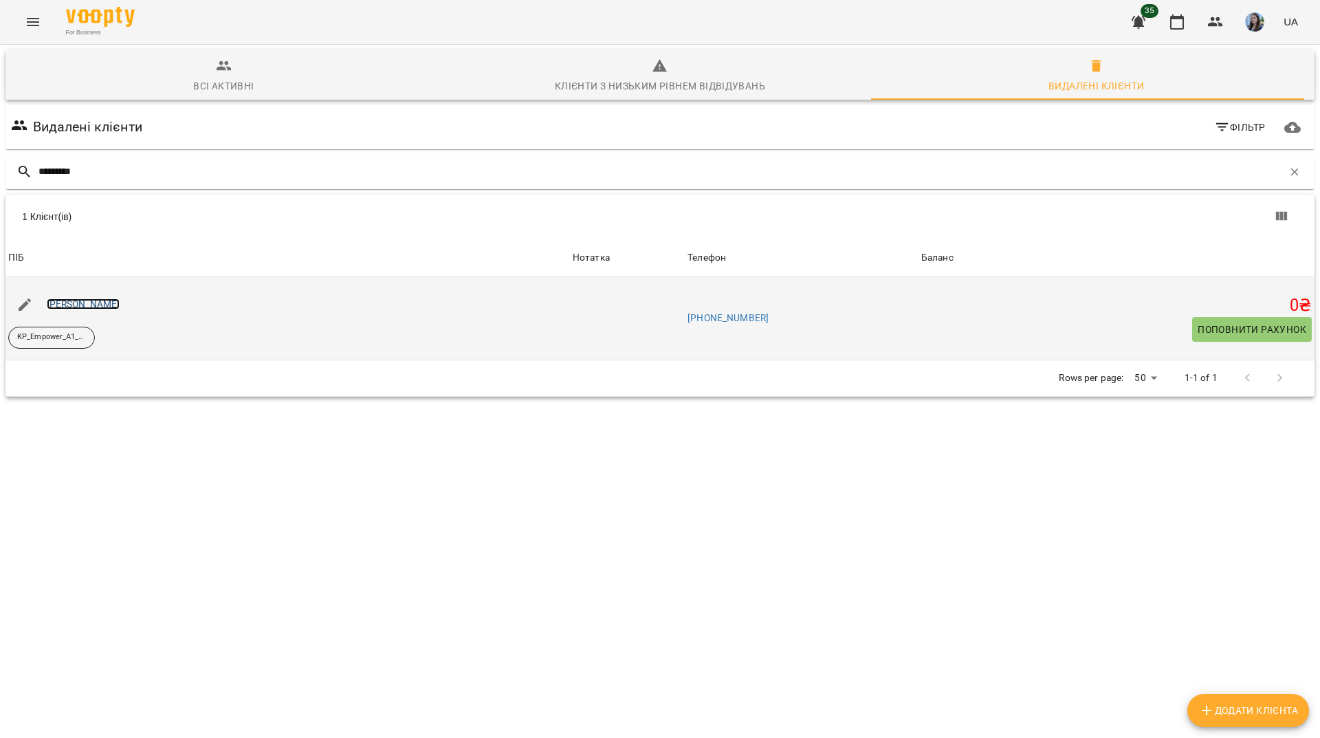
drag, startPoint x: 100, startPoint y: 312, endPoint x: 104, endPoint y: 303, distance: 9.8
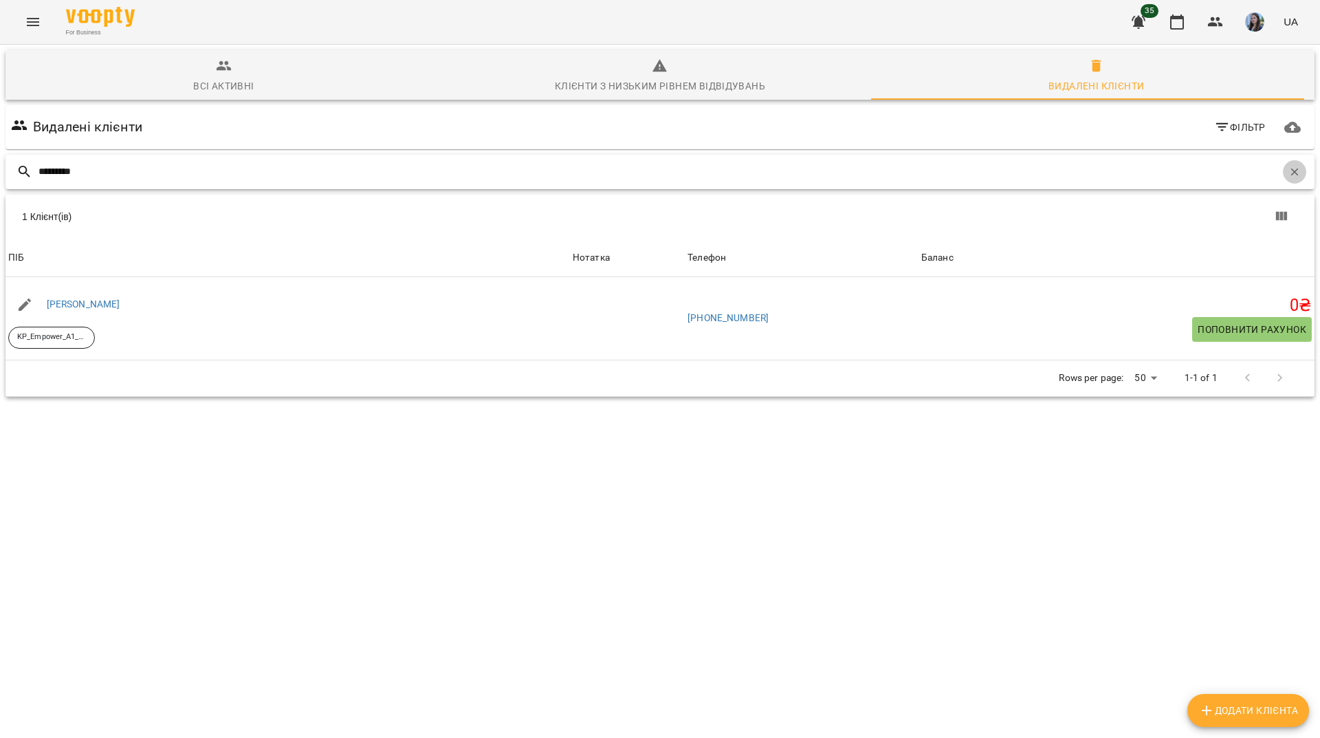
click at [1292, 178] on button "button" at bounding box center [1294, 171] width 23 height 23
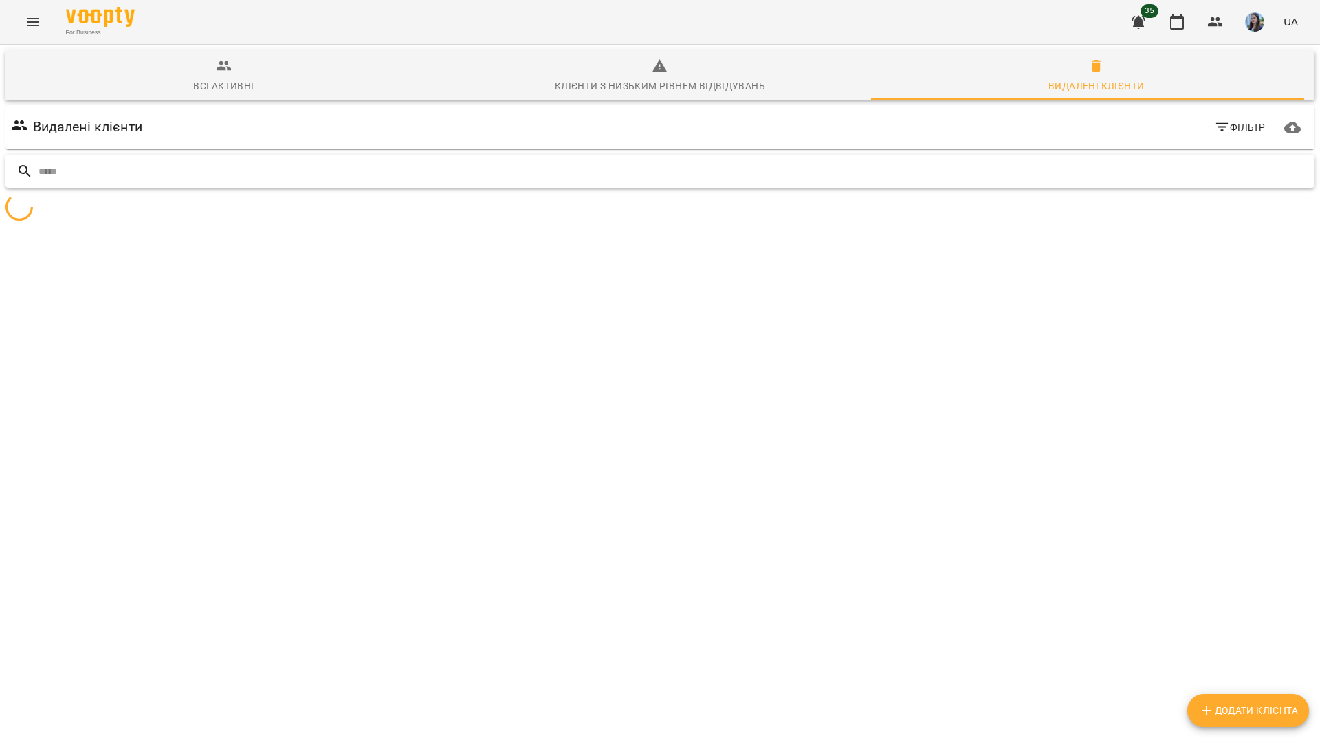
click at [775, 167] on input "text" at bounding box center [673, 171] width 1270 height 23
type input "******"
click at [191, 82] on span "Всі активні" at bounding box center [224, 76] width 420 height 37
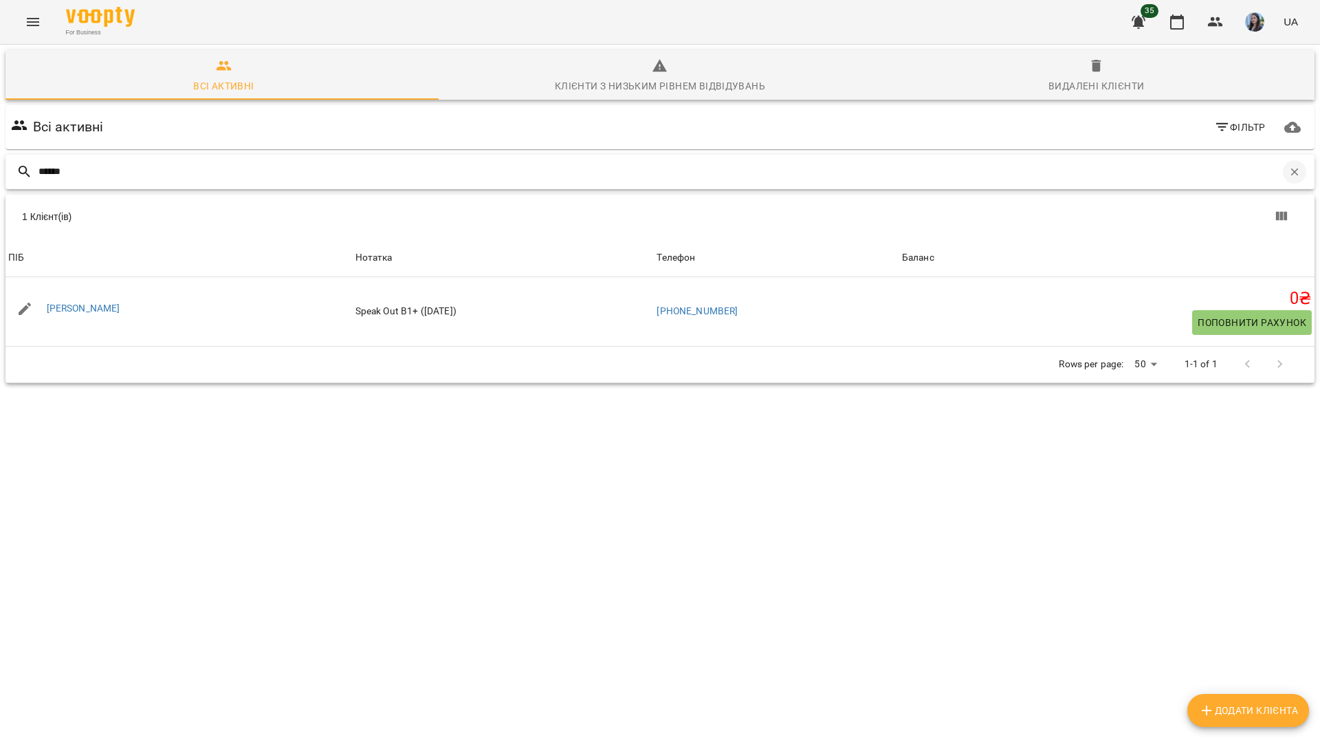
drag, startPoint x: 1286, startPoint y: 175, endPoint x: 1232, endPoint y: 173, distance: 54.4
click at [1288, 175] on icon "button" at bounding box center [1294, 172] width 12 height 12
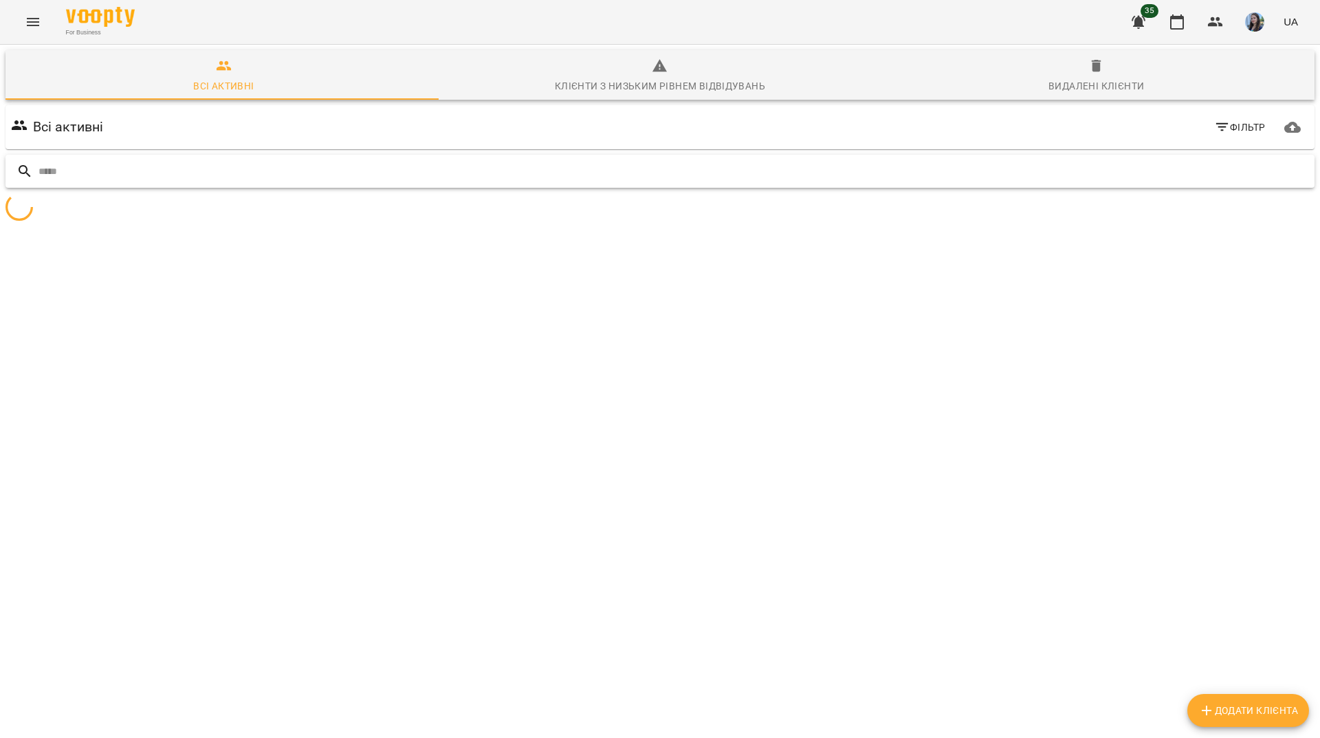
click at [1125, 166] on input "text" at bounding box center [673, 171] width 1270 height 23
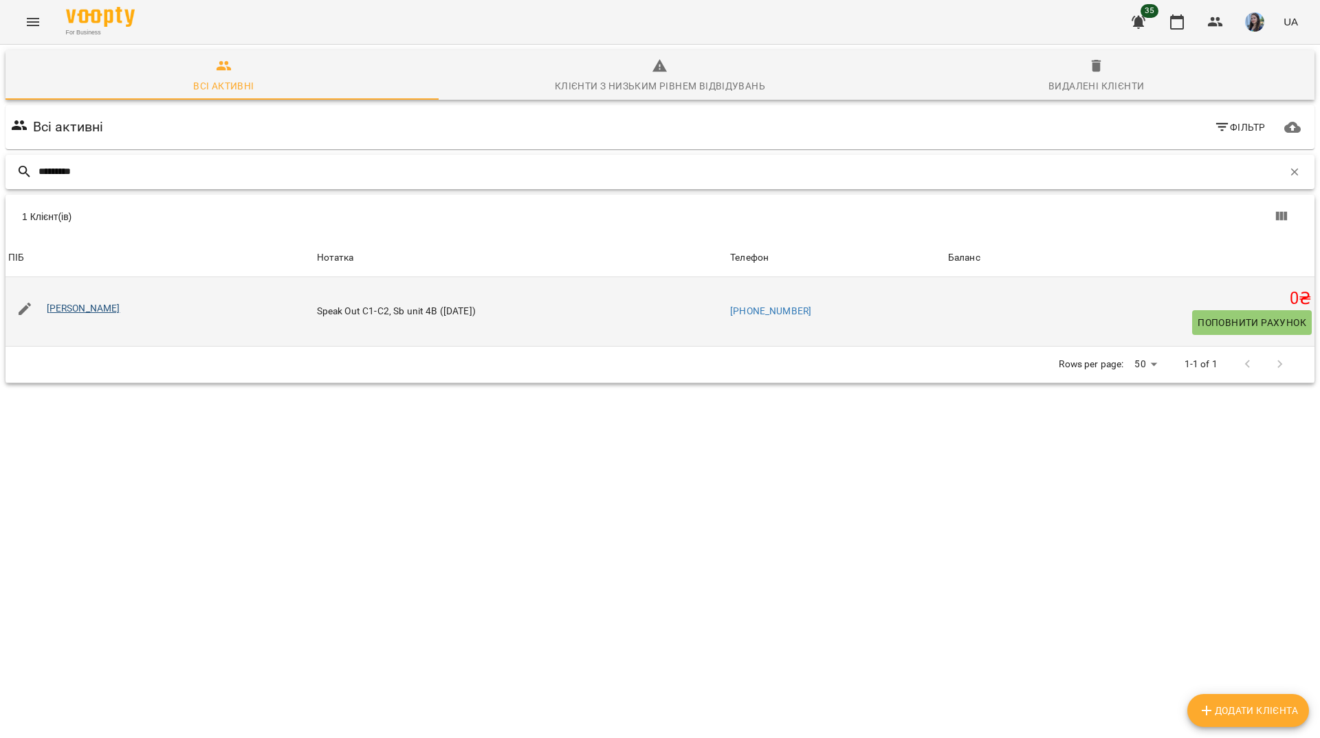
type input "*********"
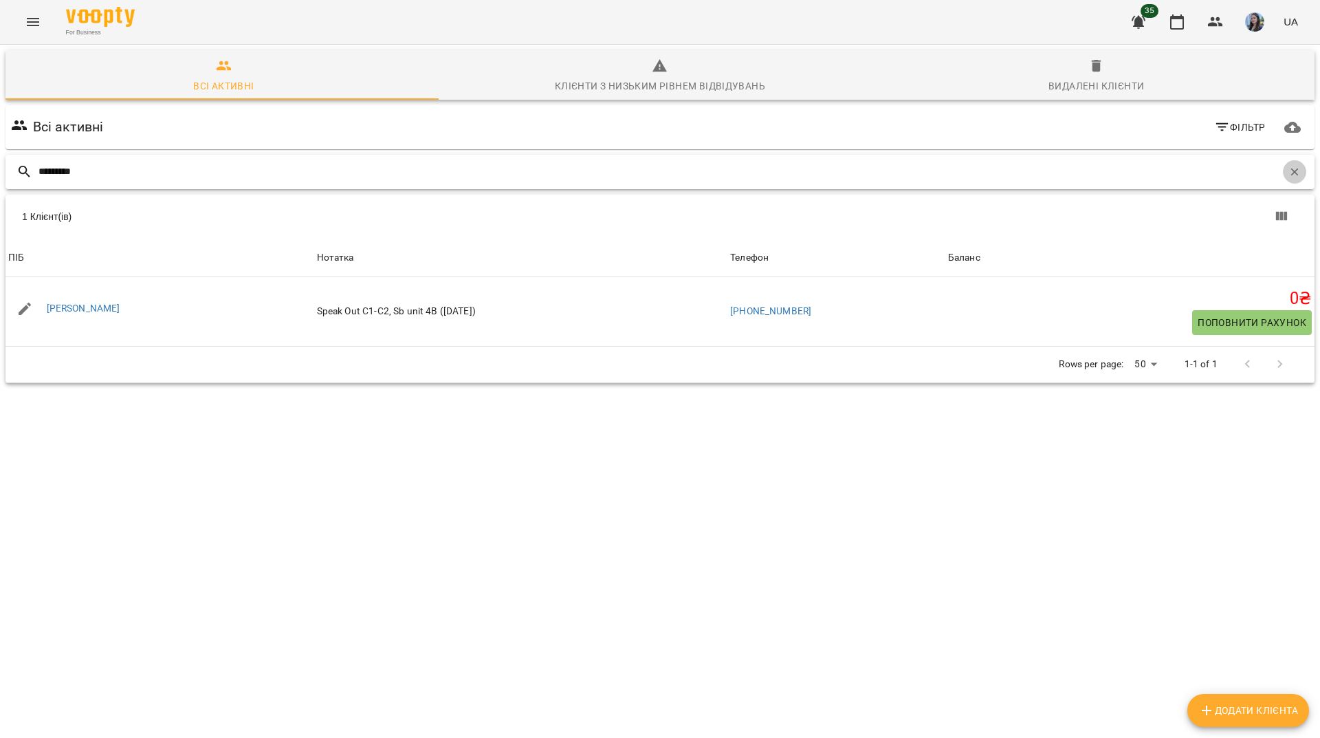
click at [1283, 178] on button "button" at bounding box center [1294, 171] width 23 height 23
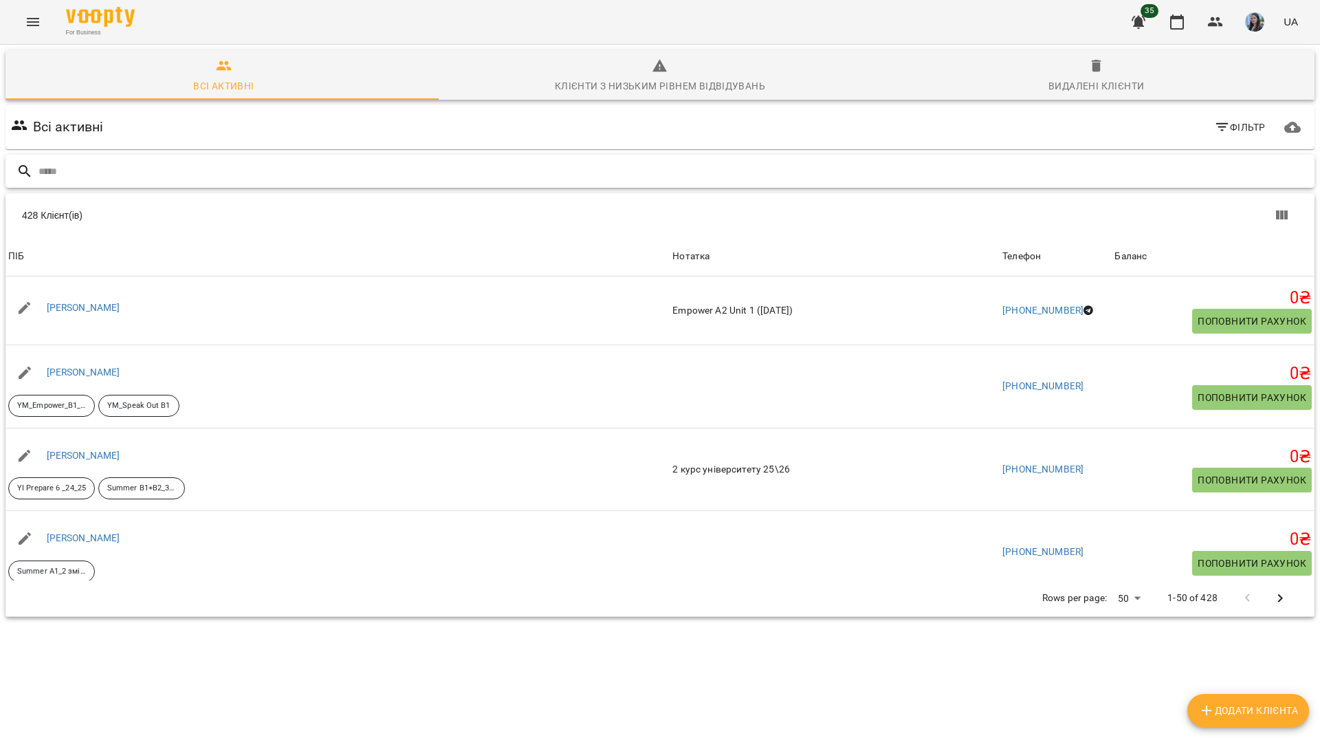
click at [325, 158] on div at bounding box center [659, 172] width 1309 height 34
click at [327, 168] on input "text" at bounding box center [673, 171] width 1270 height 23
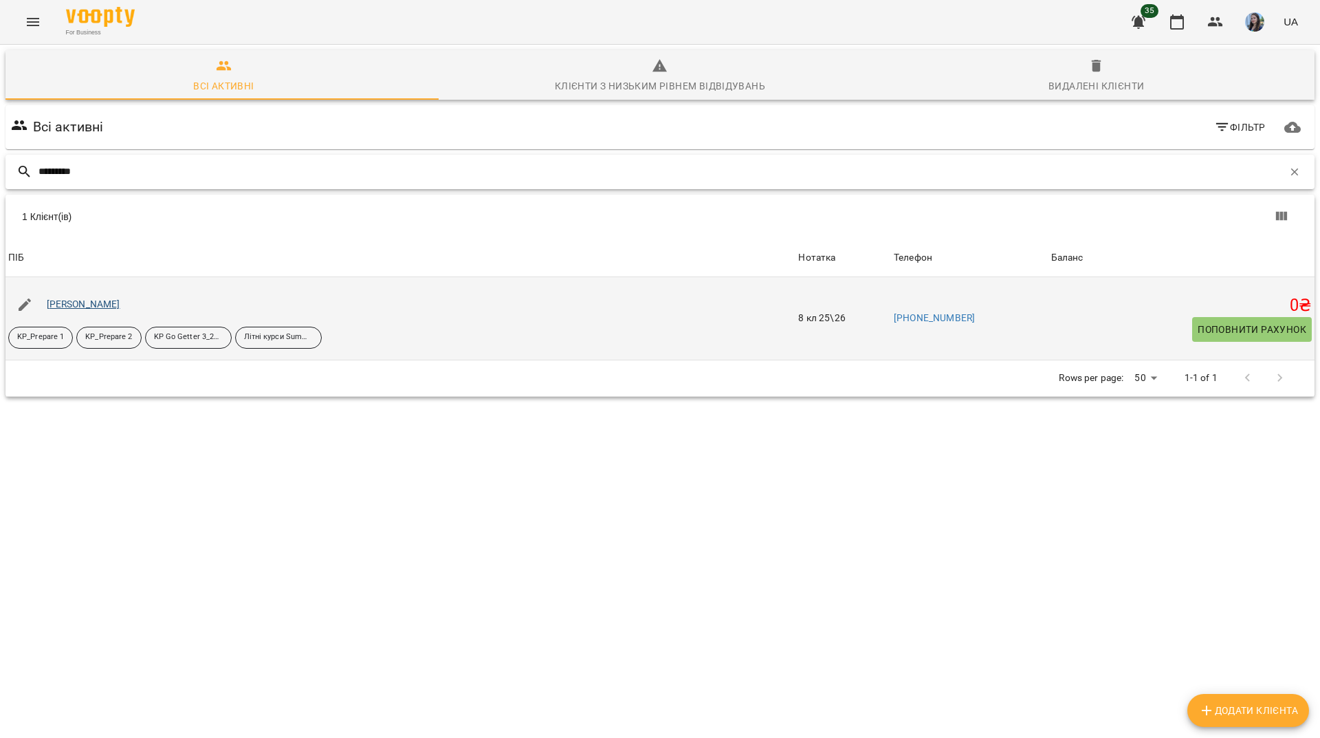
type input "*********"
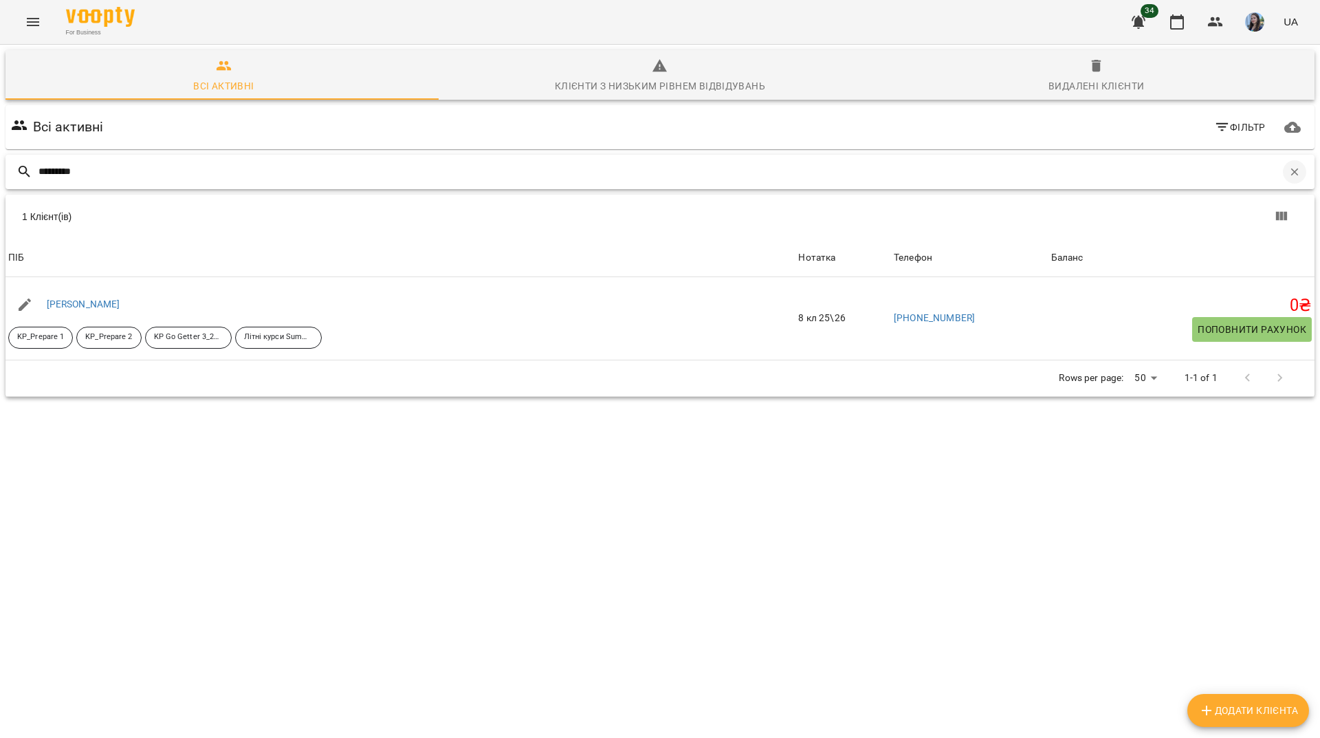
click at [1291, 177] on button "button" at bounding box center [1294, 171] width 23 height 23
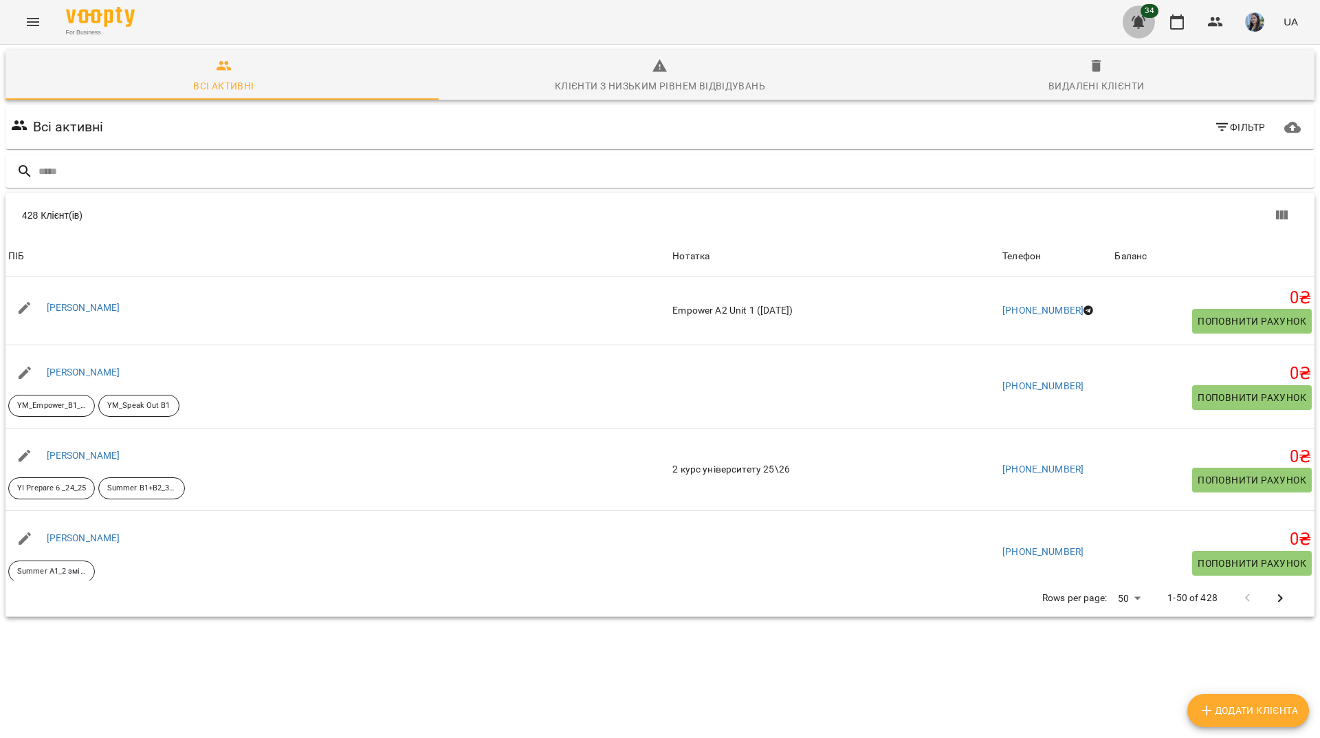
click at [1142, 26] on icon "button" at bounding box center [1139, 22] width 14 height 13
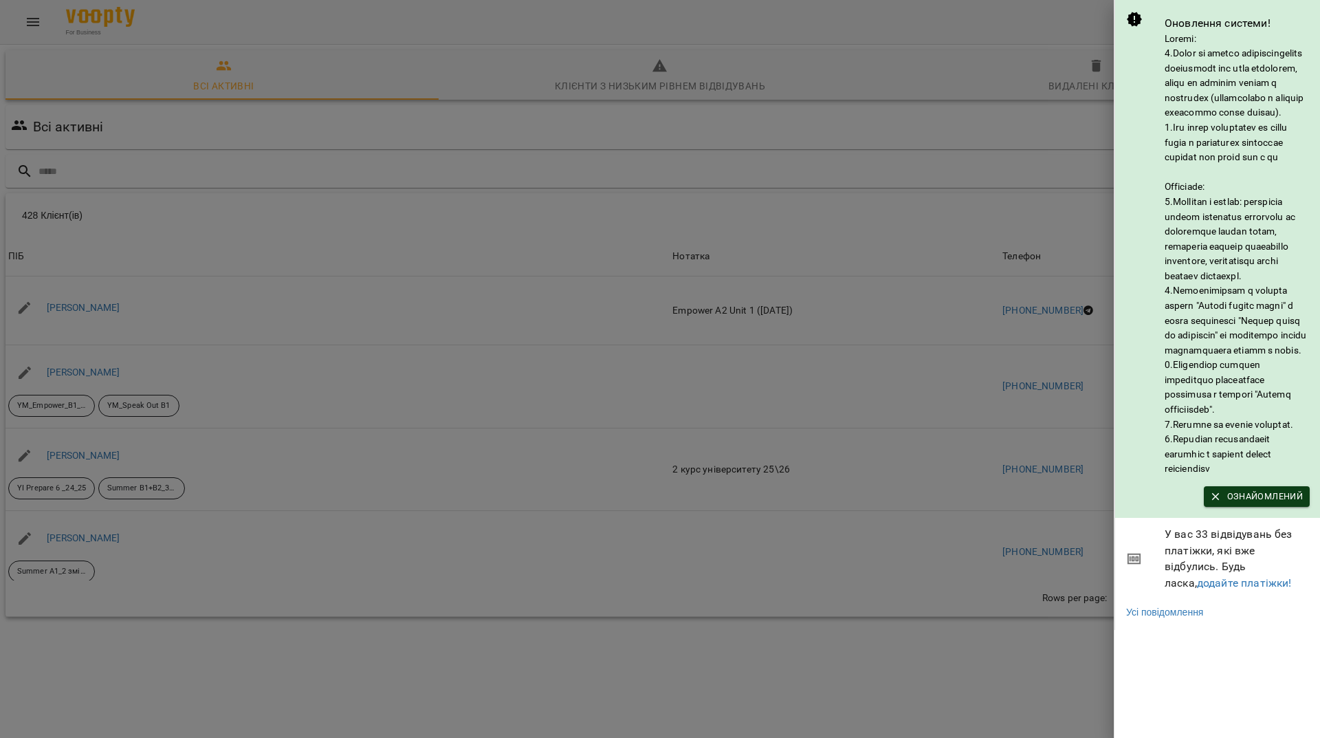
click at [1222, 504] on span "Ознайомлений" at bounding box center [1257, 496] width 92 height 15
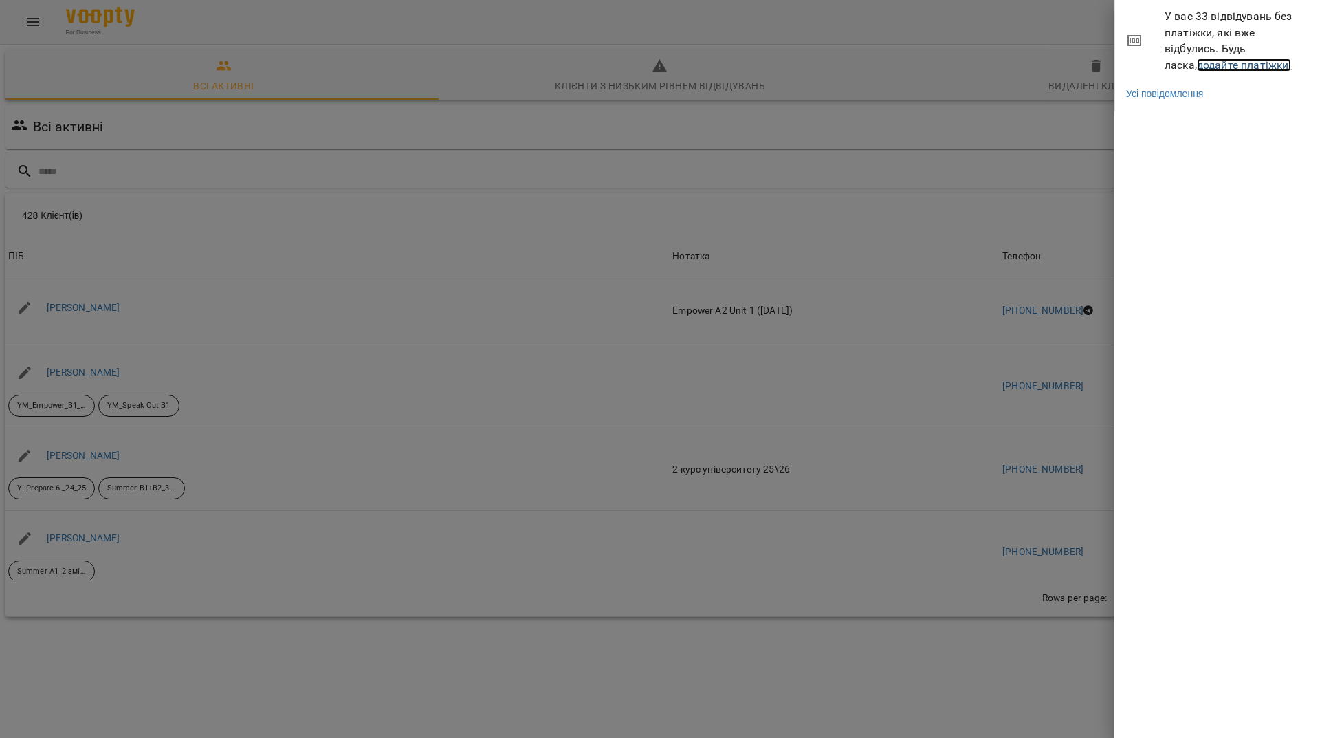
click at [1197, 63] on link "додайте платіжки!" at bounding box center [1244, 64] width 95 height 13
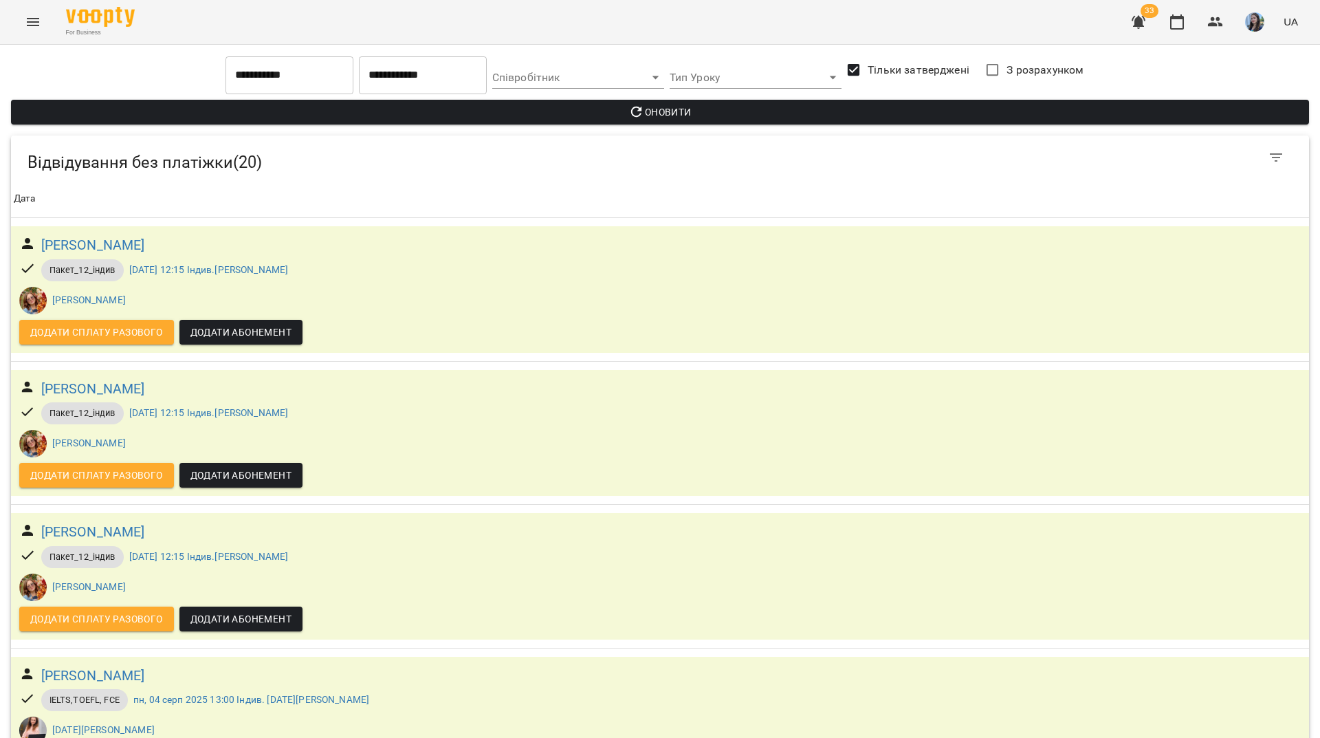
scroll to position [1739, 0]
click at [1224, 19] on button "button" at bounding box center [1215, 21] width 33 height 33
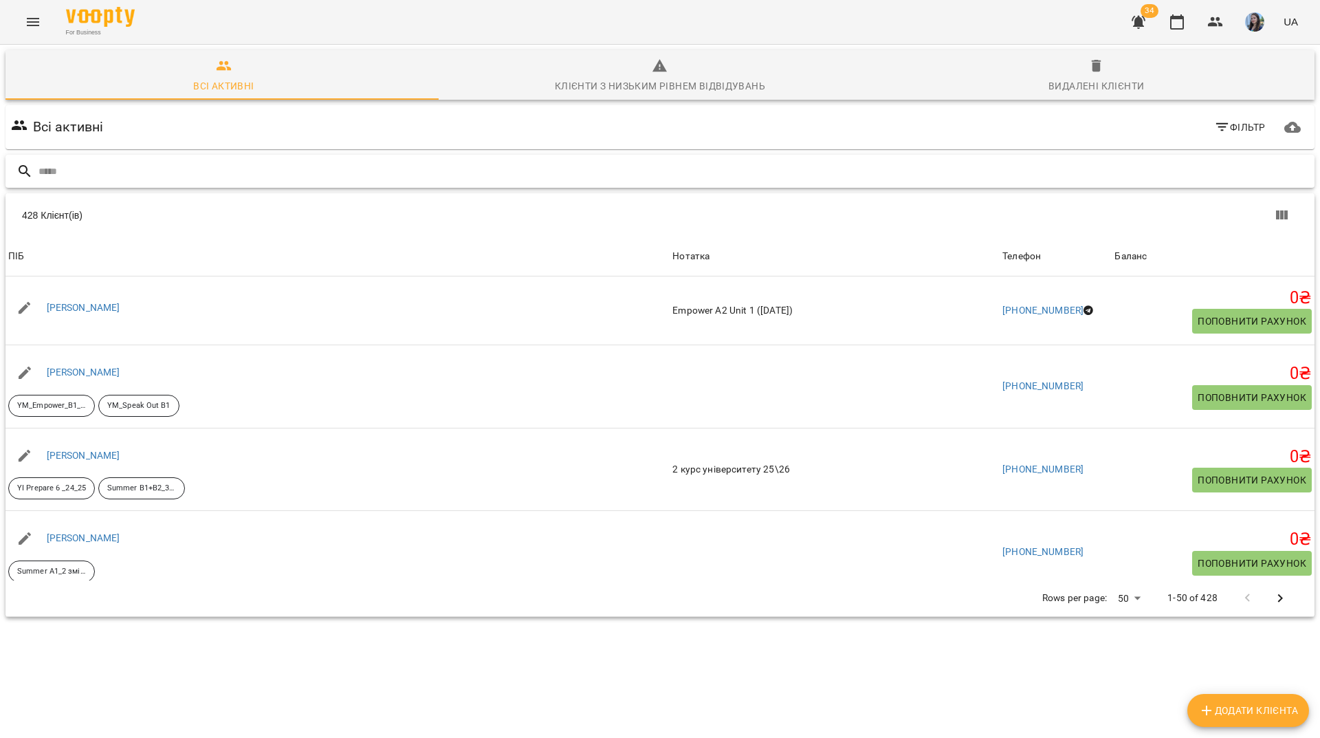
click at [458, 173] on input "text" at bounding box center [673, 171] width 1270 height 23
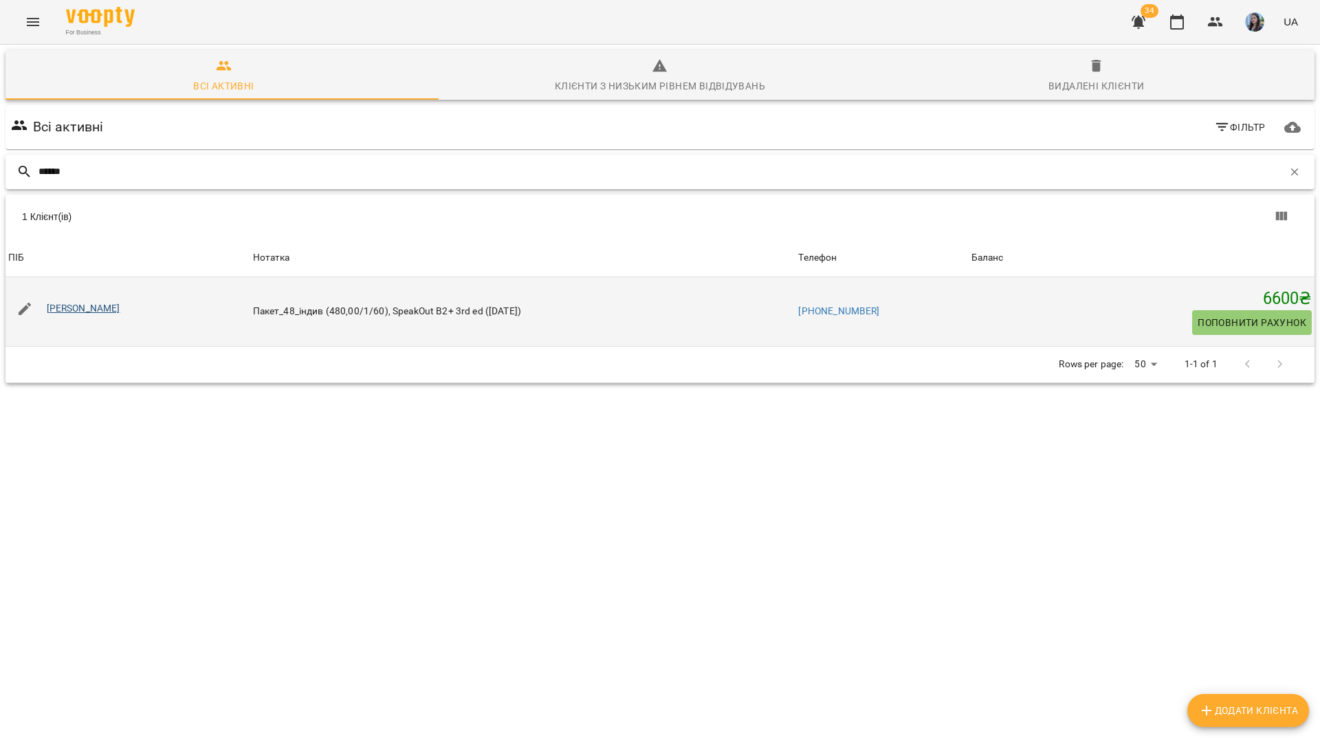
type input "******"
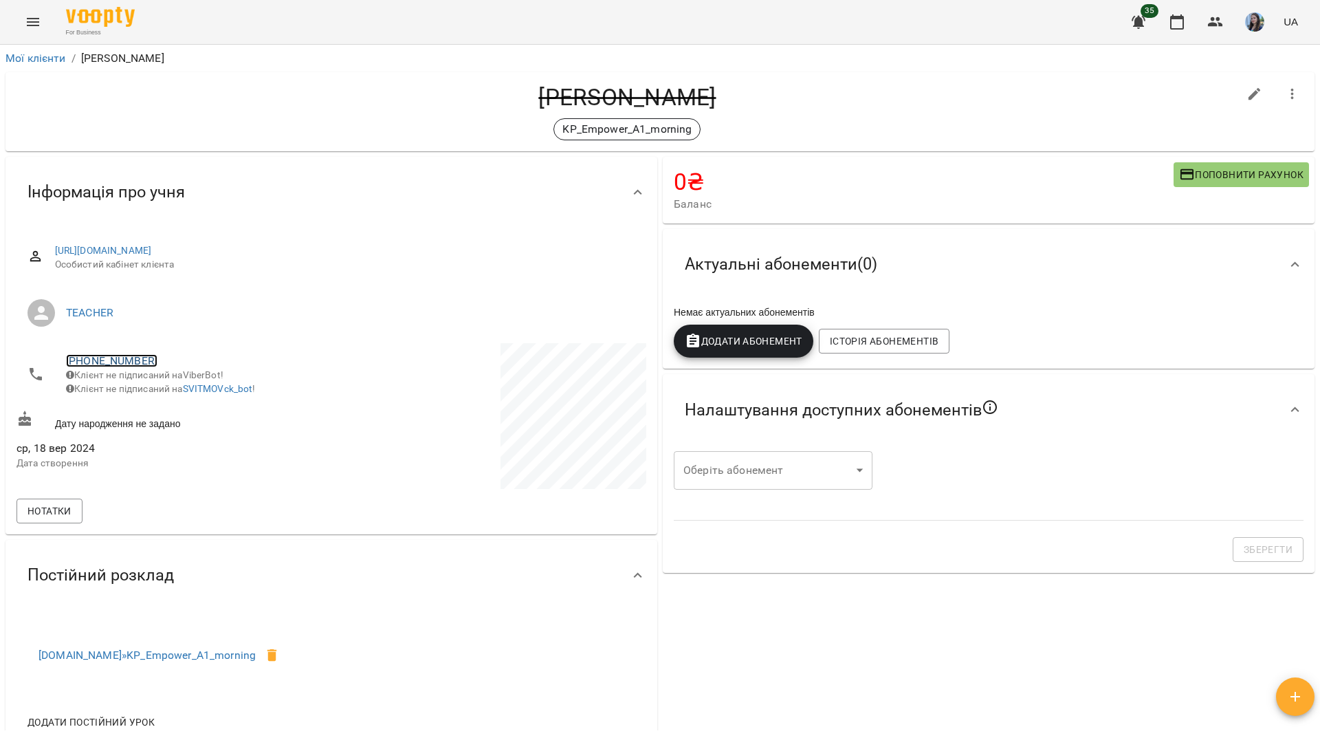
click at [102, 365] on link "[PHONE_NUMBER]" at bounding box center [111, 360] width 91 height 13
click at [170, 393] on img at bounding box center [167, 387] width 21 height 21
click at [133, 360] on link "[PHONE_NUMBER]" at bounding box center [111, 360] width 91 height 13
click at [168, 388] on img at bounding box center [167, 387] width 21 height 21
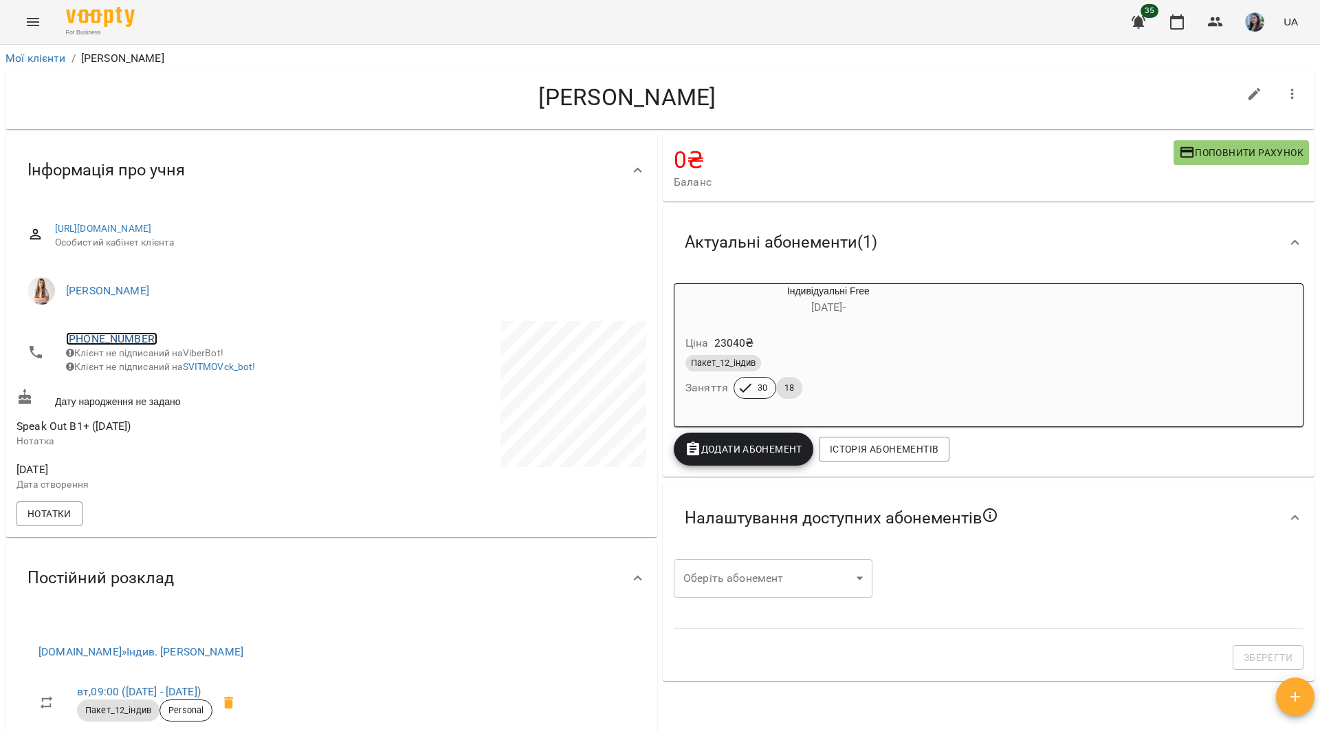
click at [137, 334] on link "[PHONE_NUMBER]" at bounding box center [111, 338] width 91 height 13
click at [183, 368] on link at bounding box center [167, 365] width 43 height 29
click at [201, 91] on h4 "[PERSON_NAME]" at bounding box center [627, 97] width 1222 height 28
click at [106, 339] on link "[PHONE_NUMBER]" at bounding box center [111, 338] width 91 height 13
click at [167, 373] on img at bounding box center [167, 365] width 21 height 21
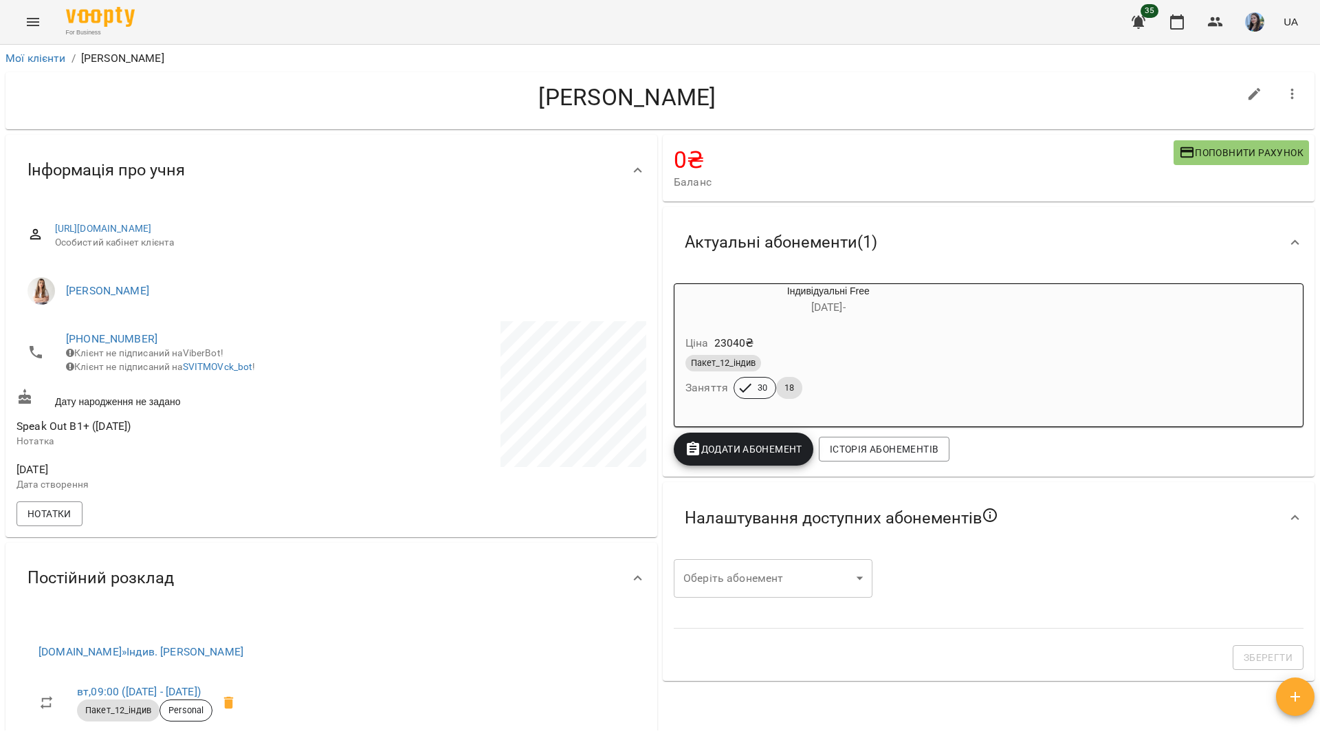
click at [250, 97] on h4 "Амброс Олександр" at bounding box center [627, 97] width 1222 height 28
click at [137, 337] on link "+380983966732" at bounding box center [111, 338] width 91 height 13
click at [175, 368] on img at bounding box center [167, 365] width 21 height 21
click at [230, 91] on h4 "[PERSON_NAME]" at bounding box center [627, 97] width 1222 height 28
click at [118, 334] on link "[PHONE_NUMBER]" at bounding box center [111, 338] width 91 height 13
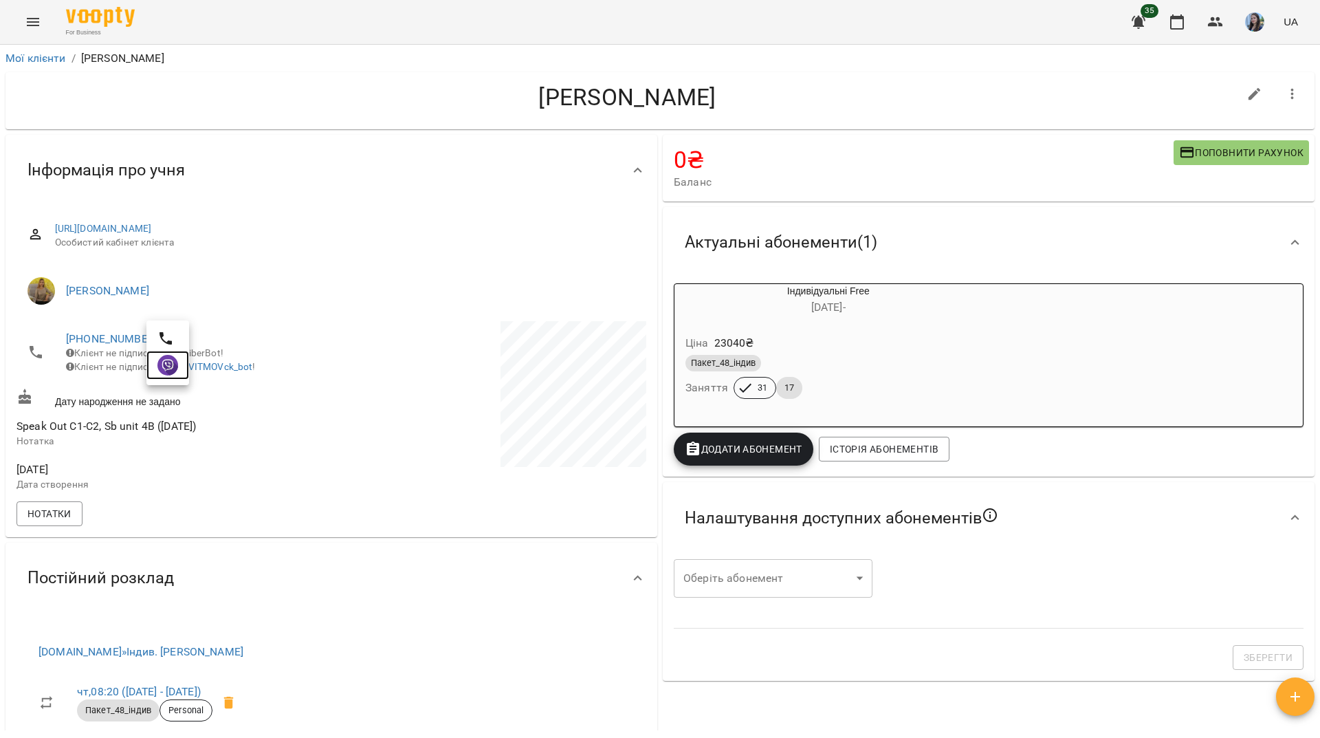
drag, startPoint x: 181, startPoint y: 366, endPoint x: 200, endPoint y: 379, distance: 22.7
click at [181, 366] on link at bounding box center [167, 365] width 43 height 29
click at [229, 109] on h4 "Романенко Сергій" at bounding box center [627, 97] width 1222 height 28
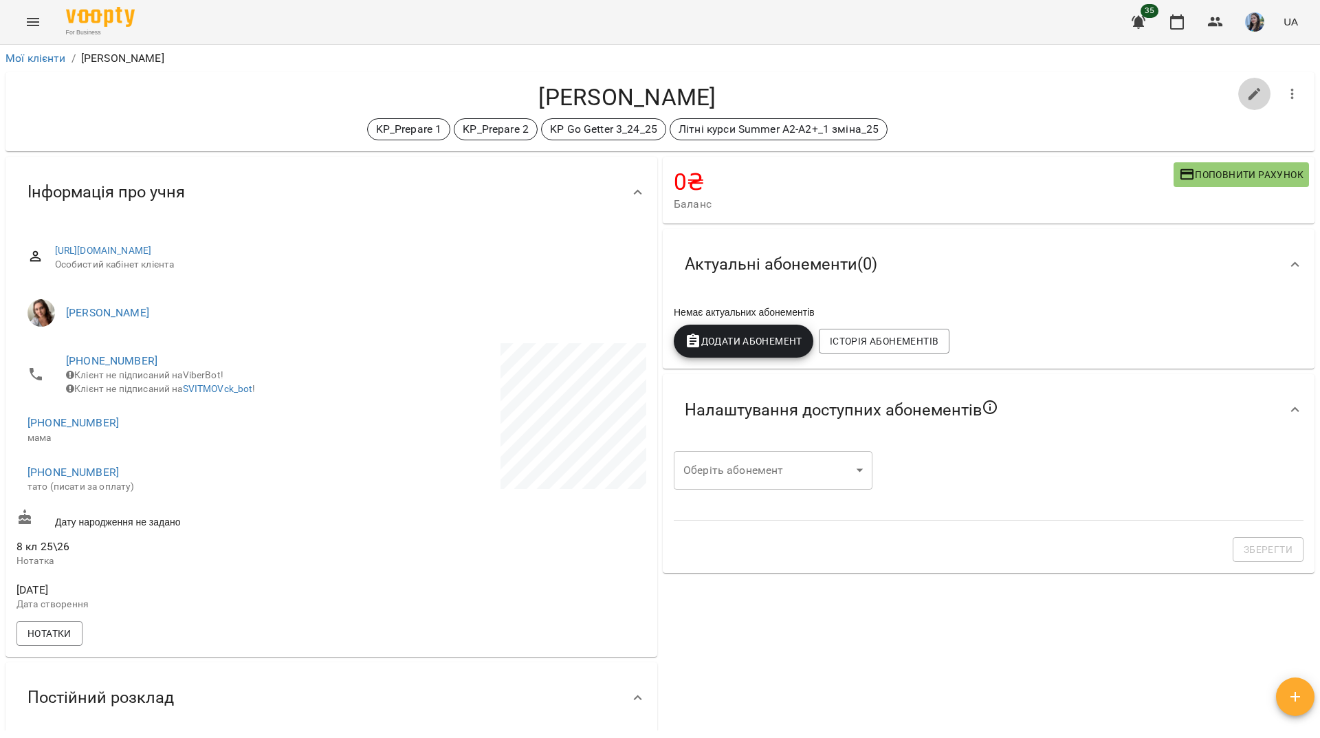
click at [1248, 89] on icon "button" at bounding box center [1254, 94] width 12 height 12
select select "**"
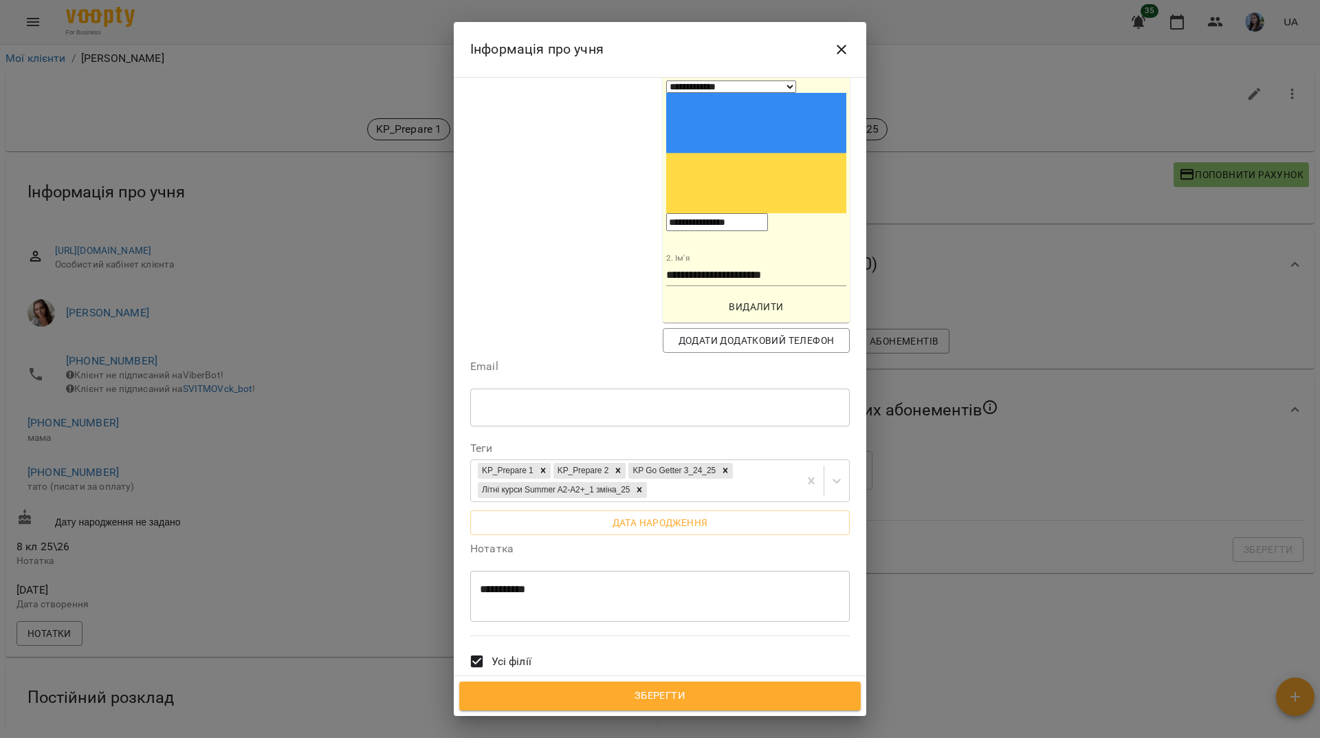
scroll to position [412, 0]
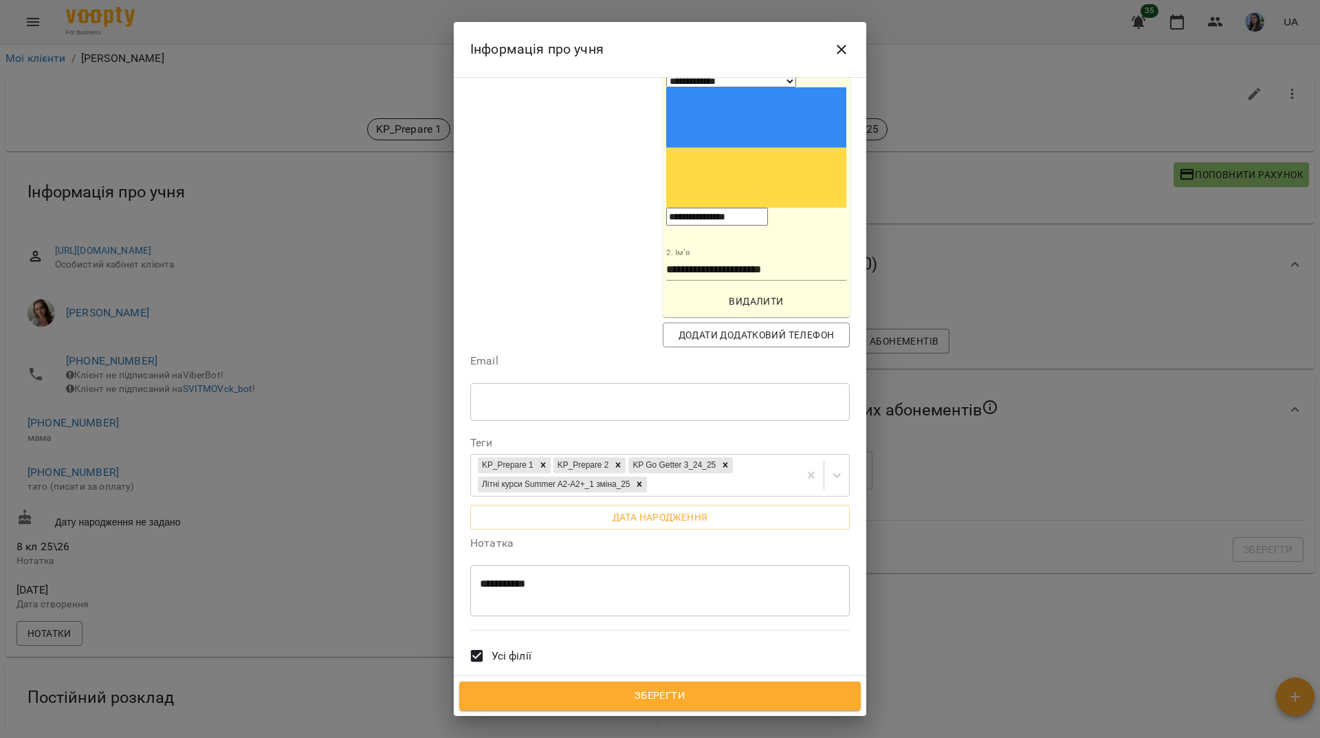
click at [546, 565] on div "**********" at bounding box center [659, 590] width 379 height 51
click at [570, 577] on textarea "**********" at bounding box center [655, 589] width 350 height 25
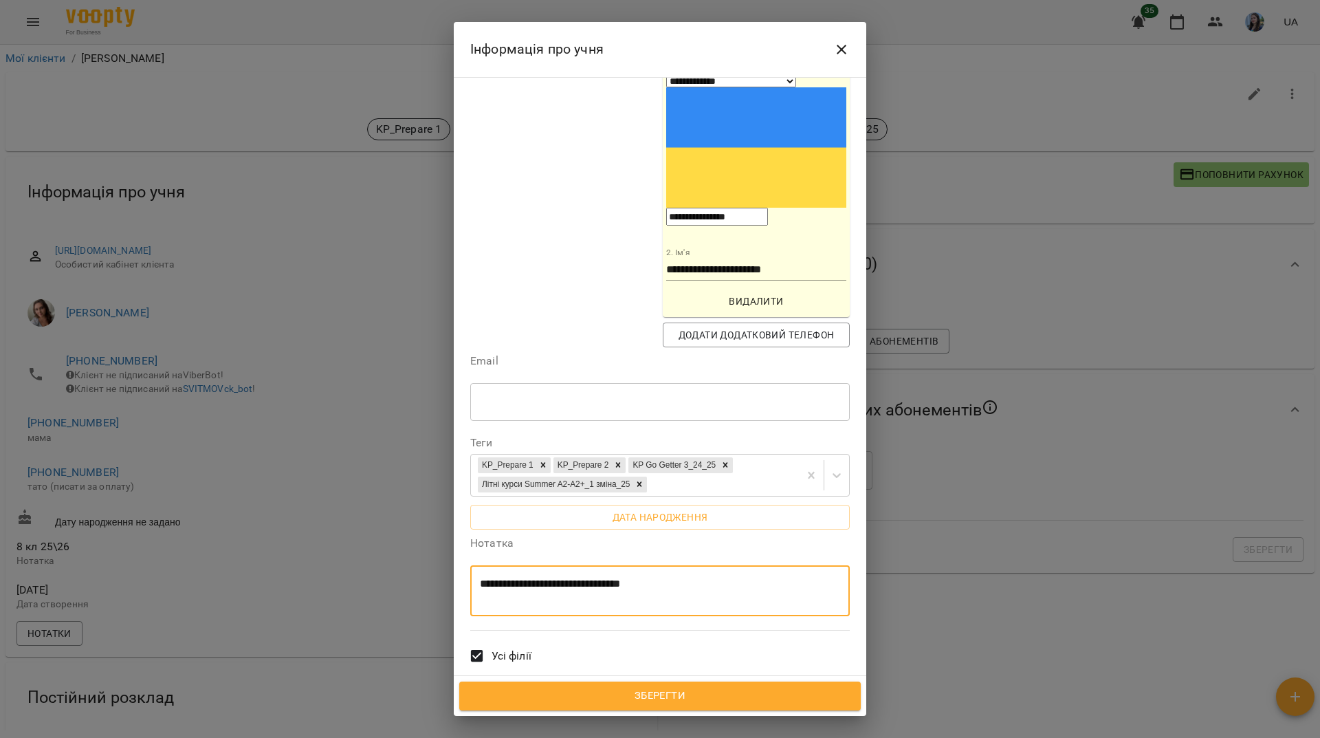
click at [641, 577] on textarea "**********" at bounding box center [655, 589] width 350 height 25
type textarea "**********"
click at [750, 698] on span "Зберегти" at bounding box center [659, 696] width 371 height 18
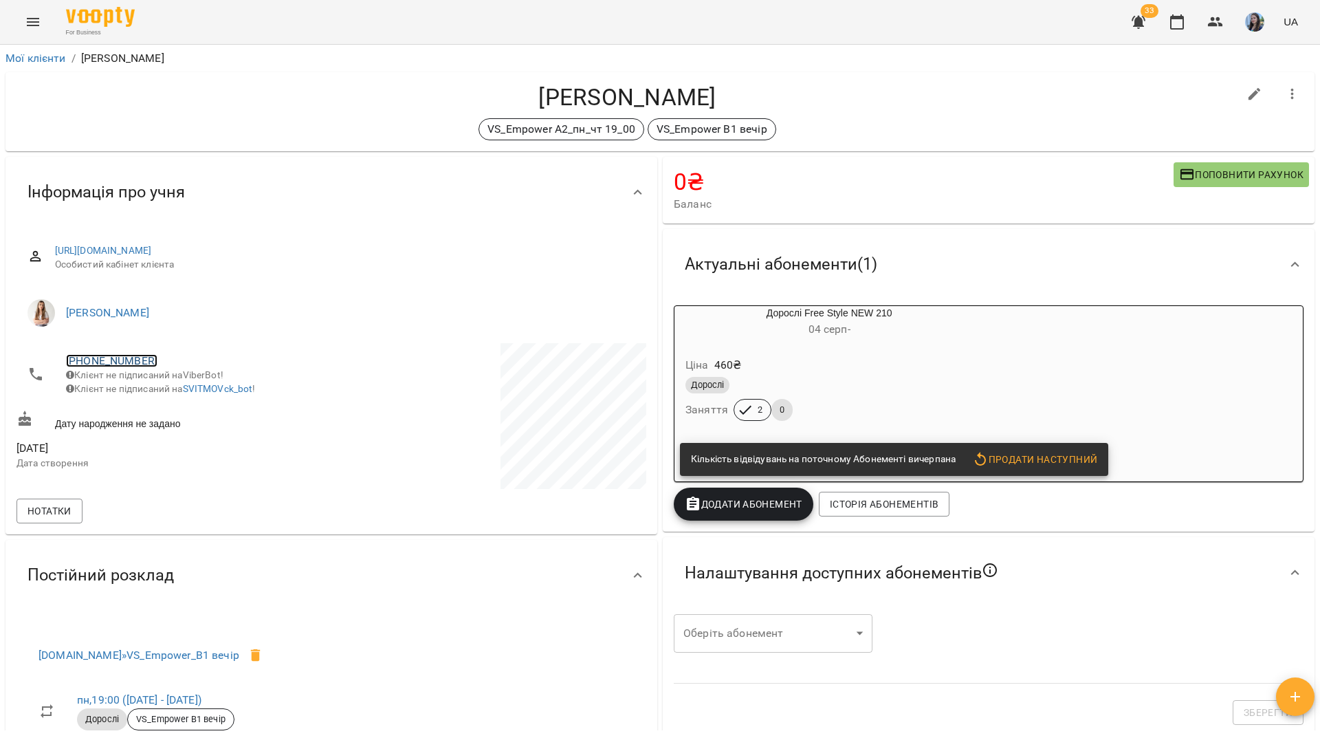
click at [130, 363] on link "[PHONE_NUMBER]" at bounding box center [111, 360] width 91 height 13
click at [168, 395] on img at bounding box center [167, 387] width 21 height 21
drag, startPoint x: 409, startPoint y: 14, endPoint x: 411, endPoint y: 8, distance: 7.2
click at [410, 14] on div "For Business 33 UA" at bounding box center [660, 22] width 1320 height 44
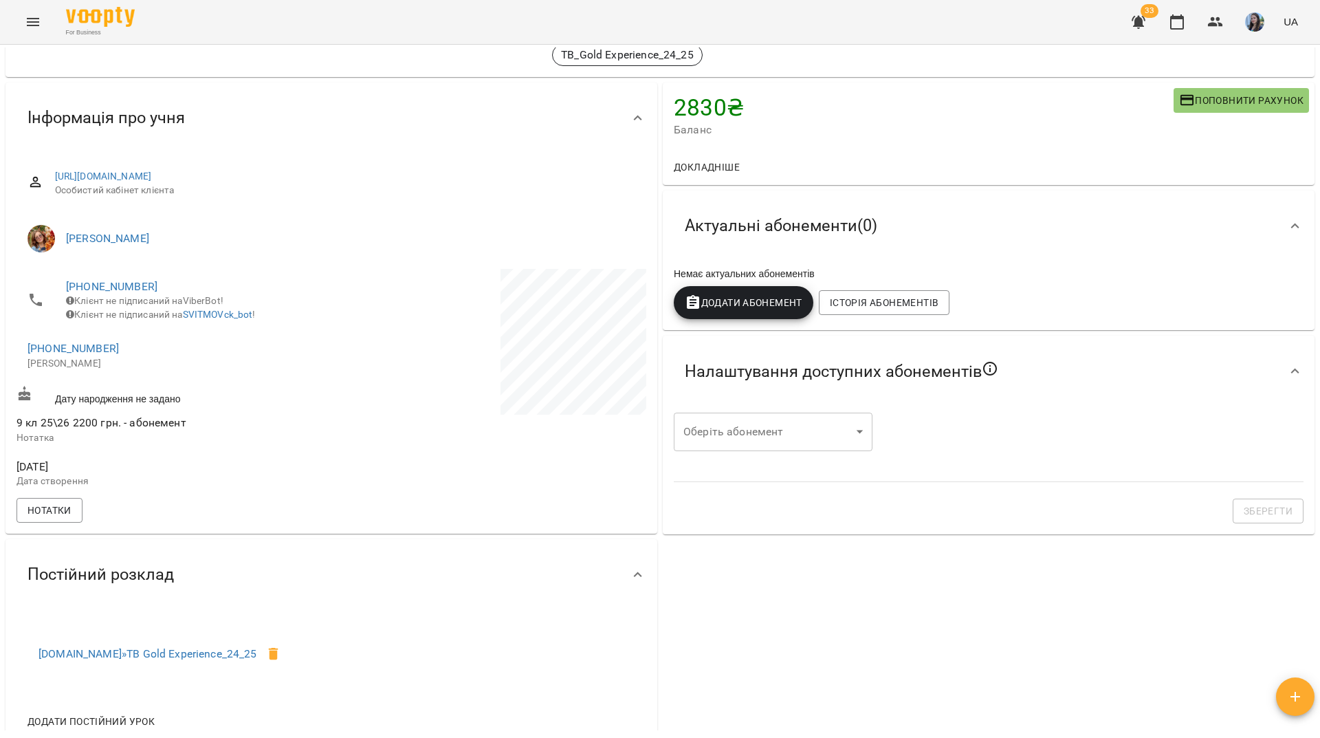
scroll to position [69, 0]
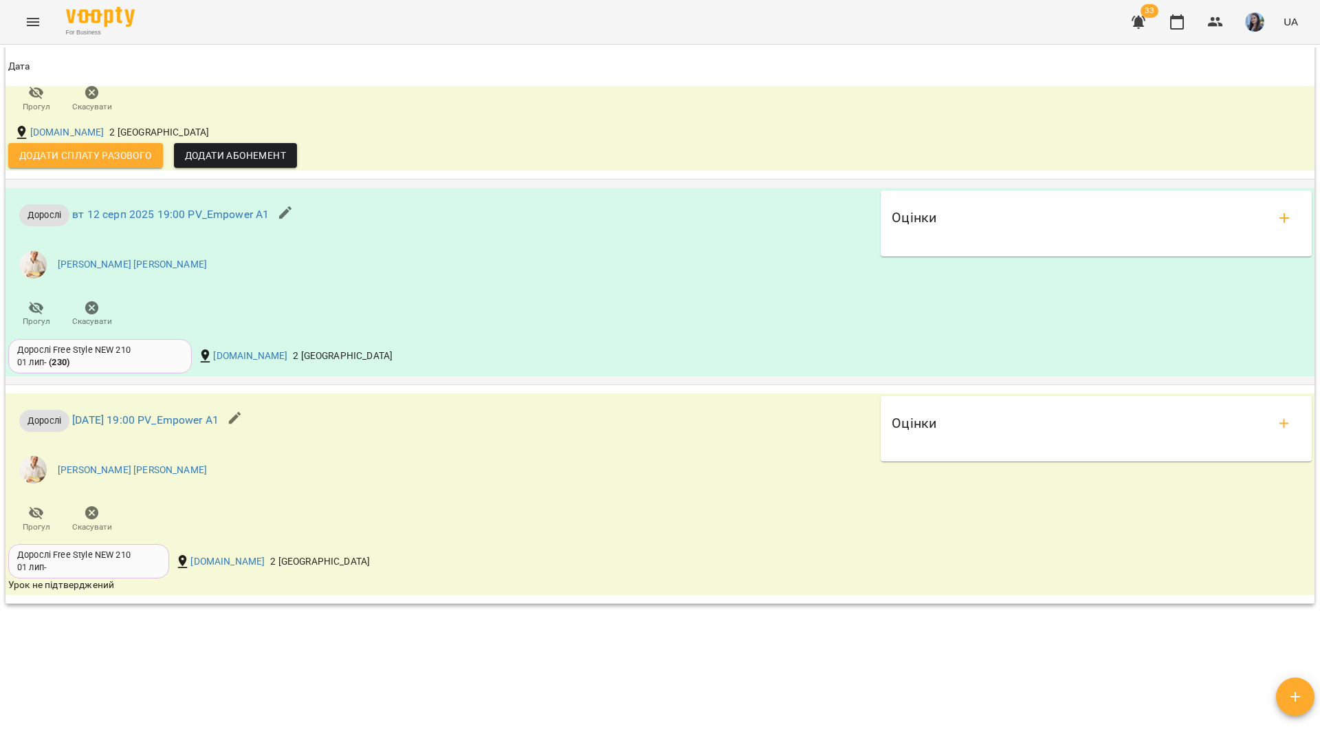
scroll to position [1237, 0]
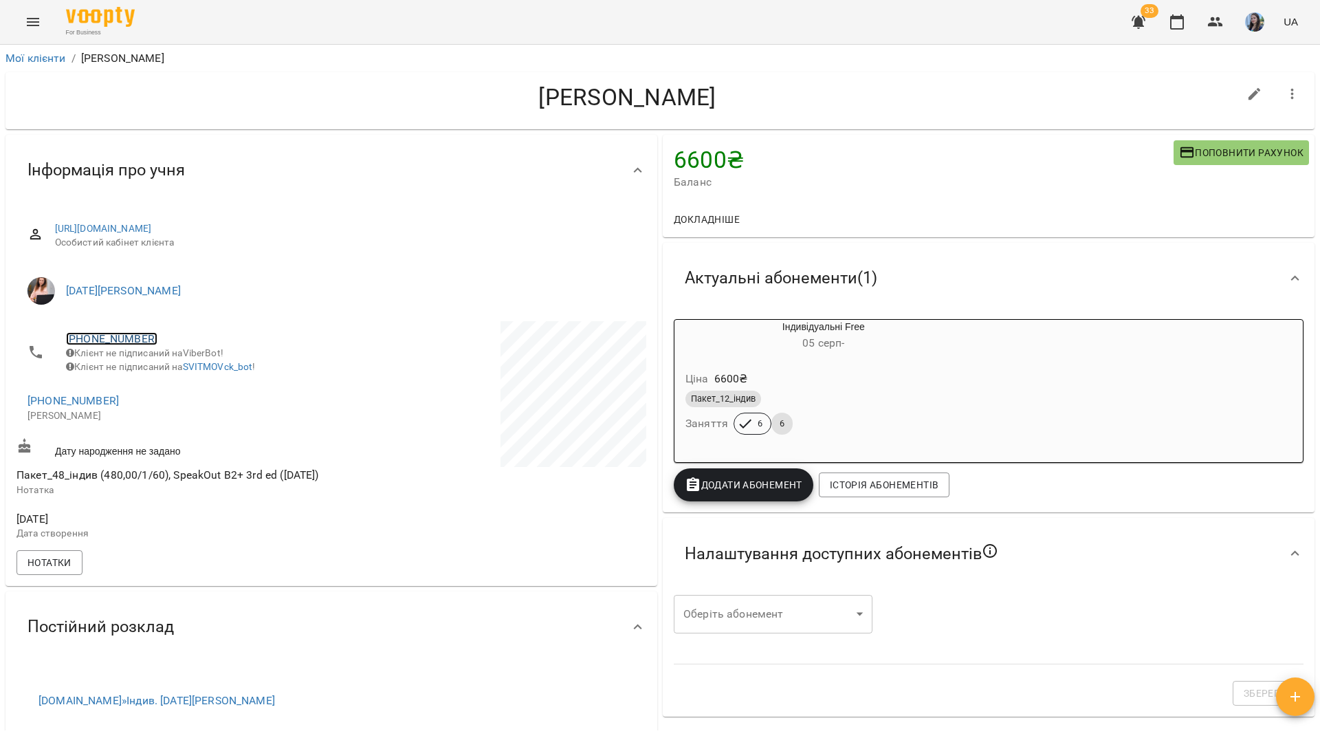
click at [100, 343] on link "+380934524467" at bounding box center [111, 338] width 91 height 13
click at [166, 375] on img at bounding box center [167, 365] width 21 height 21
click at [125, 332] on link "+380934524467" at bounding box center [111, 338] width 91 height 13
click at [157, 369] on link at bounding box center [167, 365] width 43 height 29
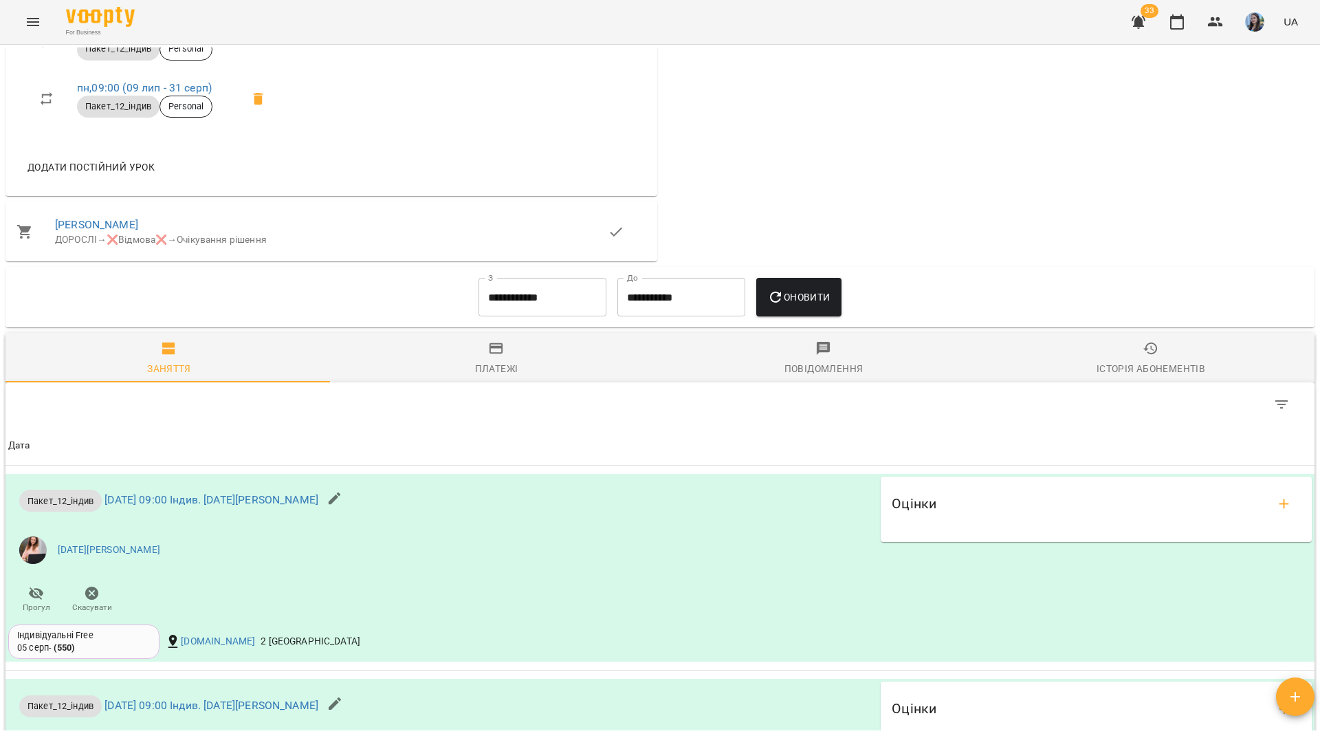
scroll to position [825, 0]
click at [538, 313] on input "**********" at bounding box center [542, 297] width 128 height 38
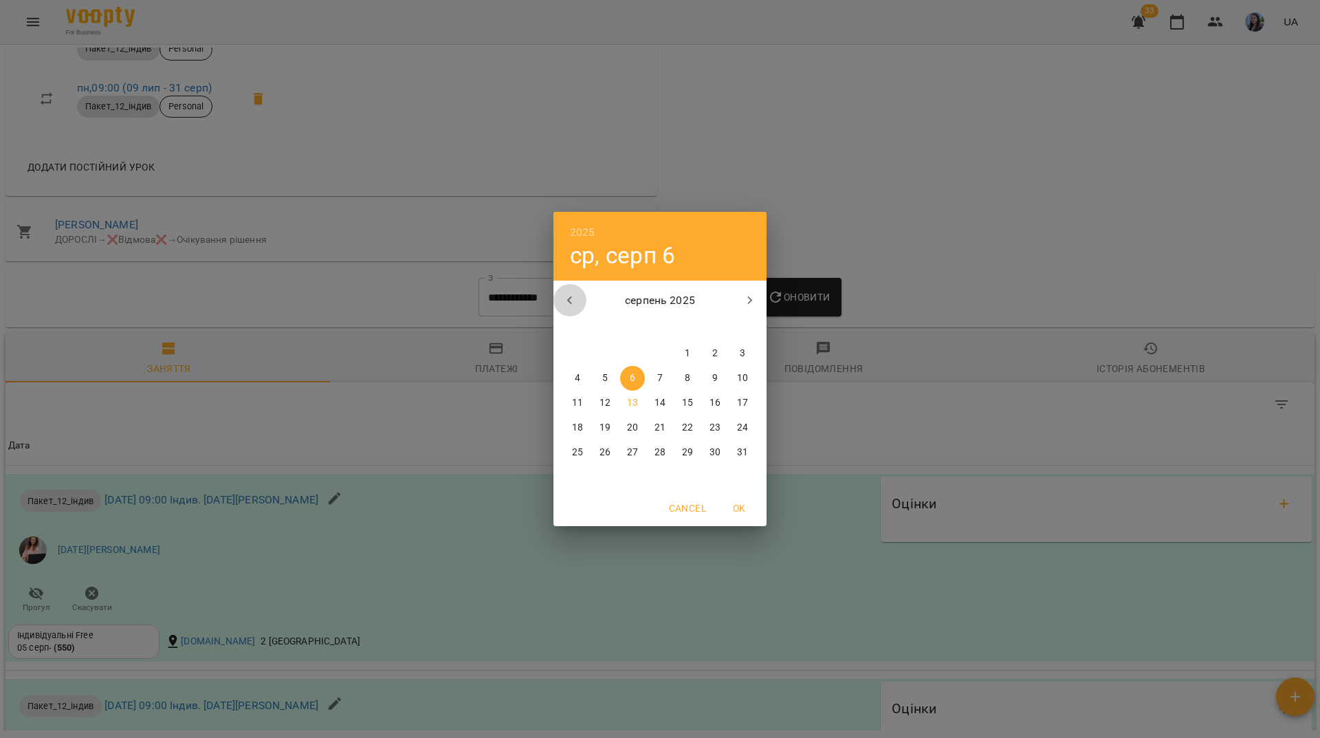
click at [563, 301] on icon "button" at bounding box center [570, 300] width 16 height 16
drag, startPoint x: 662, startPoint y: 351, endPoint x: 753, endPoint y: 327, distance: 94.7
click at [663, 351] on span "1" at bounding box center [660, 353] width 25 height 14
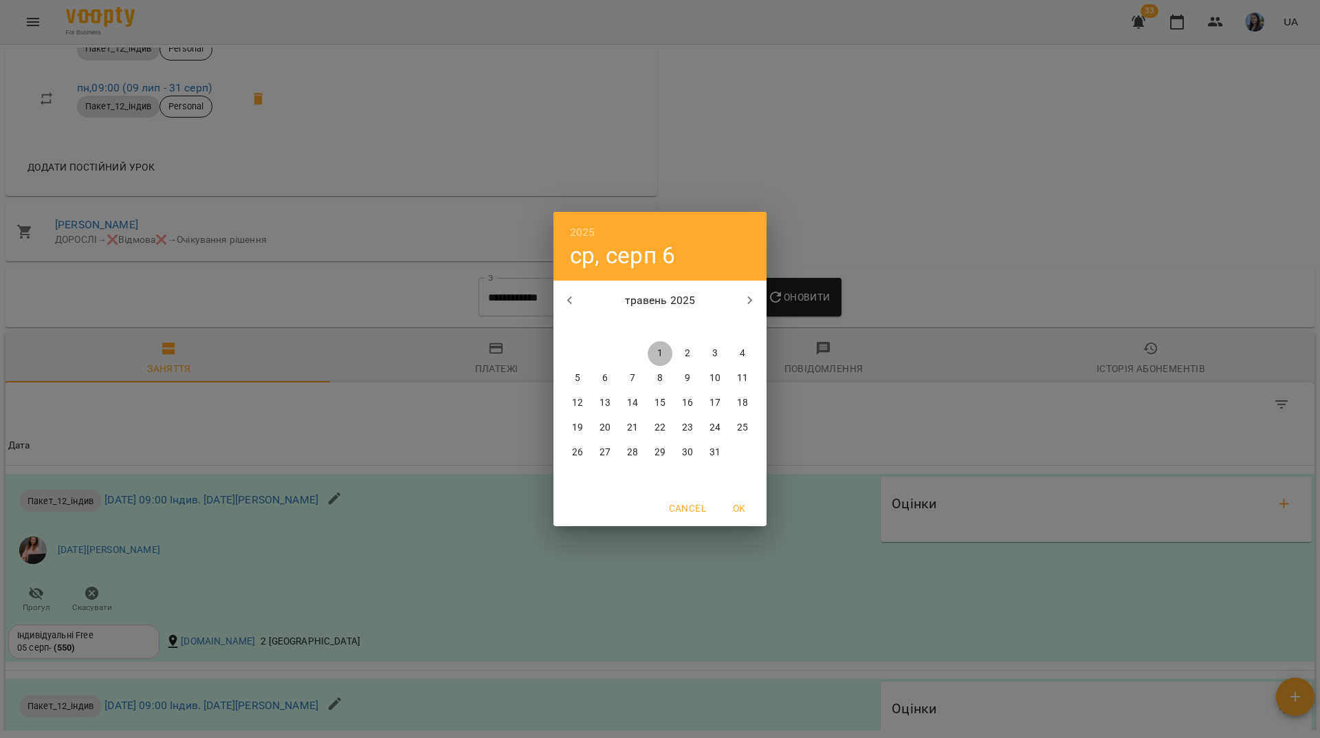
type input "**********"
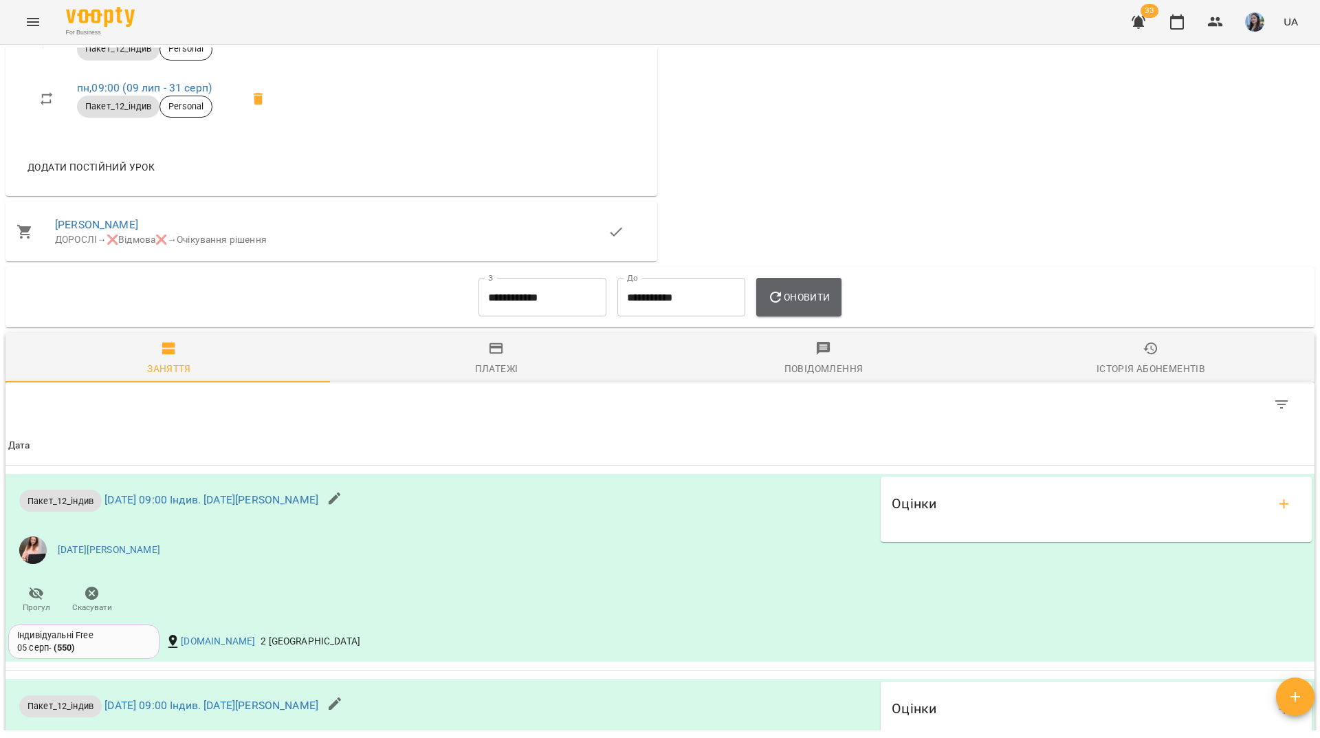
click at [773, 305] on icon "button" at bounding box center [775, 297] width 16 height 16
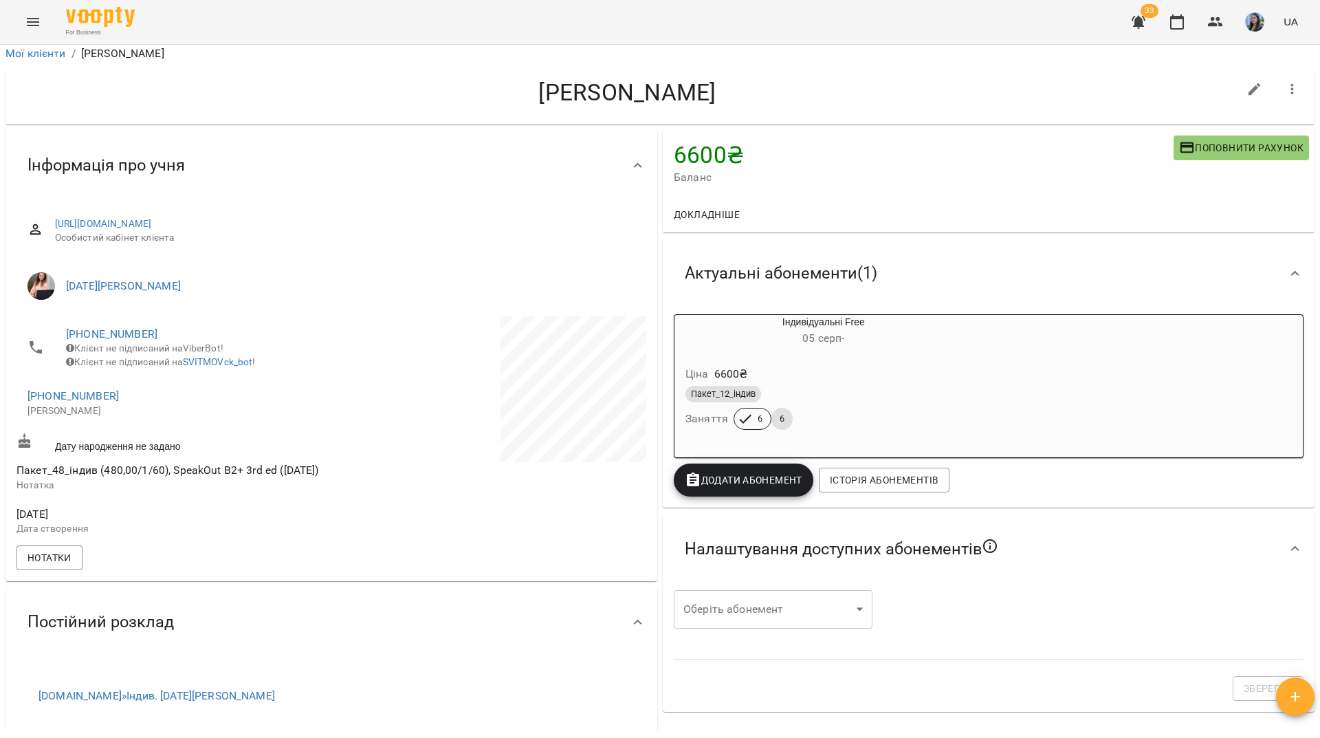
scroll to position [0, 0]
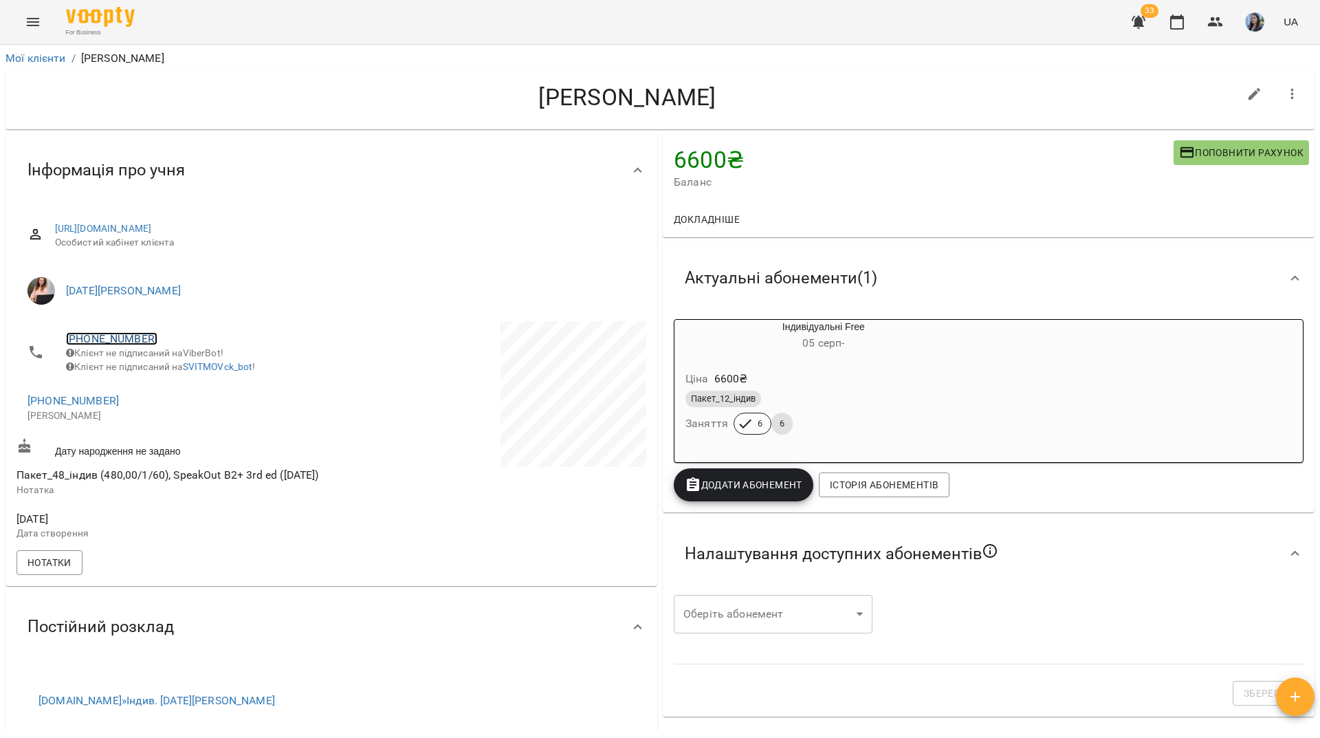
click at [129, 342] on link "+380934524467" at bounding box center [111, 338] width 91 height 13
click at [164, 366] on img at bounding box center [167, 365] width 21 height 21
drag, startPoint x: 491, startPoint y: 20, endPoint x: 505, endPoint y: 1, distance: 23.1
click at [491, 20] on div "For Business 33 UA" at bounding box center [660, 22] width 1320 height 44
click at [140, 336] on link "+380934524467" at bounding box center [111, 338] width 91 height 13
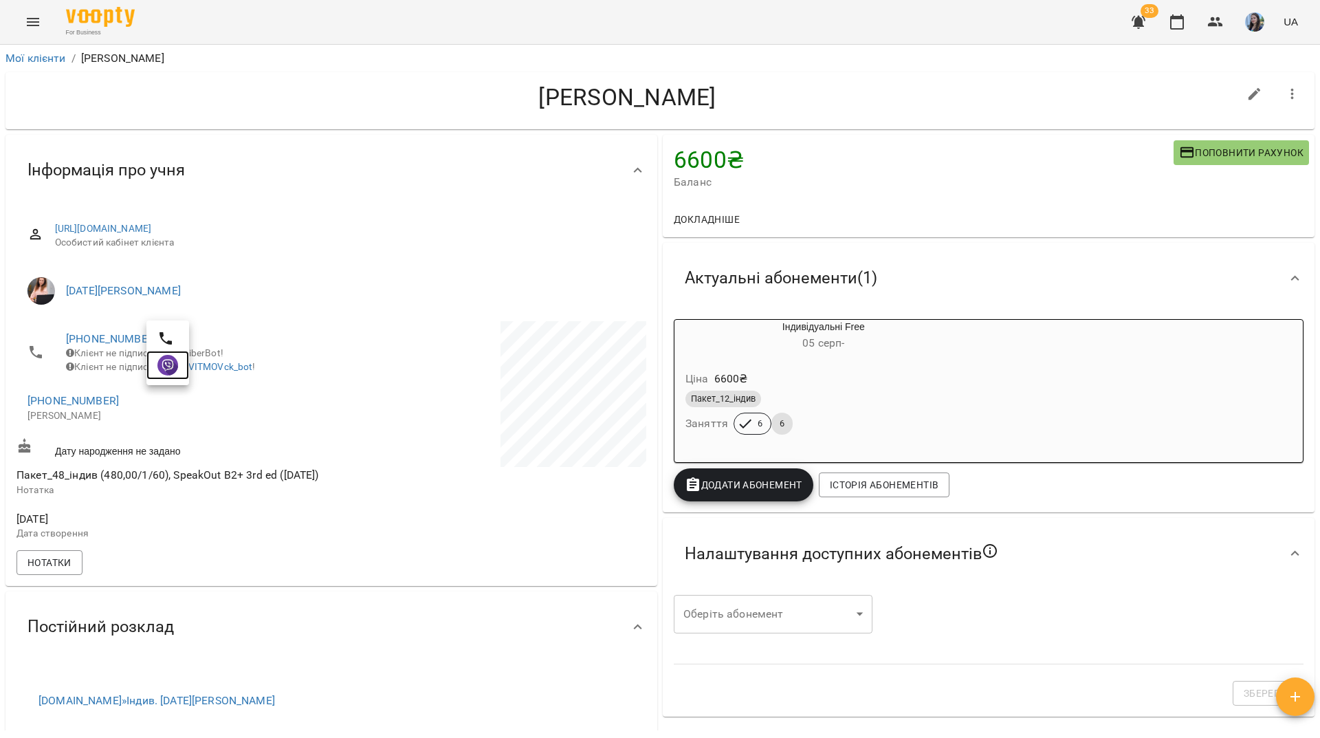
click at [177, 370] on img at bounding box center [167, 365] width 21 height 21
click at [440, 19] on div "For Business 33 UA" at bounding box center [660, 22] width 1320 height 44
